Goal: Task Accomplishment & Management: Manage account settings

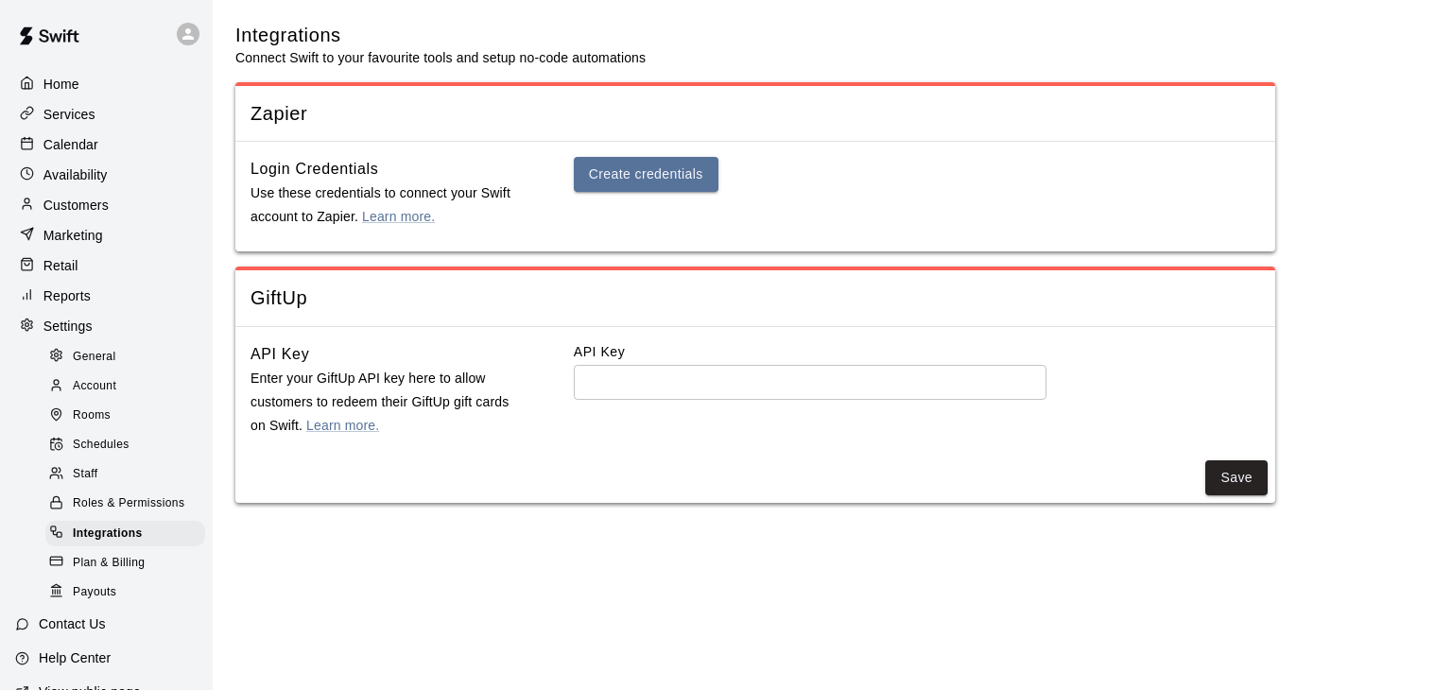
click at [70, 115] on p "Services" at bounding box center [69, 114] width 52 height 19
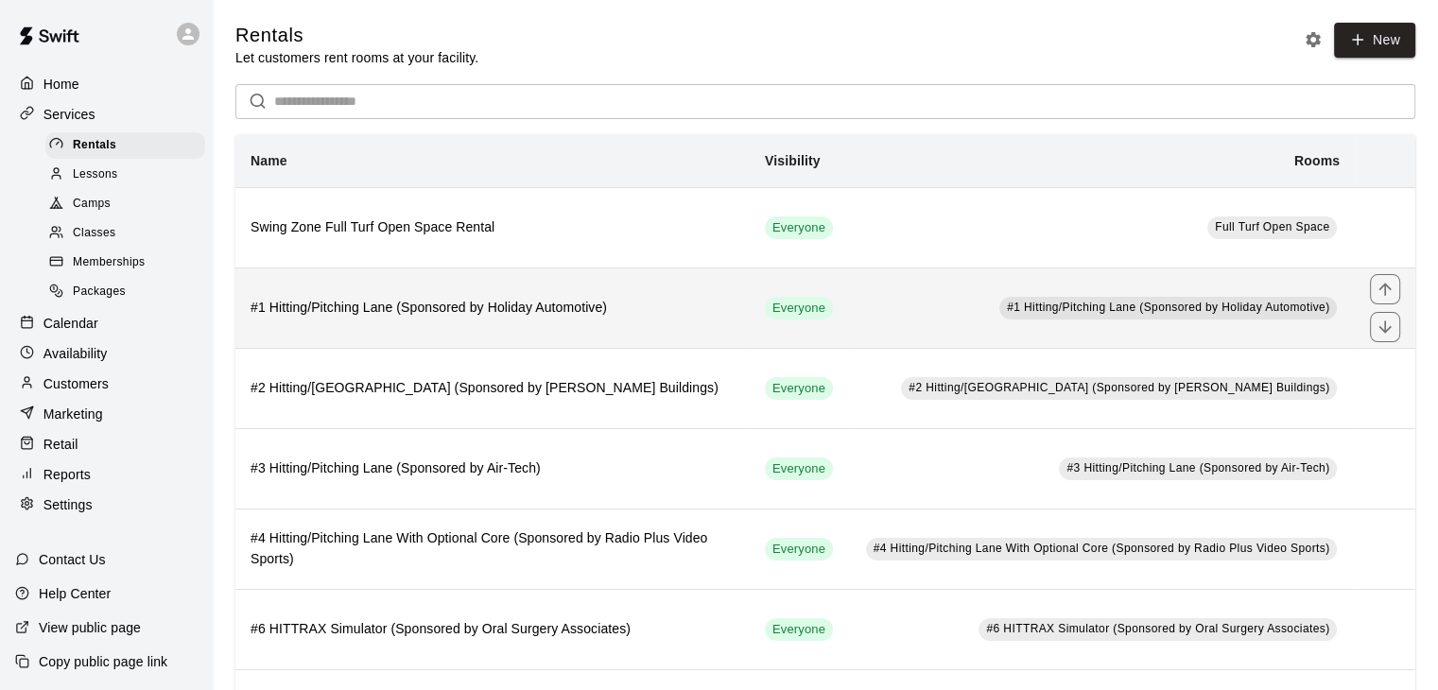
click at [700, 301] on h6 "#1 Hitting/Pitching Lane (Sponsored by Holiday Automotive)" at bounding box center [493, 308] width 484 height 21
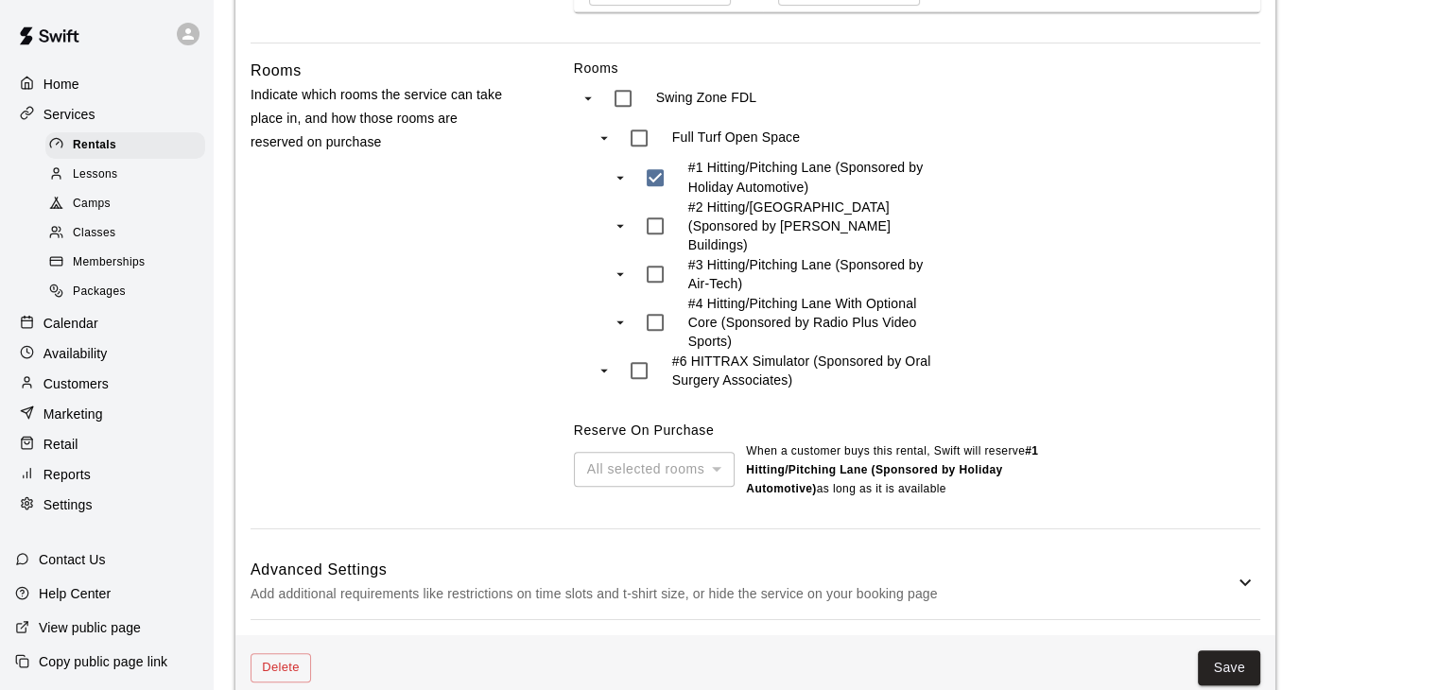
scroll to position [926, 0]
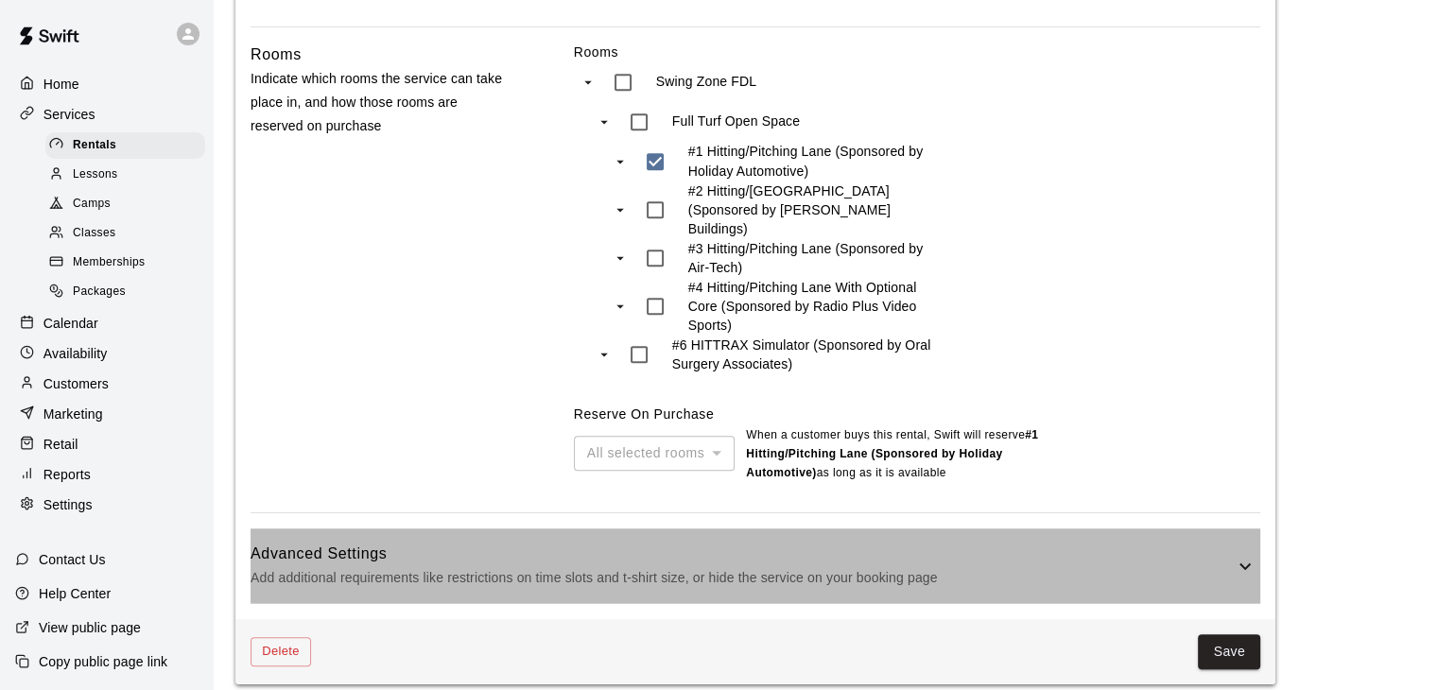
click at [909, 566] on p "Add additional requirements like restrictions on time slots and t-shirt size, o…" at bounding box center [742, 578] width 983 height 24
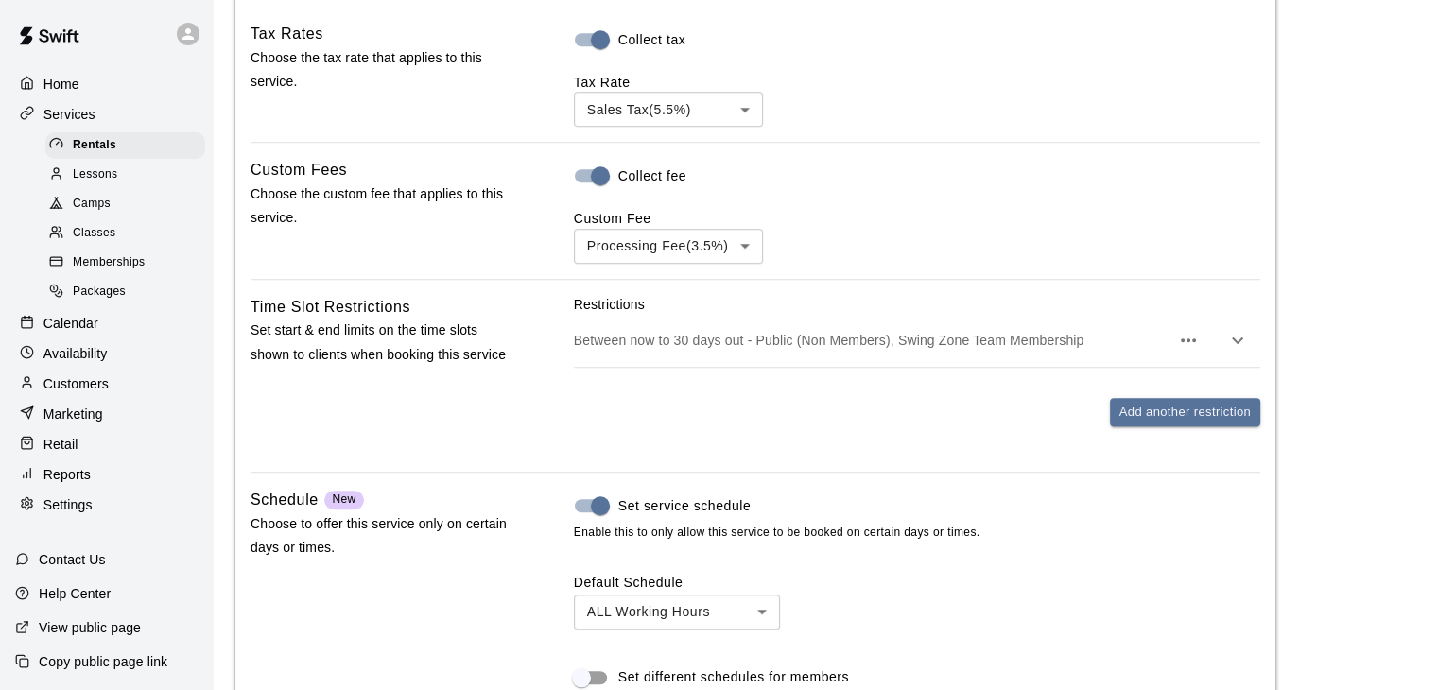
scroll to position [1497, 0]
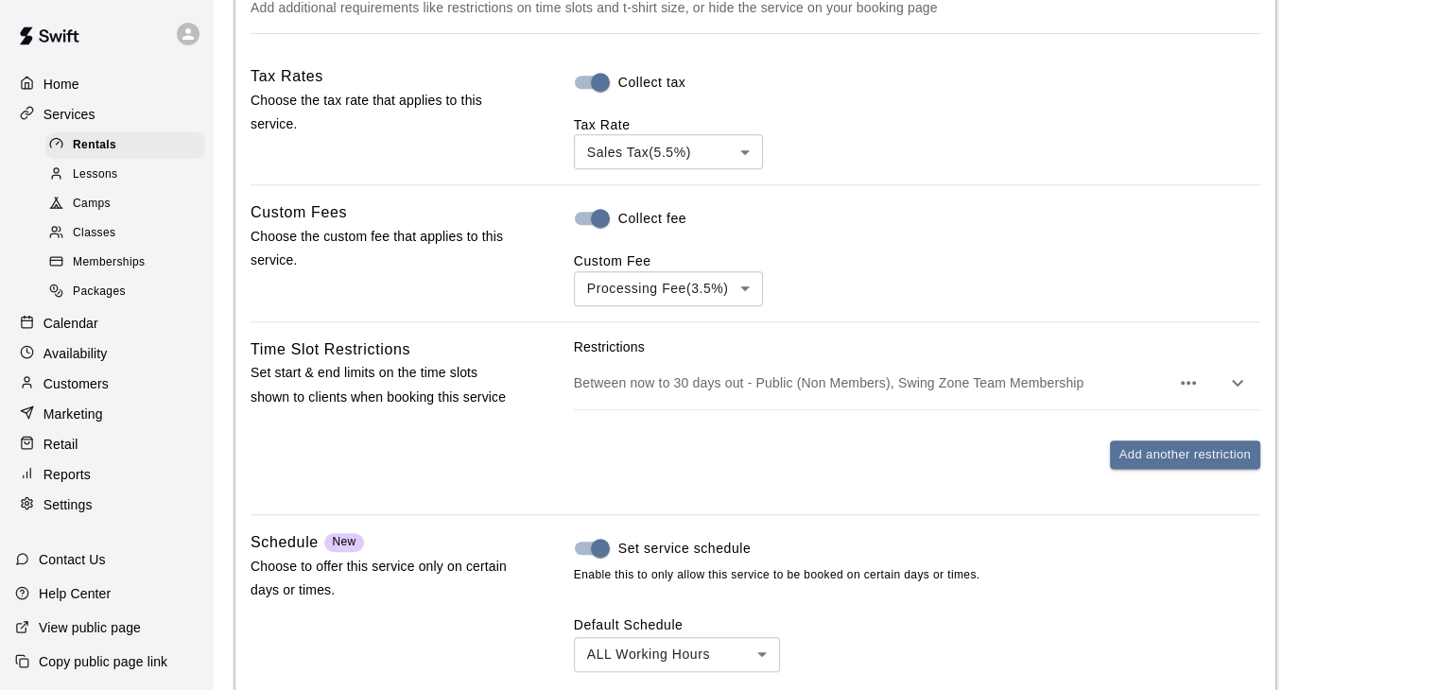
click at [937, 375] on p "Between now to 30 days out - Public (Non Members), Swing Zone Team Membership" at bounding box center [872, 382] width 596 height 19
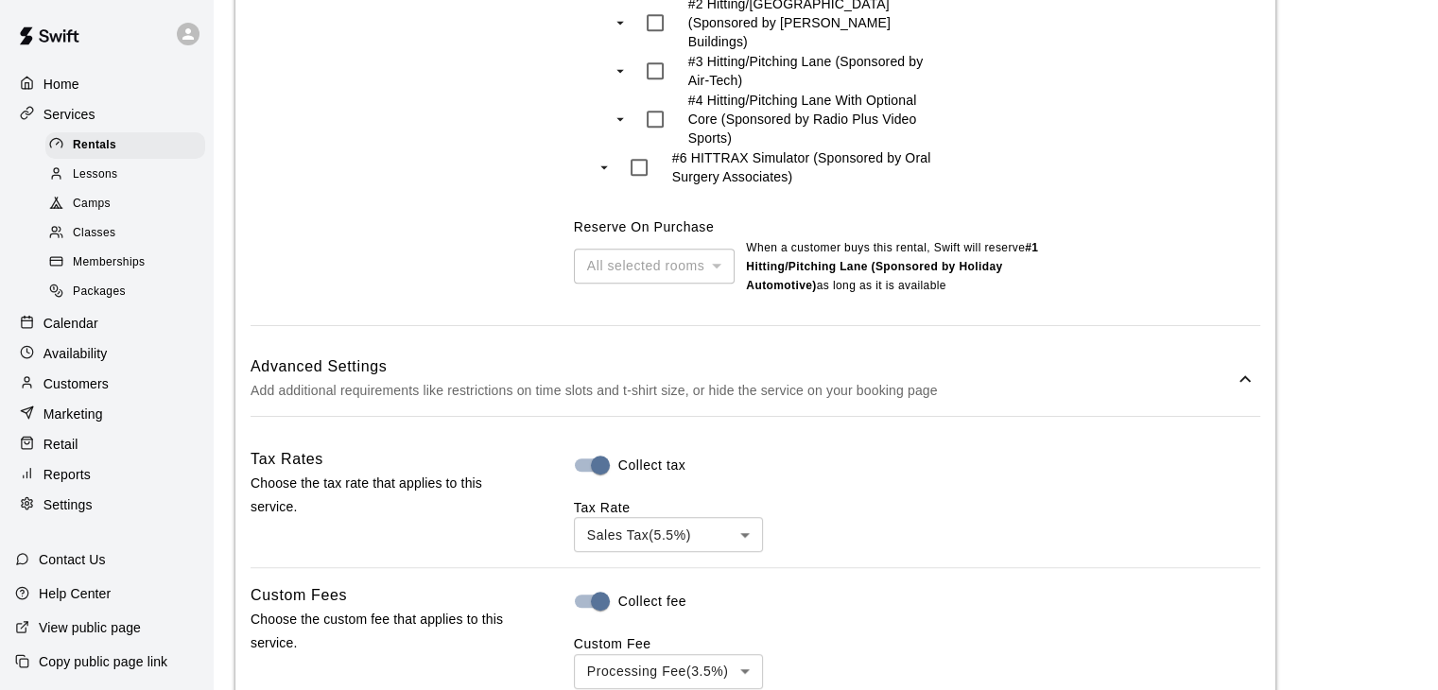
scroll to position [830, 0]
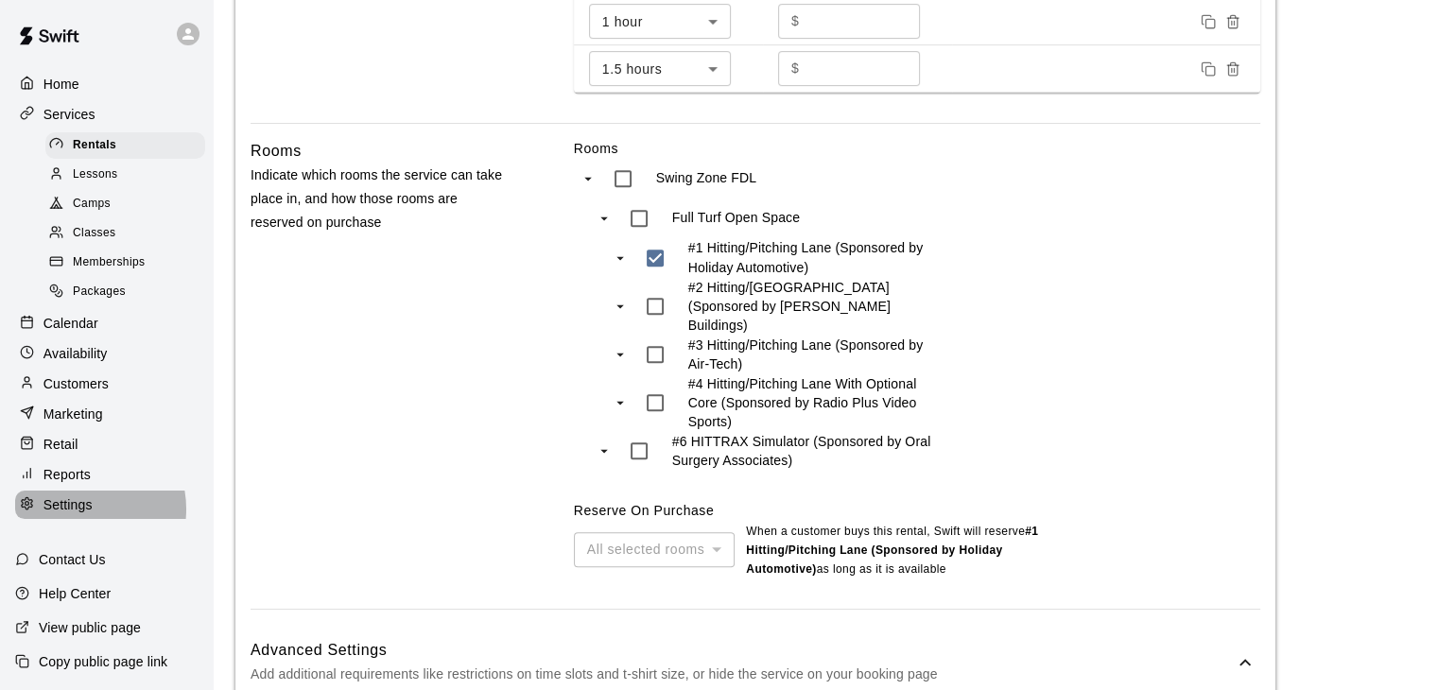
click at [77, 514] on p "Settings" at bounding box center [67, 504] width 49 height 19
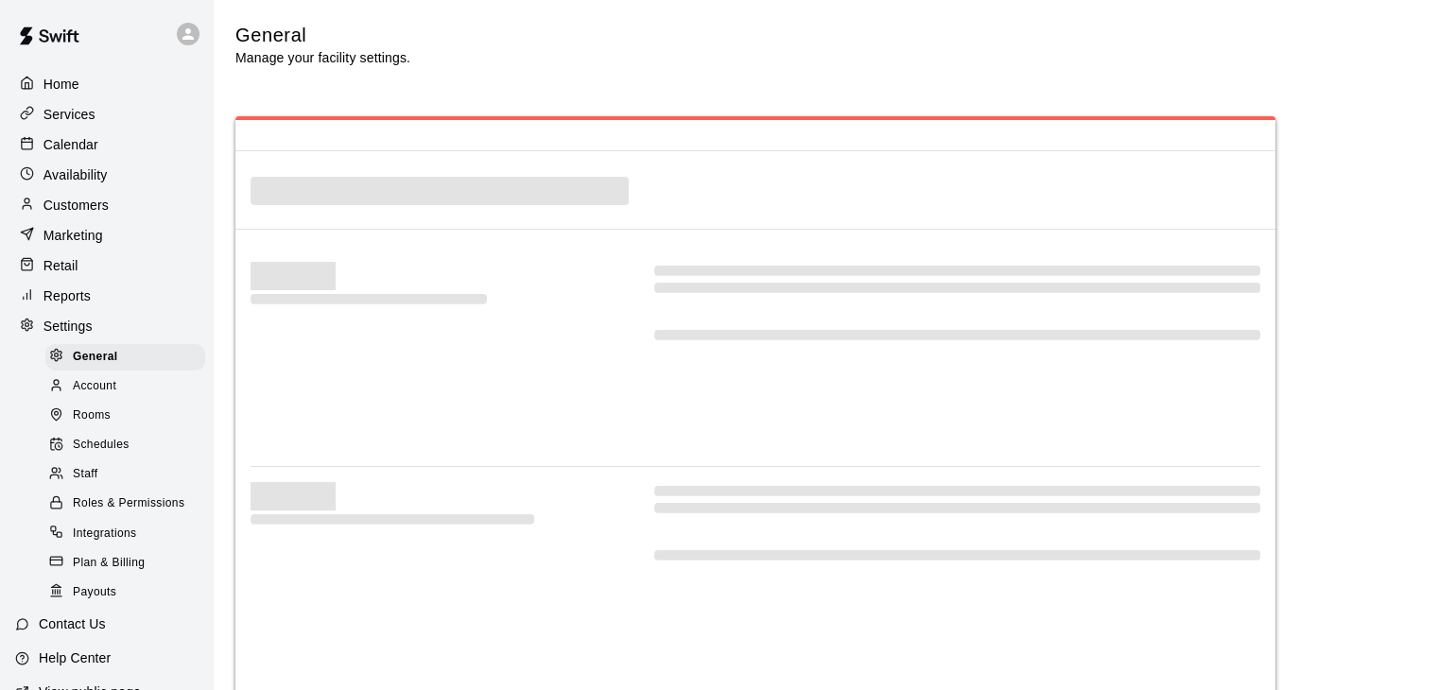
select select "**"
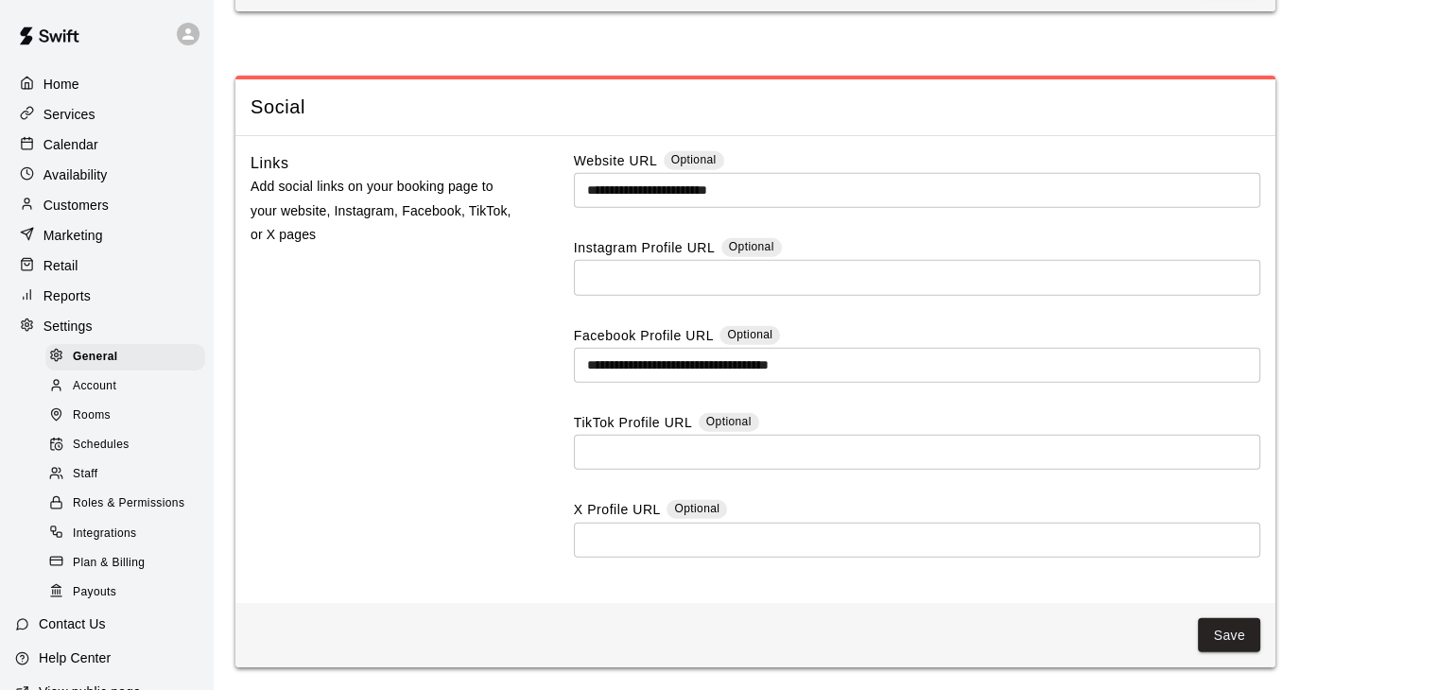
scroll to position [4728, 0]
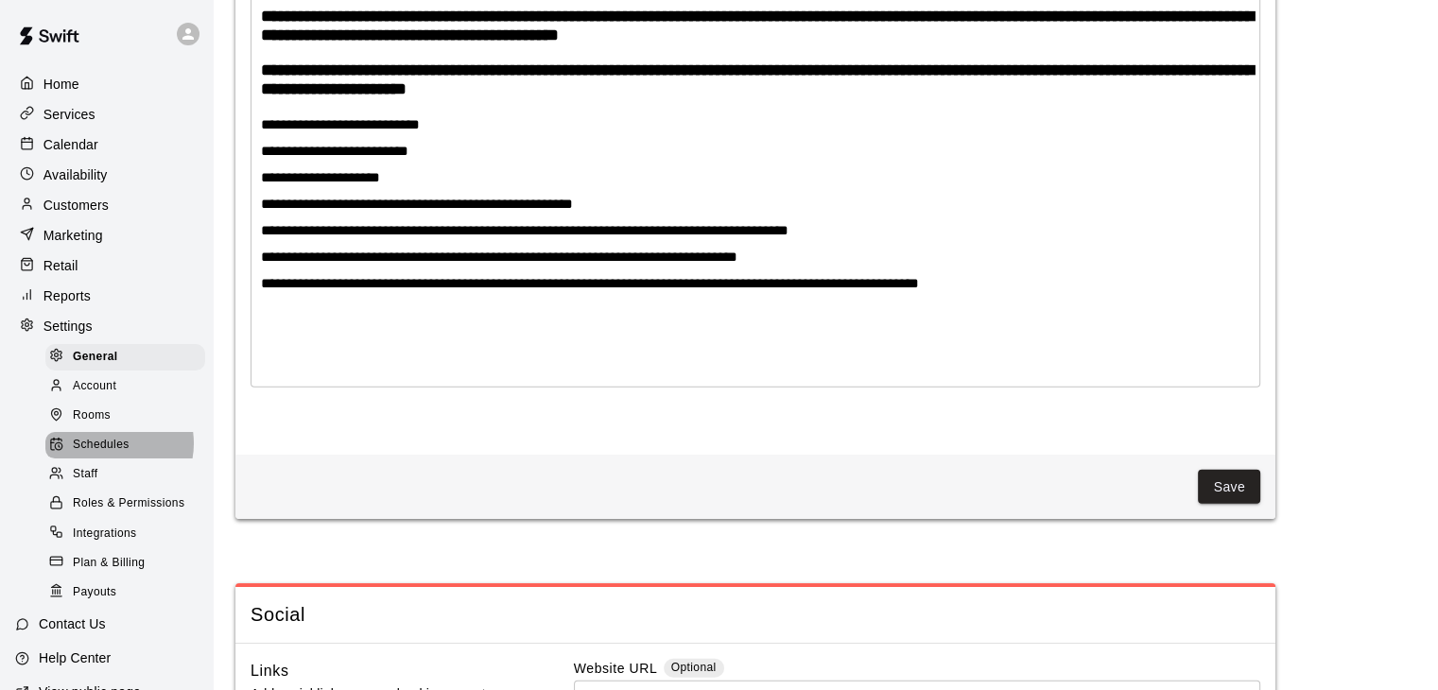
click at [108, 455] on span "Schedules" at bounding box center [101, 445] width 57 height 19
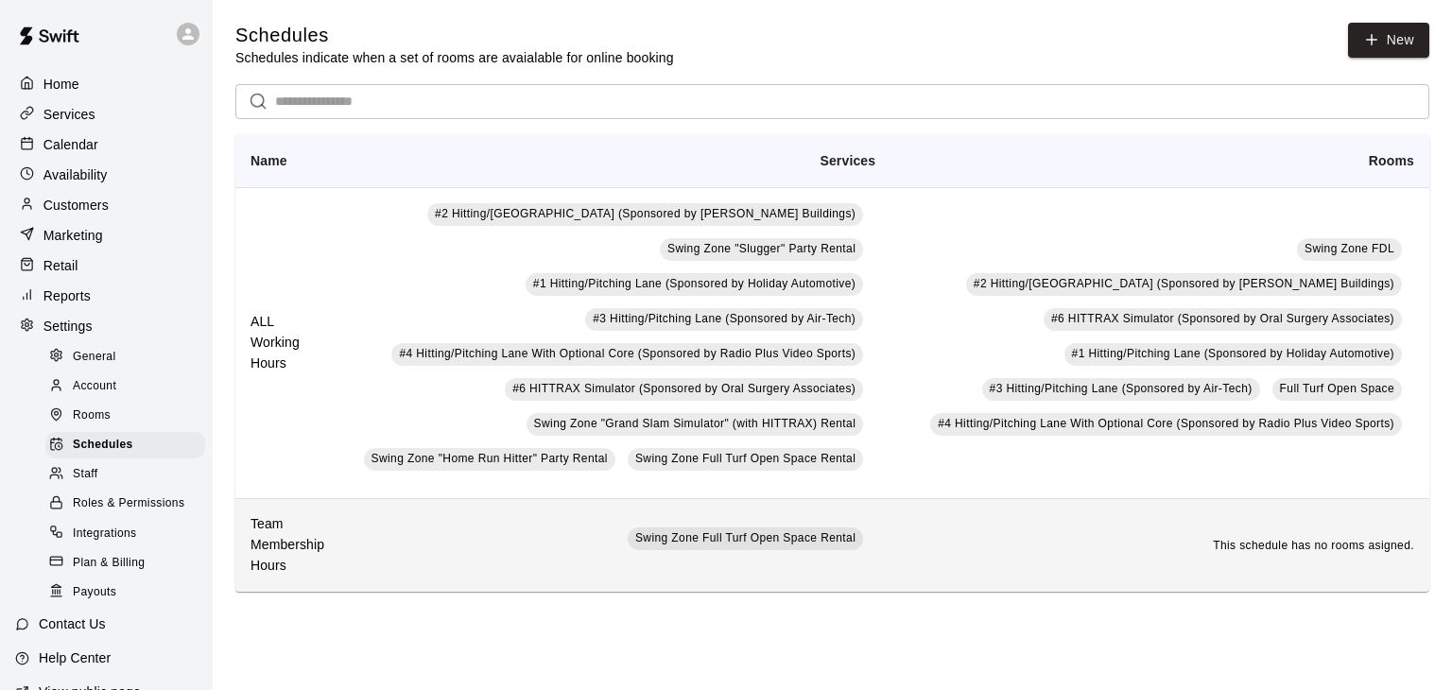
click at [1193, 545] on td "This schedule has no rooms asigned." at bounding box center [1160, 544] width 539 height 93
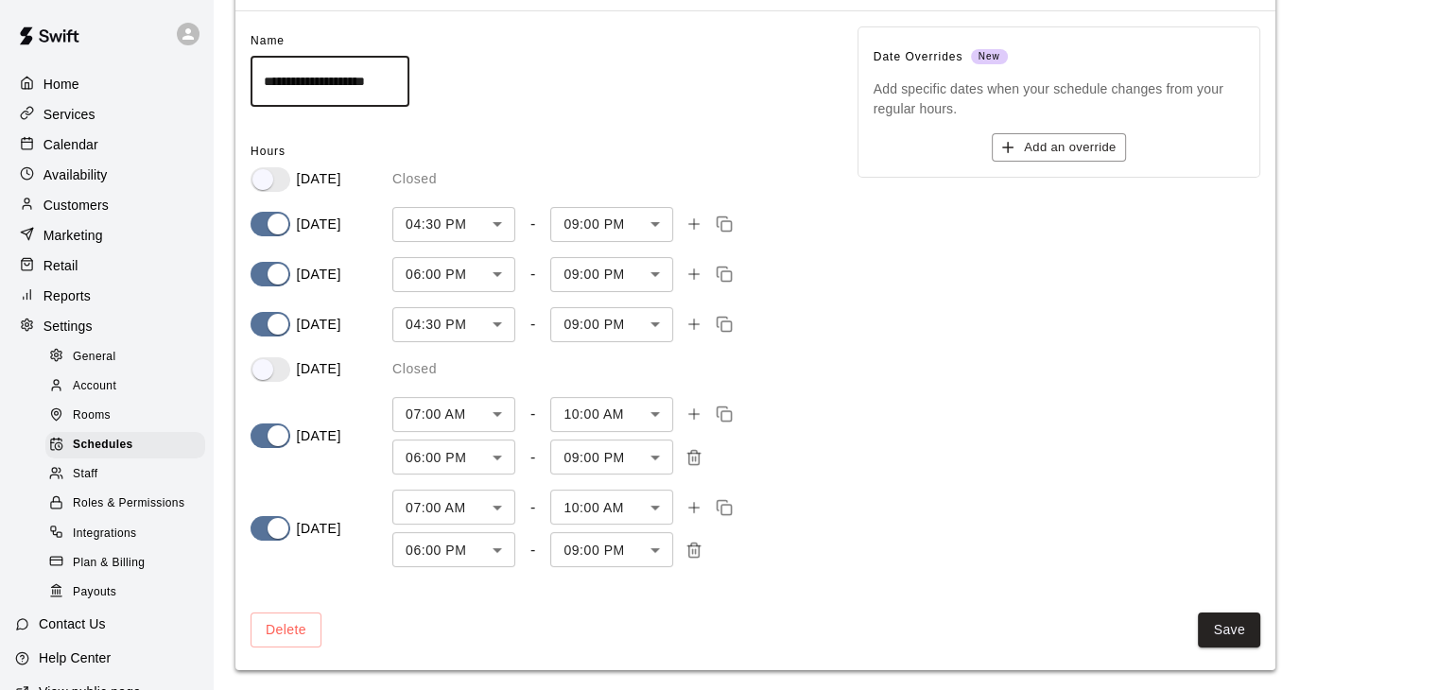
scroll to position [110, 0]
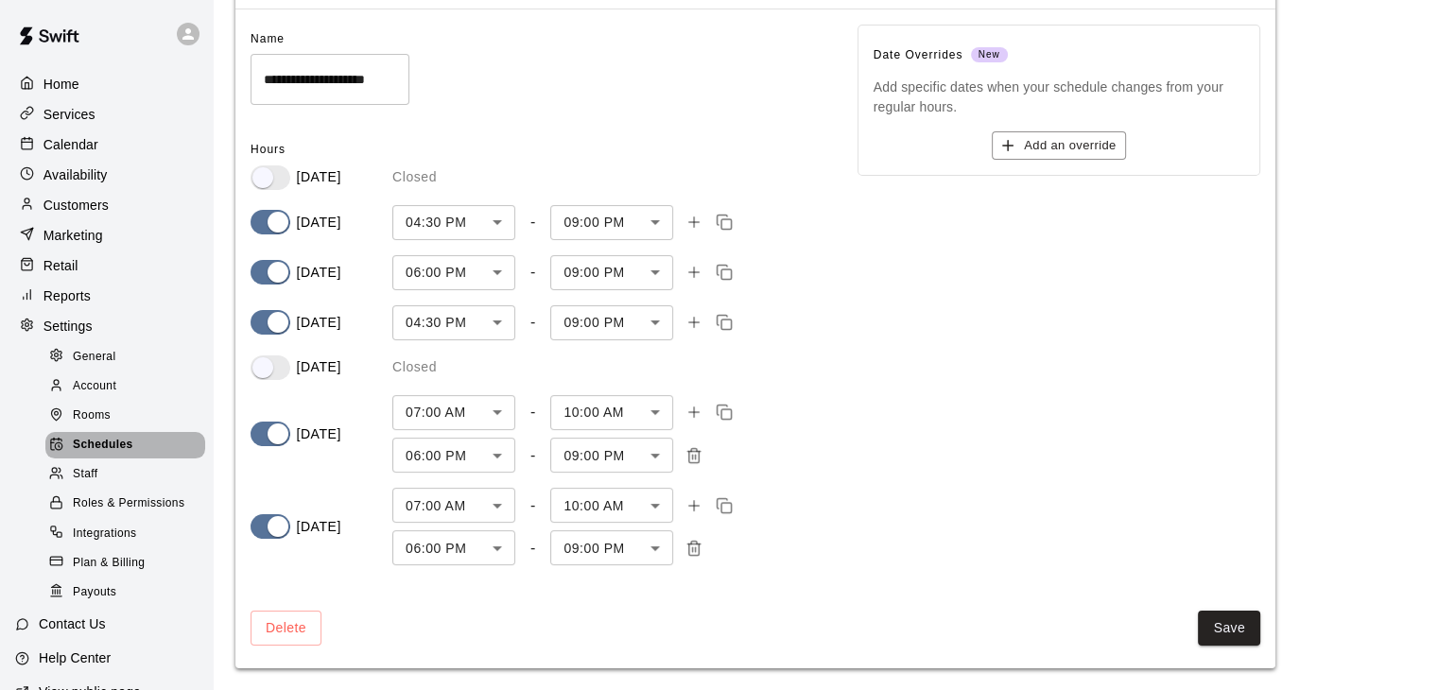
click at [133, 459] on div "Schedules" at bounding box center [125, 445] width 160 height 26
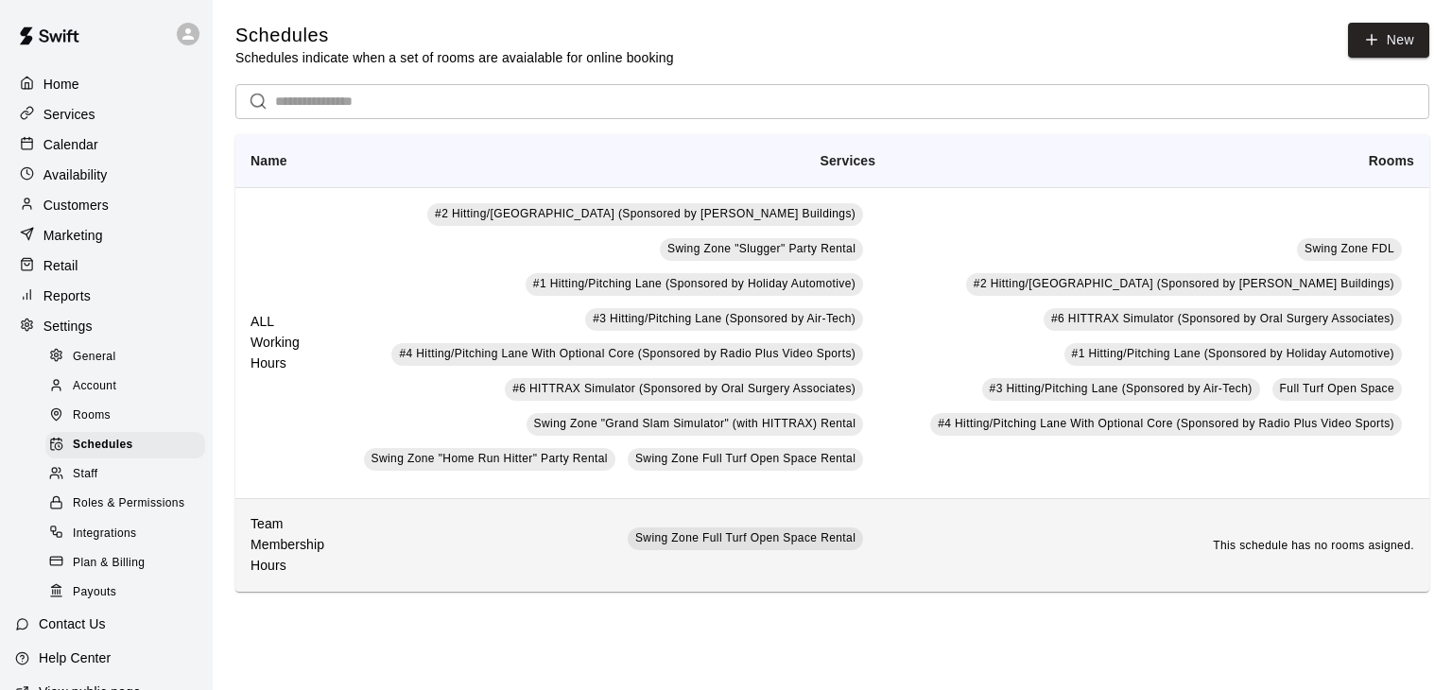
click at [1262, 545] on span "This schedule has no rooms asigned." at bounding box center [1313, 545] width 201 height 13
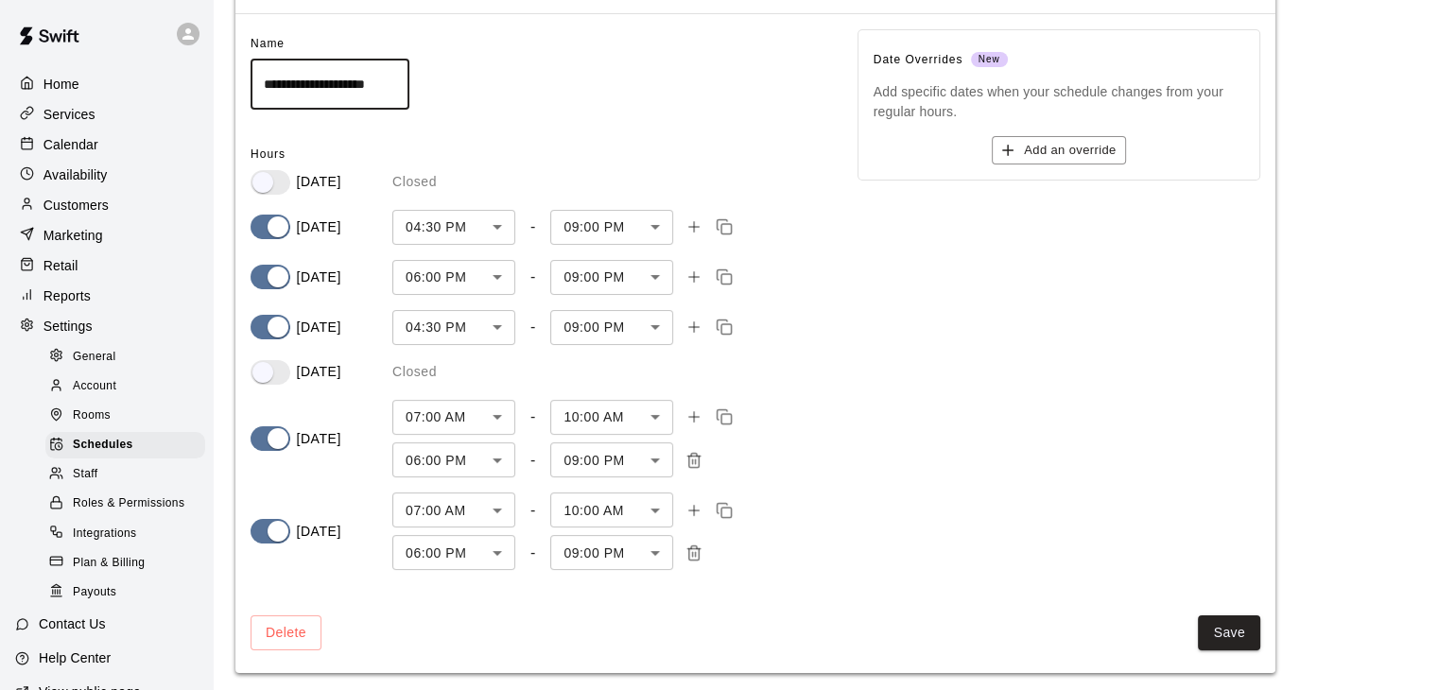
scroll to position [110, 0]
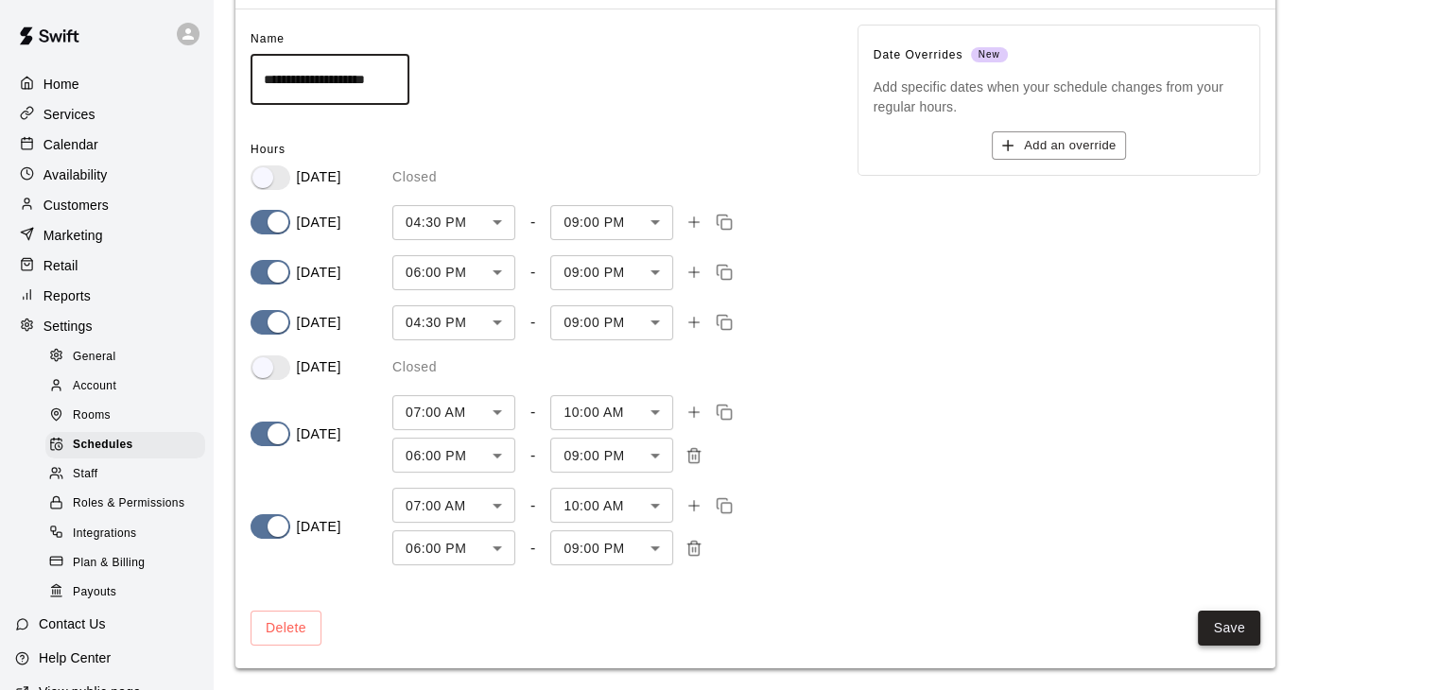
click at [1250, 625] on button "Save" at bounding box center [1229, 628] width 62 height 35
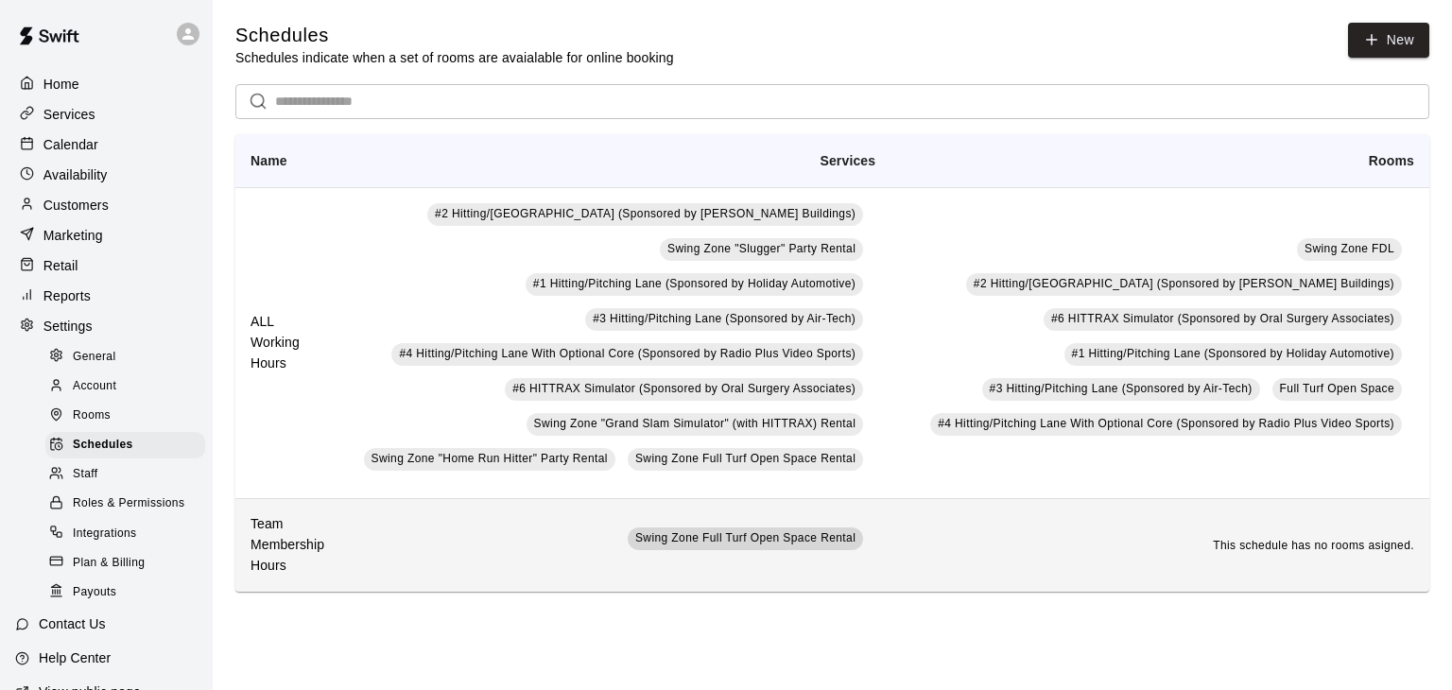
click at [847, 543] on span "Swing Zone Full Turf Open Space Rental" at bounding box center [745, 537] width 220 height 13
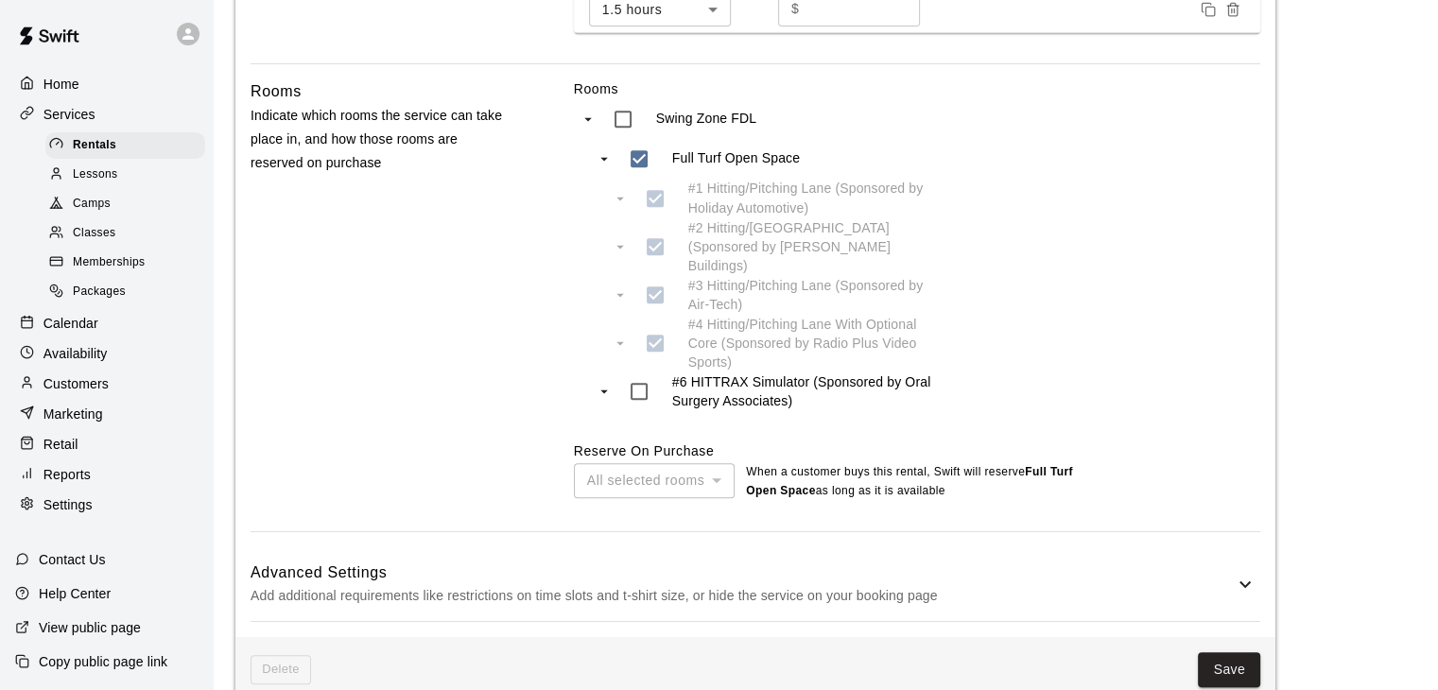
scroll to position [908, 0]
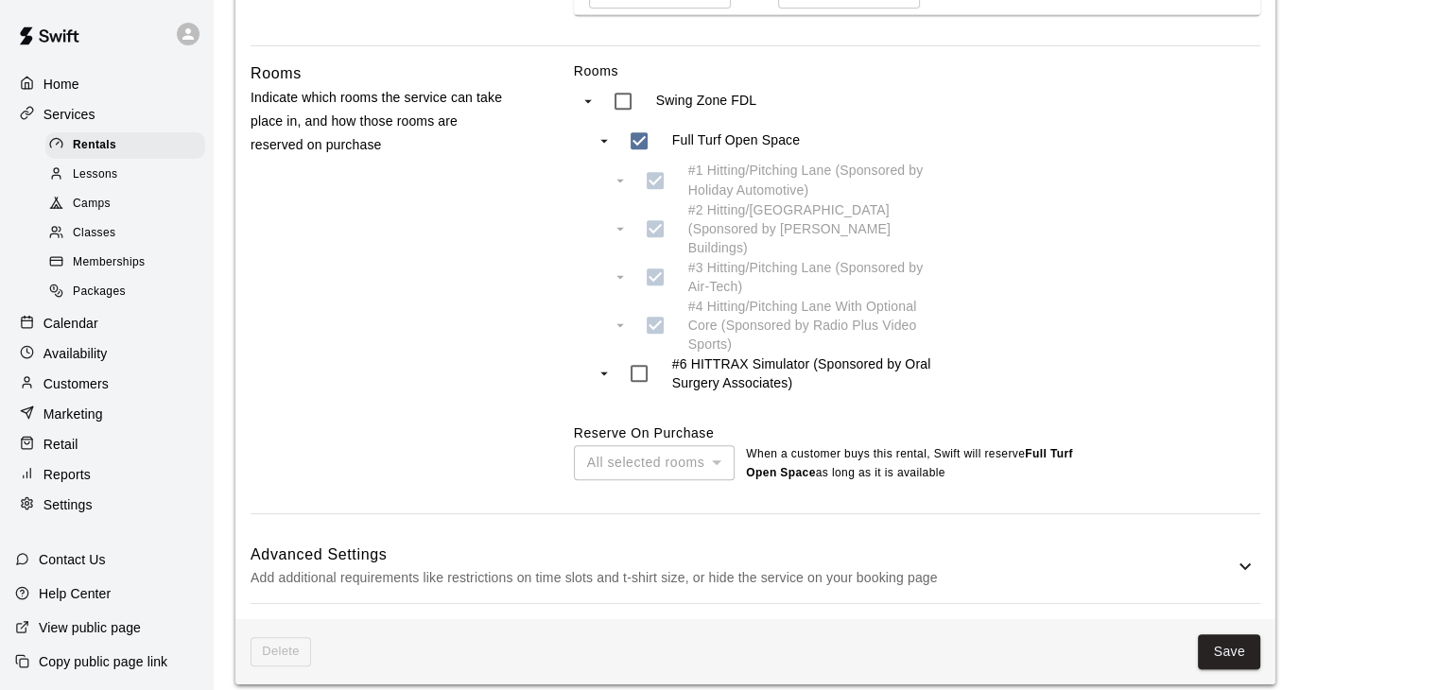
click at [724, 445] on div "All selected rooms" at bounding box center [654, 462] width 161 height 35
click at [1219, 636] on button "Save" at bounding box center [1229, 651] width 62 height 35
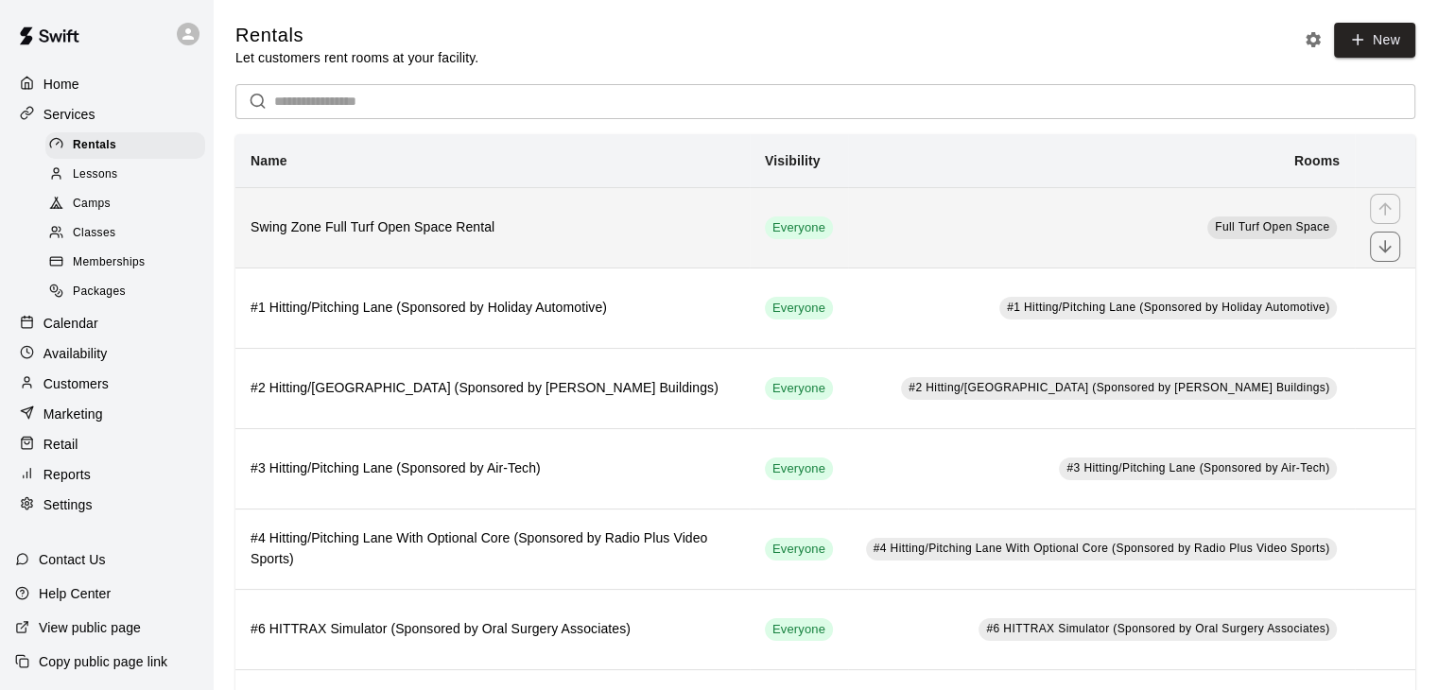
click at [515, 226] on h6 "Swing Zone Full Turf Open Space Rental" at bounding box center [493, 227] width 484 height 21
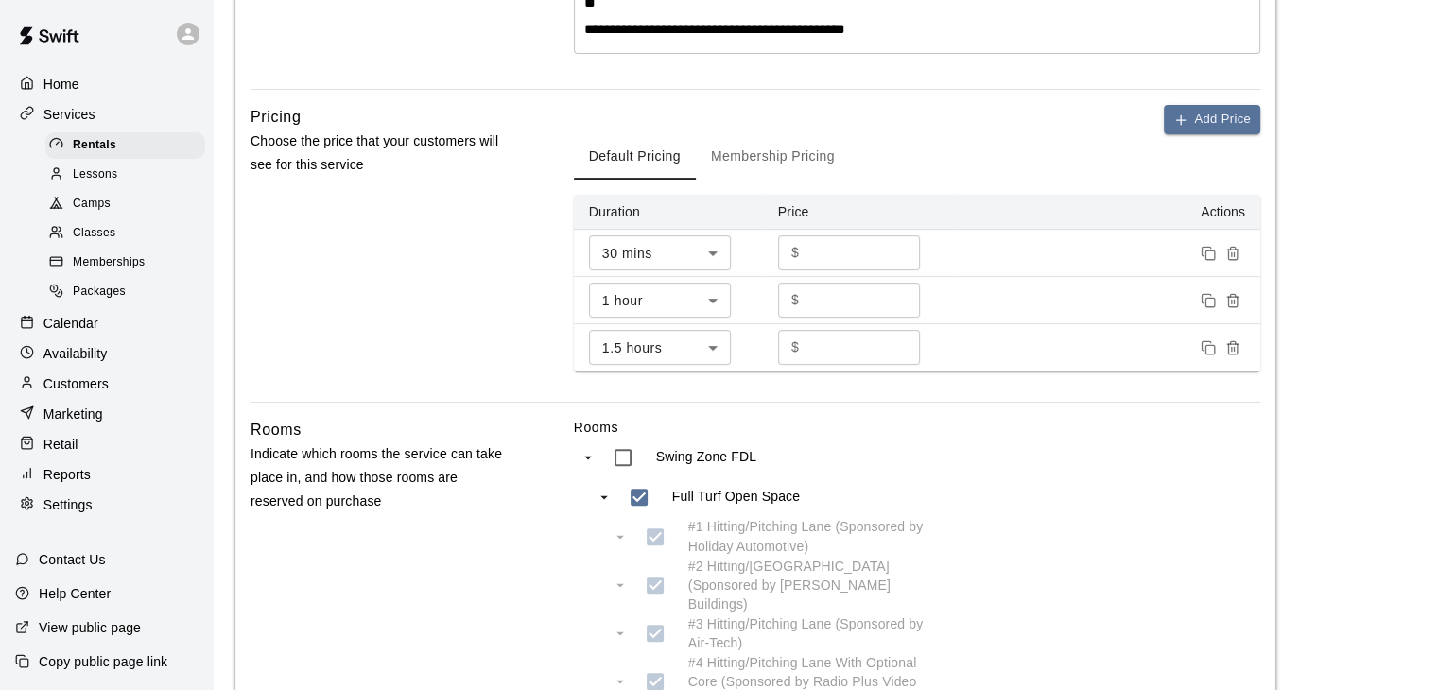
scroll to position [567, 0]
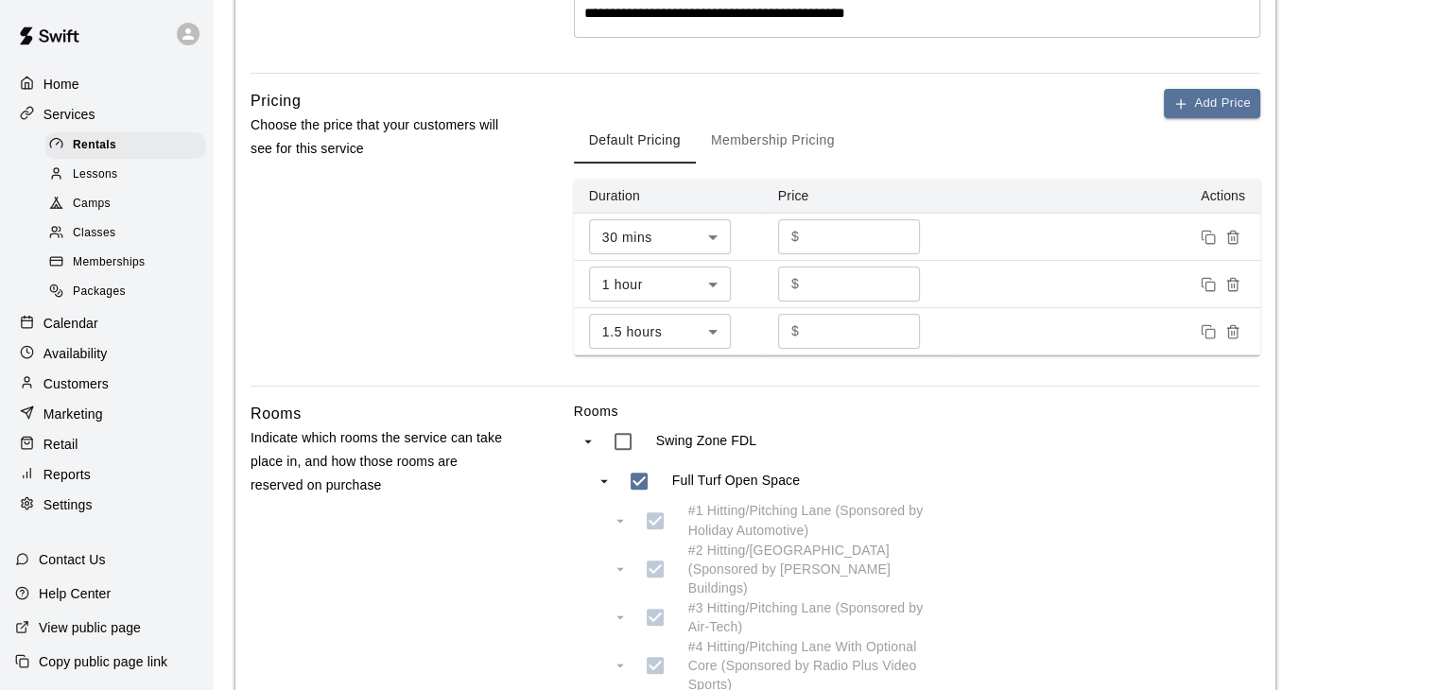
click at [789, 146] on button "Membership Pricing" at bounding box center [773, 140] width 154 height 45
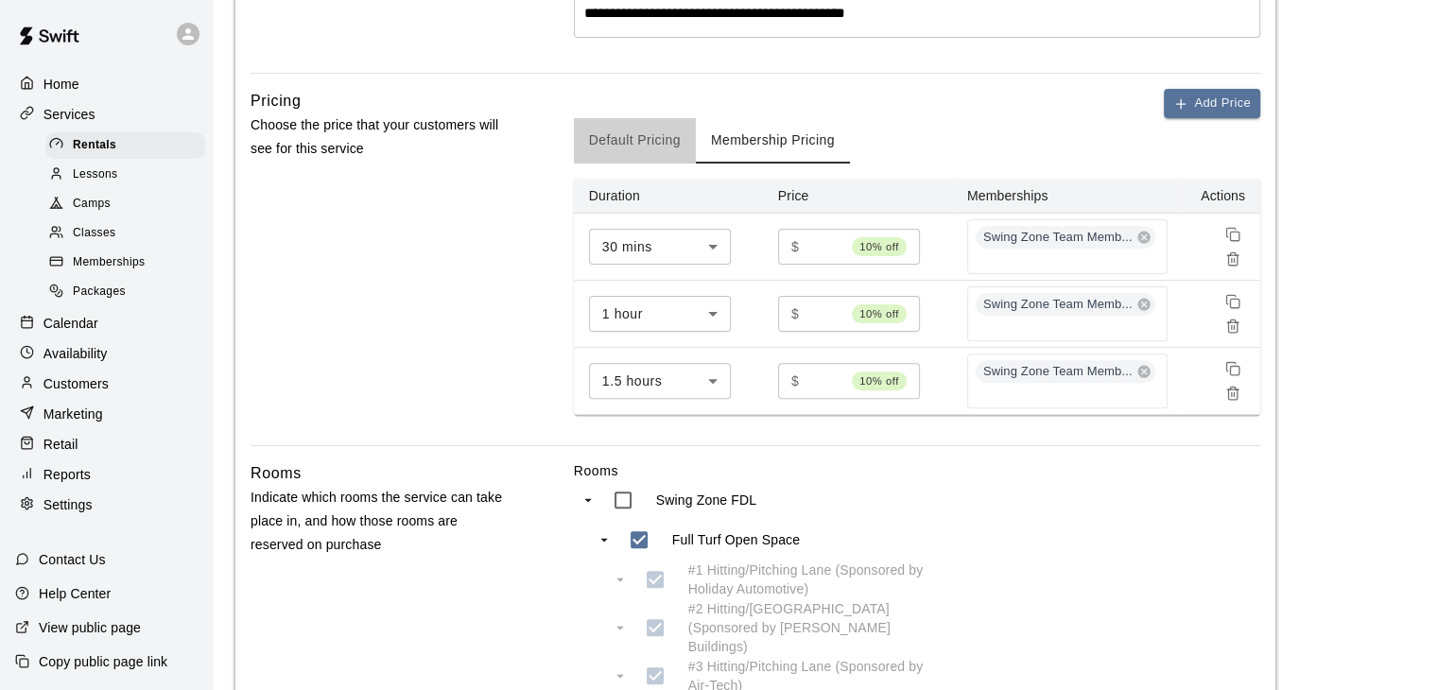
click at [644, 133] on button "Default Pricing" at bounding box center [635, 140] width 122 height 45
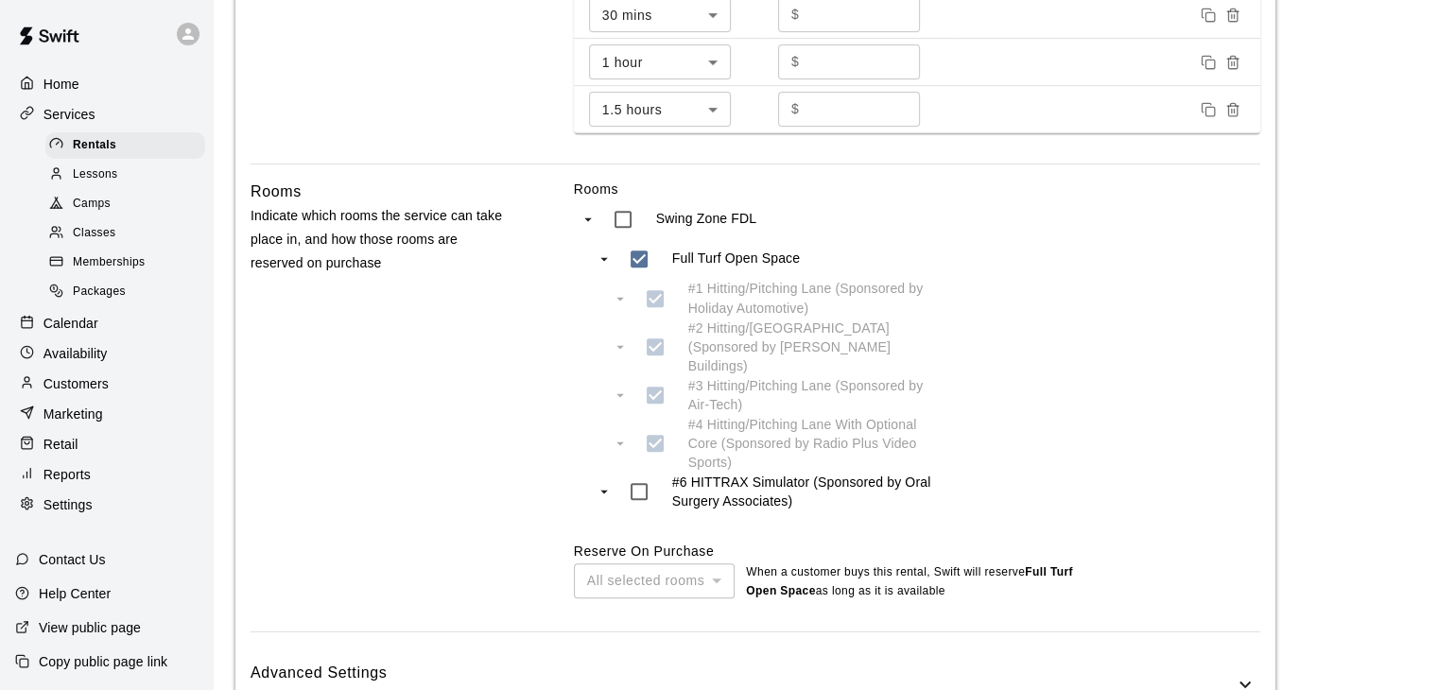
scroll to position [908, 0]
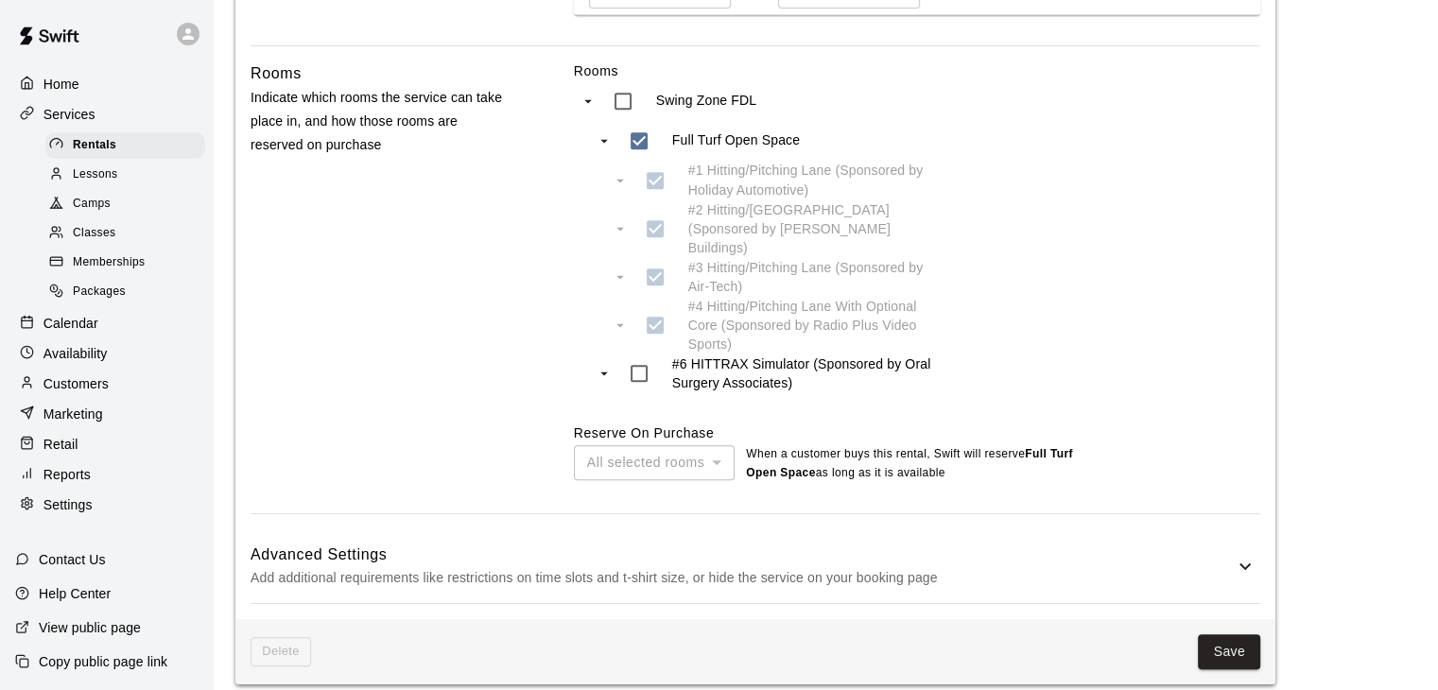
click at [843, 566] on p "Add additional requirements like restrictions on time slots and t-shirt size, o…" at bounding box center [742, 578] width 983 height 24
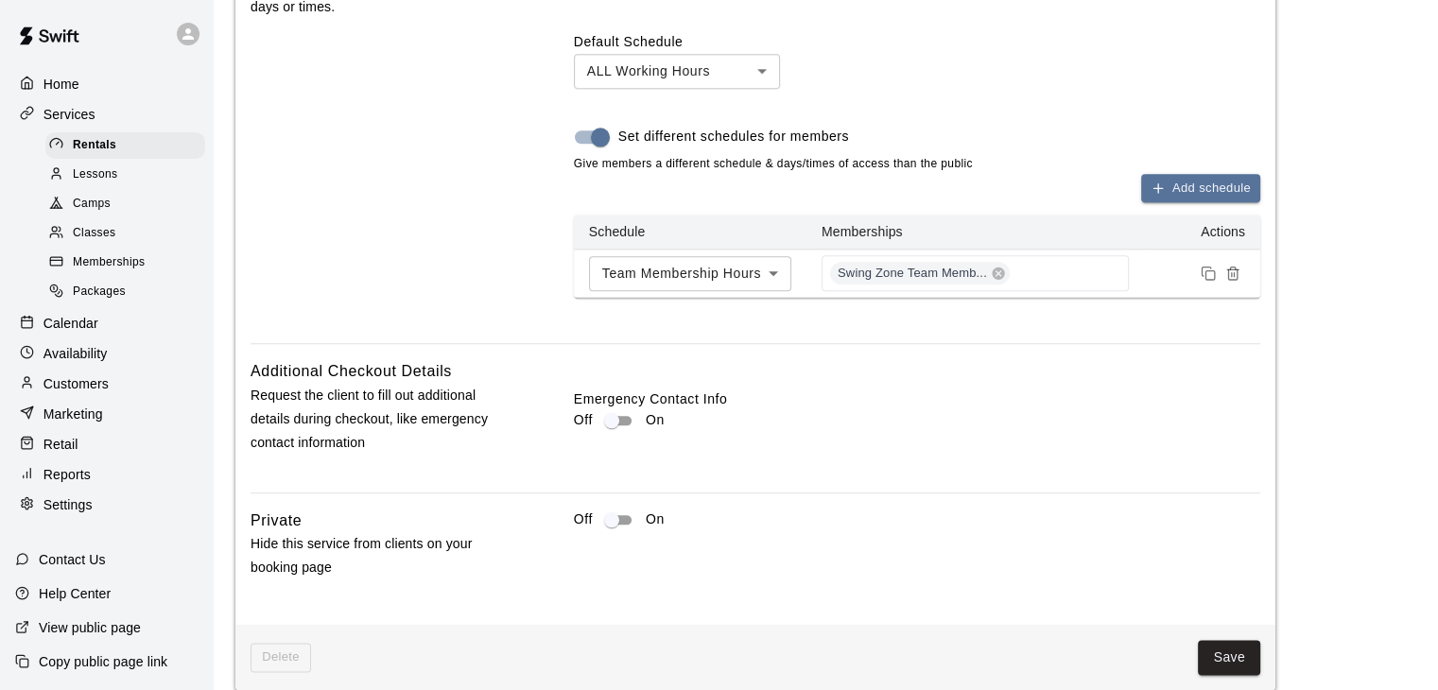
scroll to position [2128, 0]
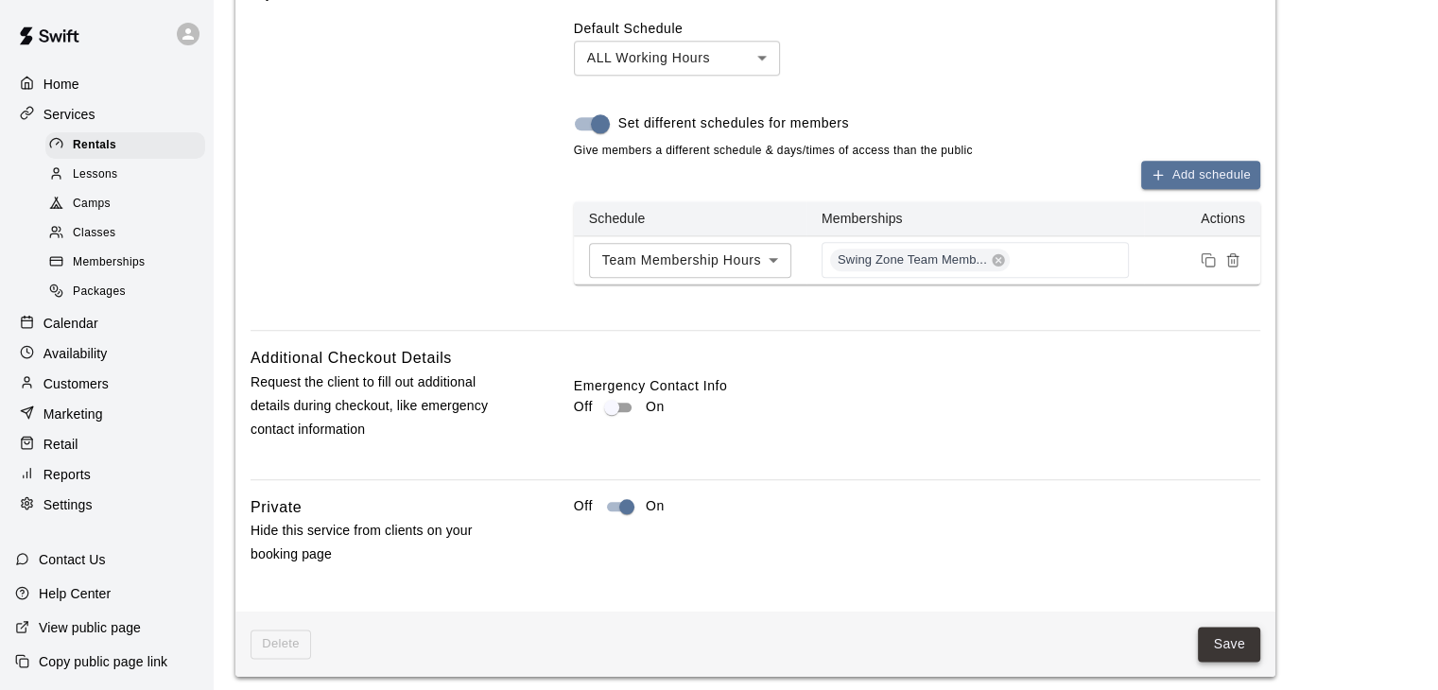
click at [1214, 636] on button "Save" at bounding box center [1229, 644] width 62 height 35
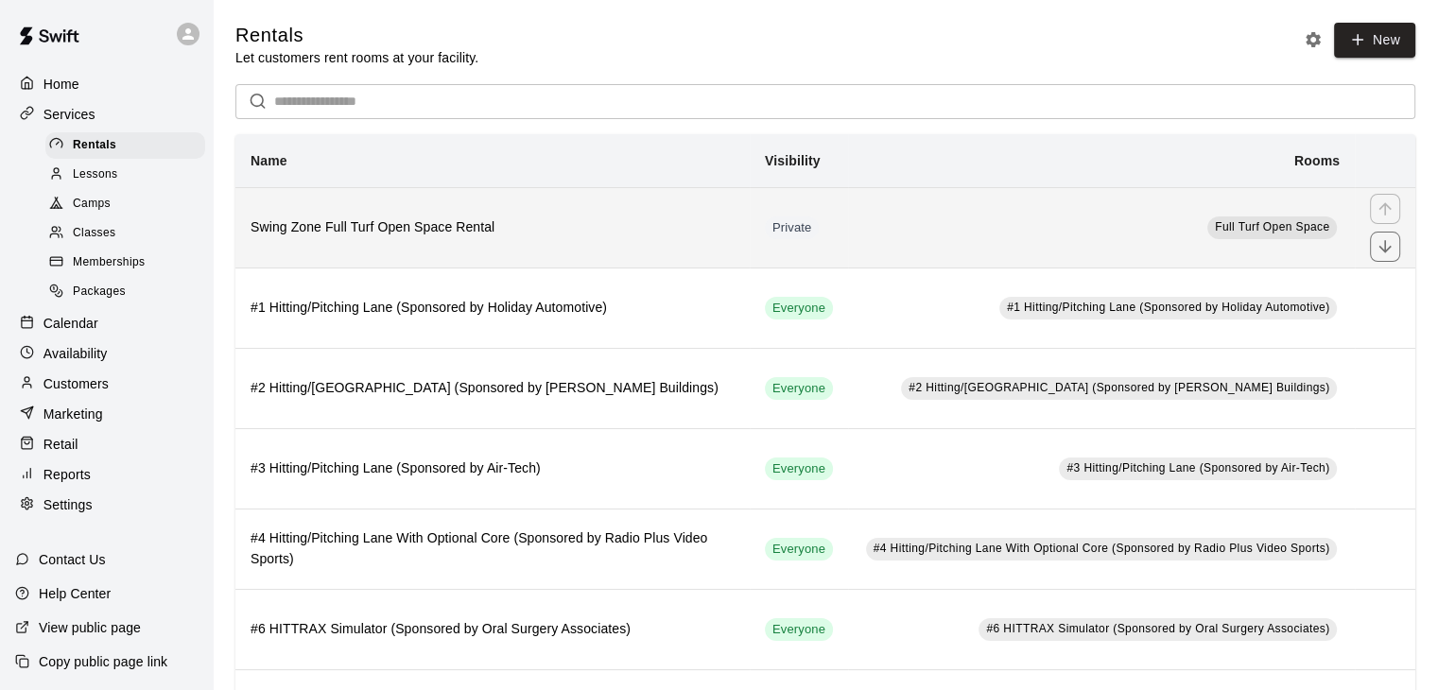
click at [444, 223] on h6 "Swing Zone Full Turf Open Space Rental" at bounding box center [493, 227] width 484 height 21
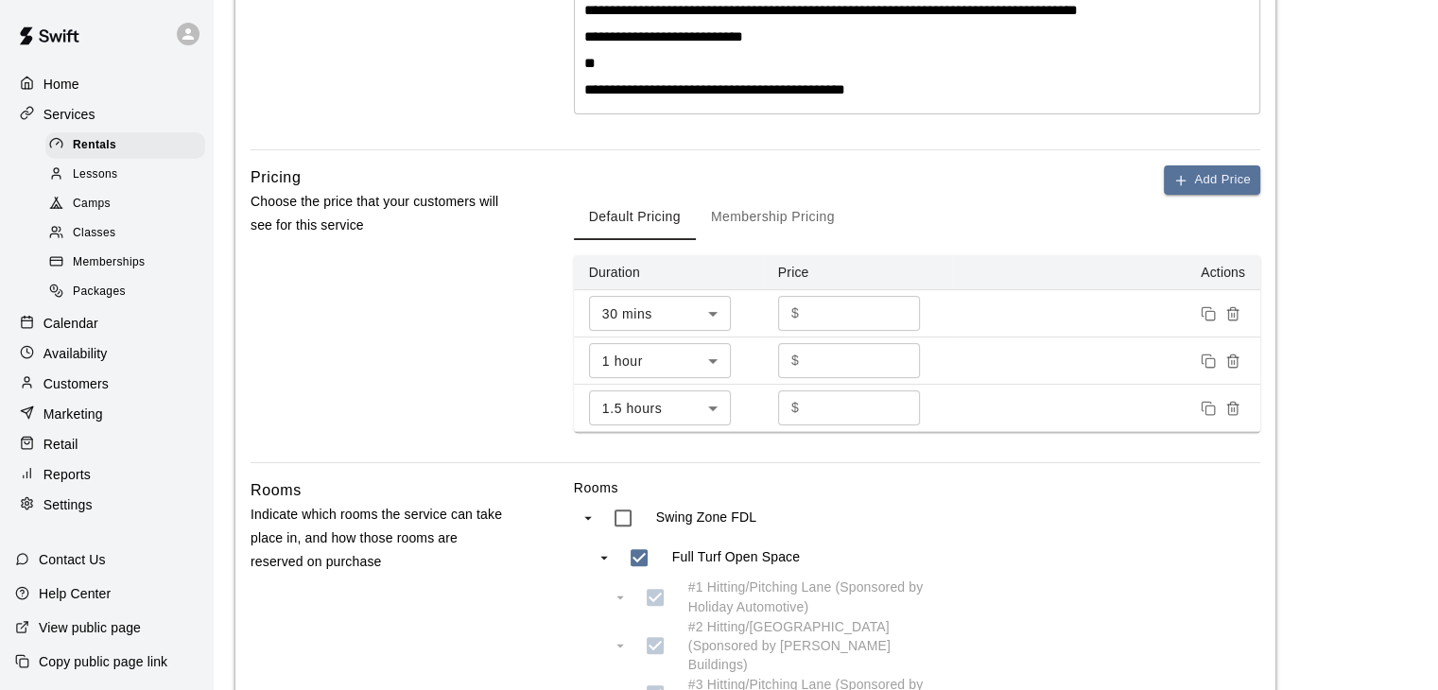
scroll to position [567, 0]
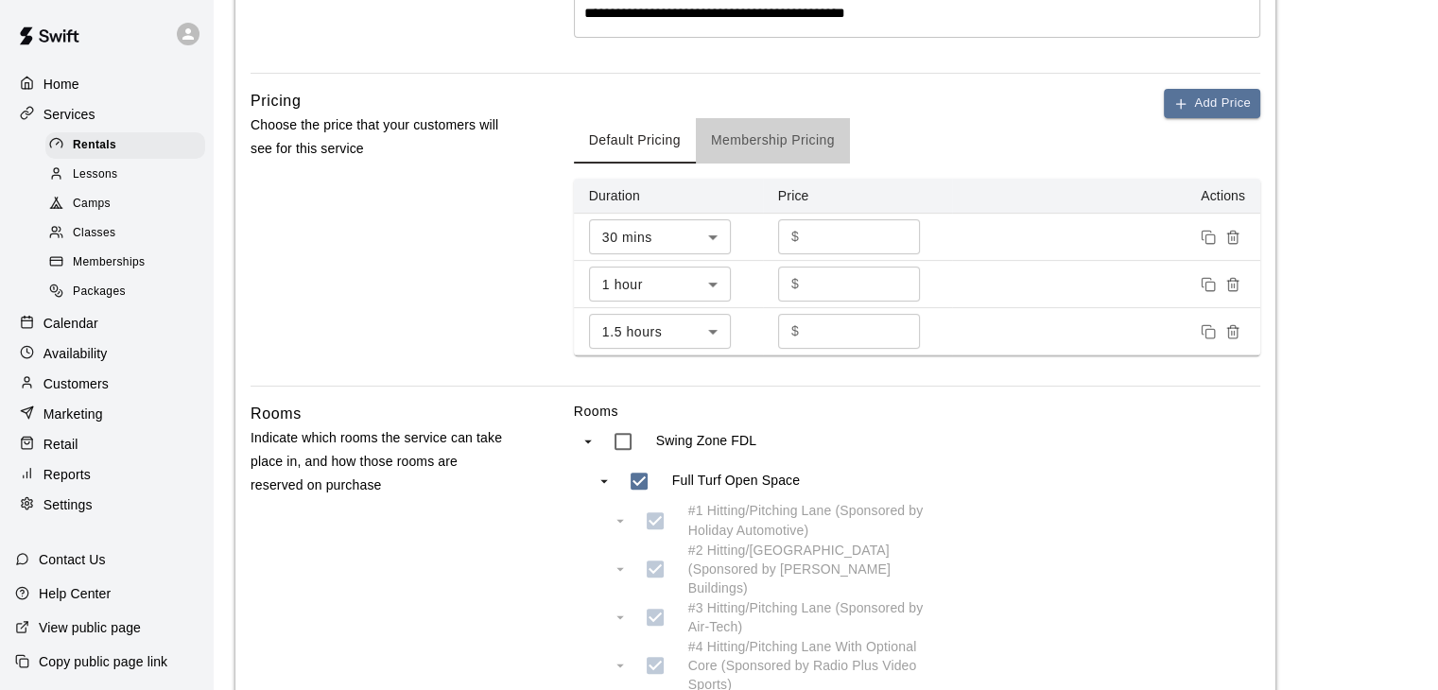
click at [803, 141] on button "Membership Pricing" at bounding box center [773, 140] width 154 height 45
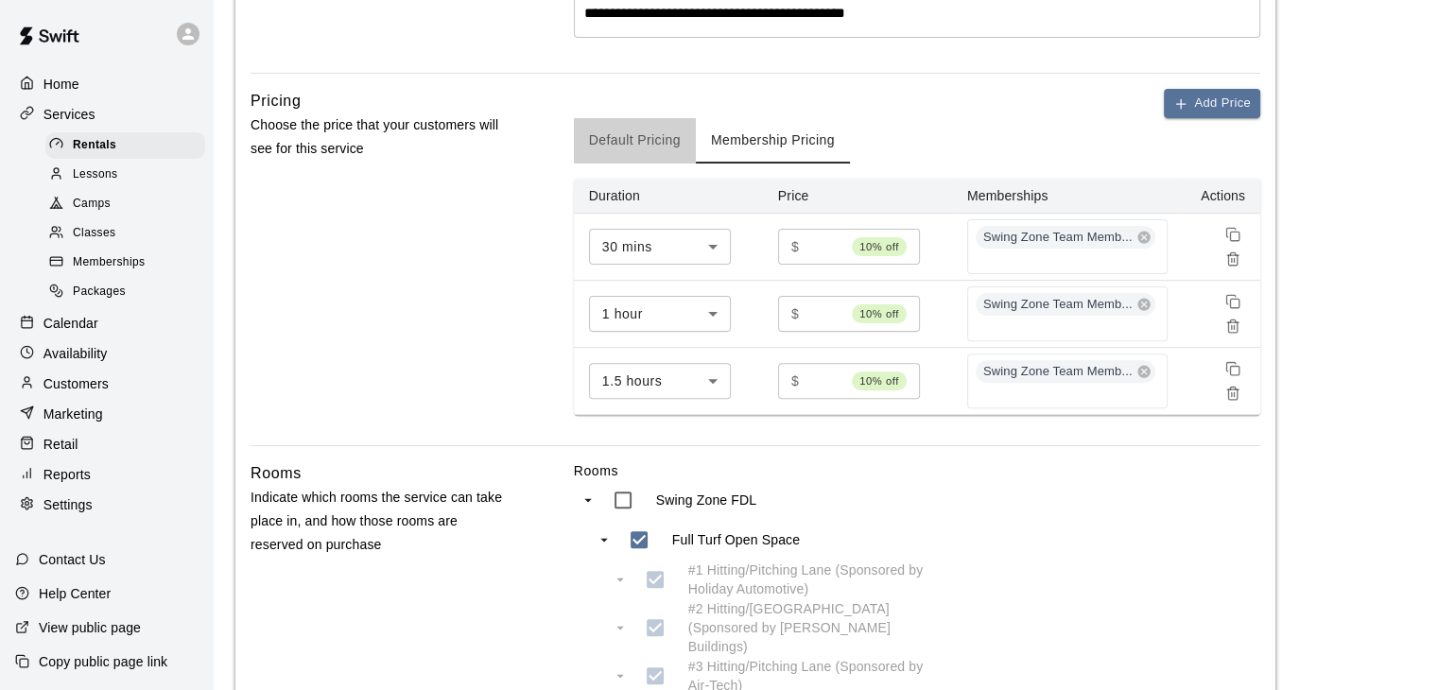
click at [656, 141] on button "Default Pricing" at bounding box center [635, 140] width 122 height 45
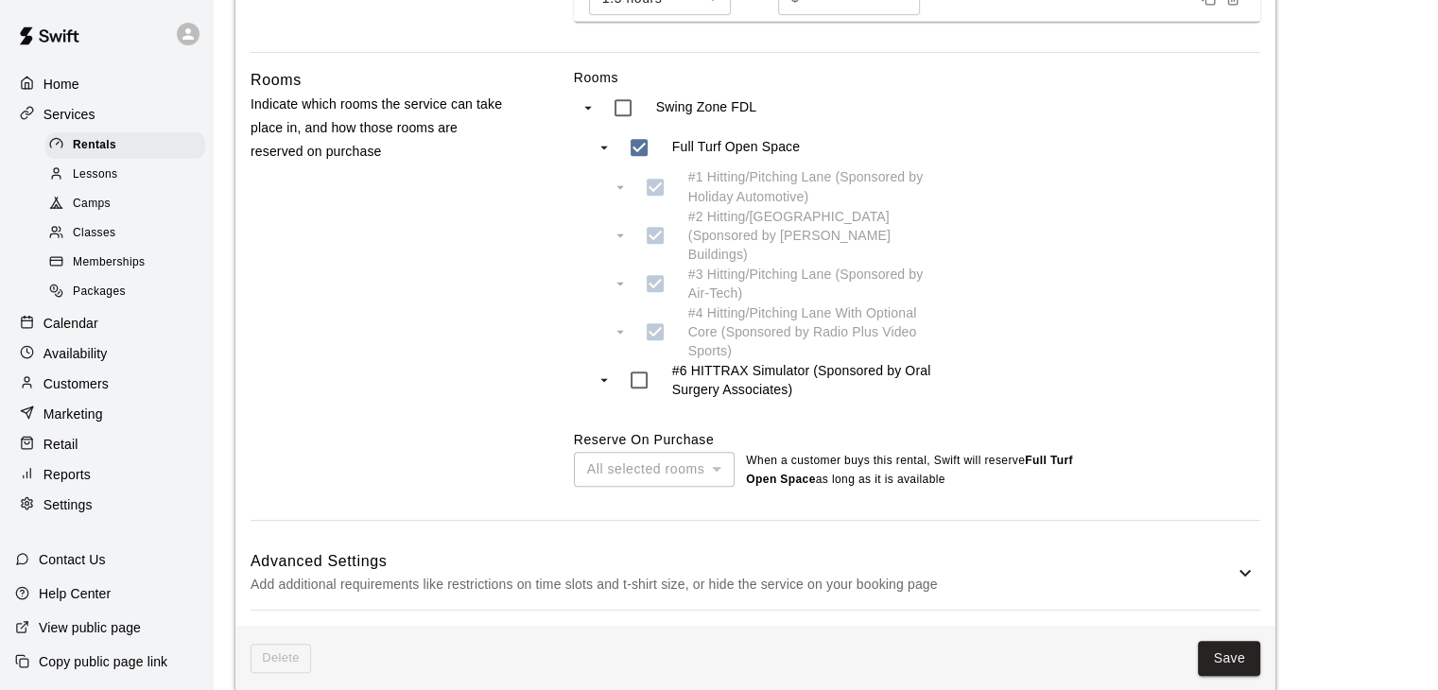
scroll to position [908, 0]
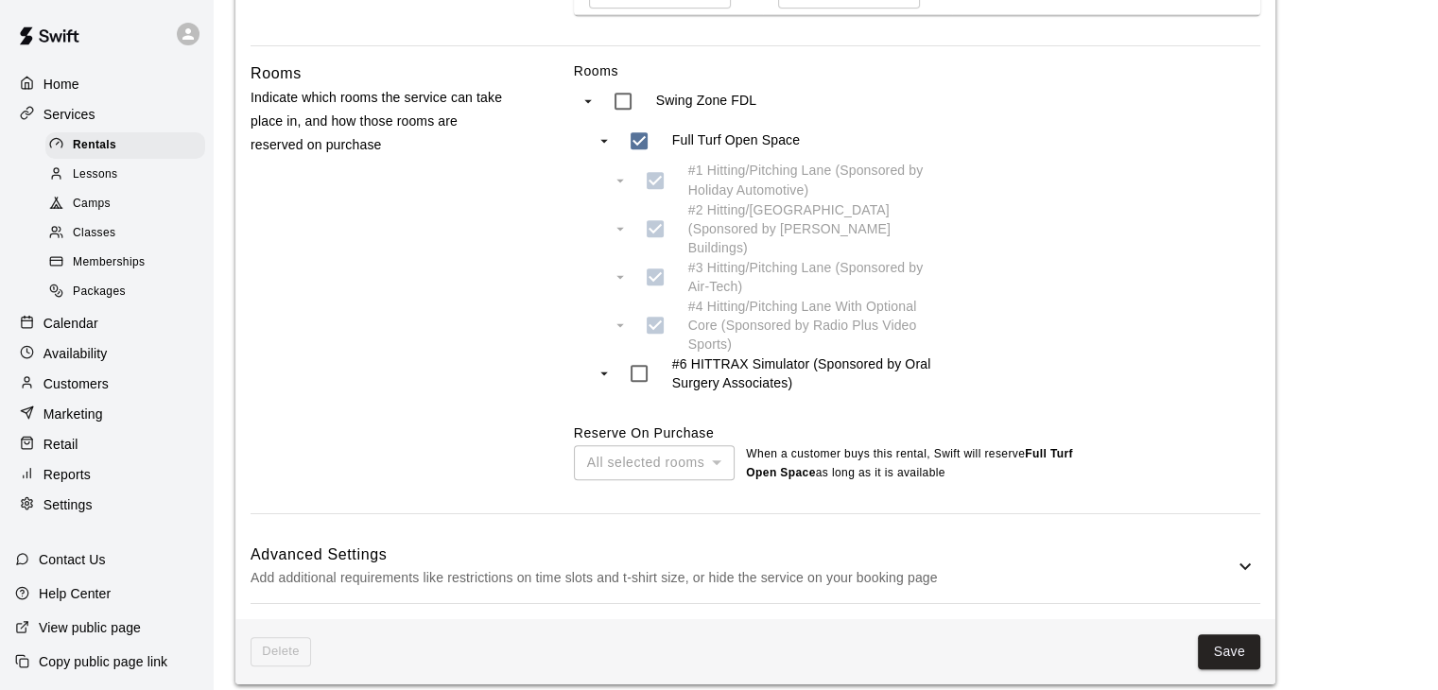
click at [970, 566] on p "Add additional requirements like restrictions on time slots and t-shirt size, o…" at bounding box center [742, 578] width 983 height 24
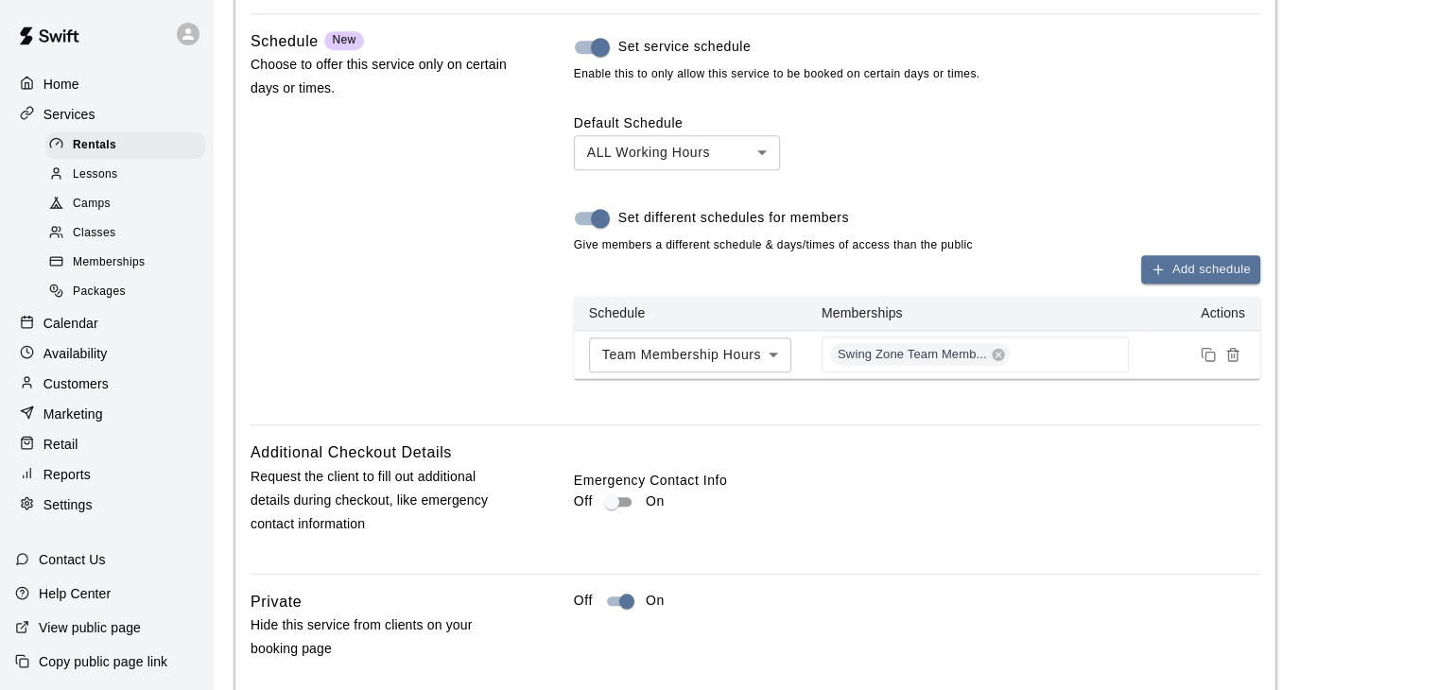
scroll to position [2, 0]
click at [106, 271] on span "Memberships" at bounding box center [109, 262] width 72 height 19
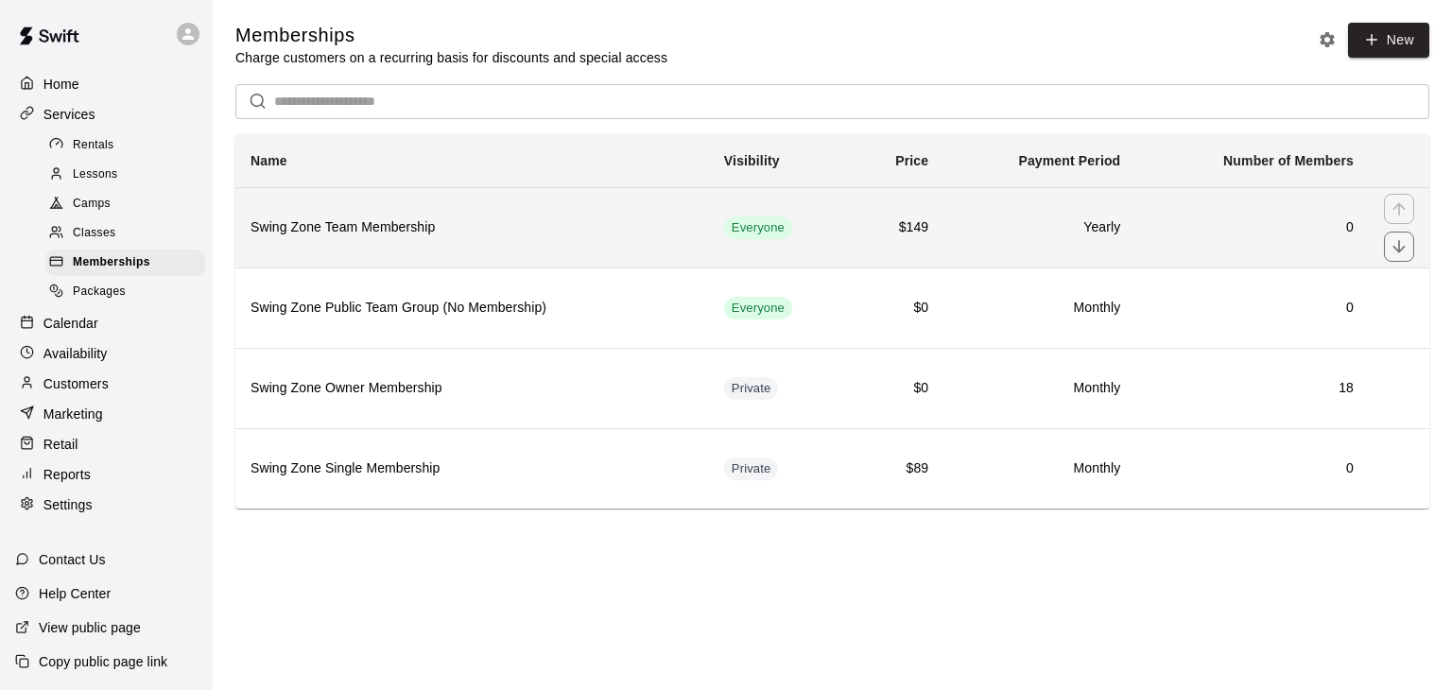
click at [359, 231] on h6 "Swing Zone Team Membership" at bounding box center [472, 227] width 443 height 21
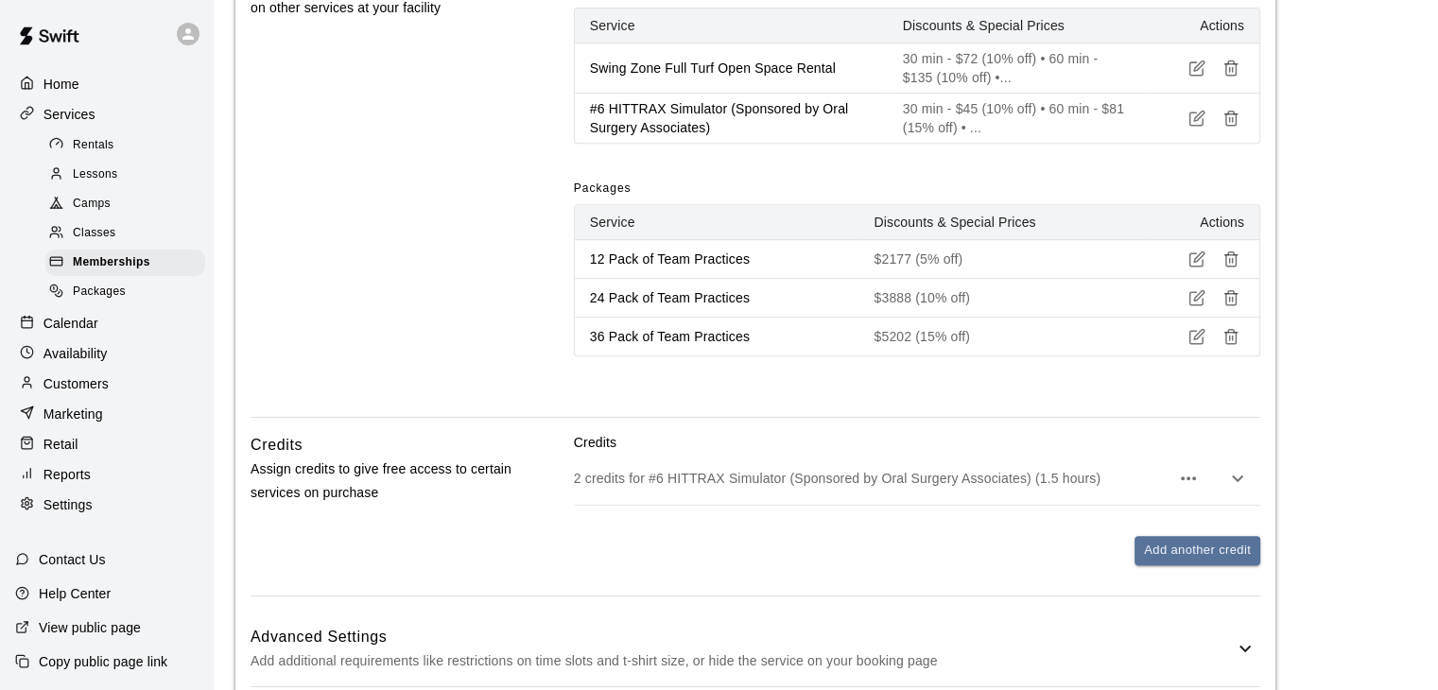
scroll to position [1044, 0]
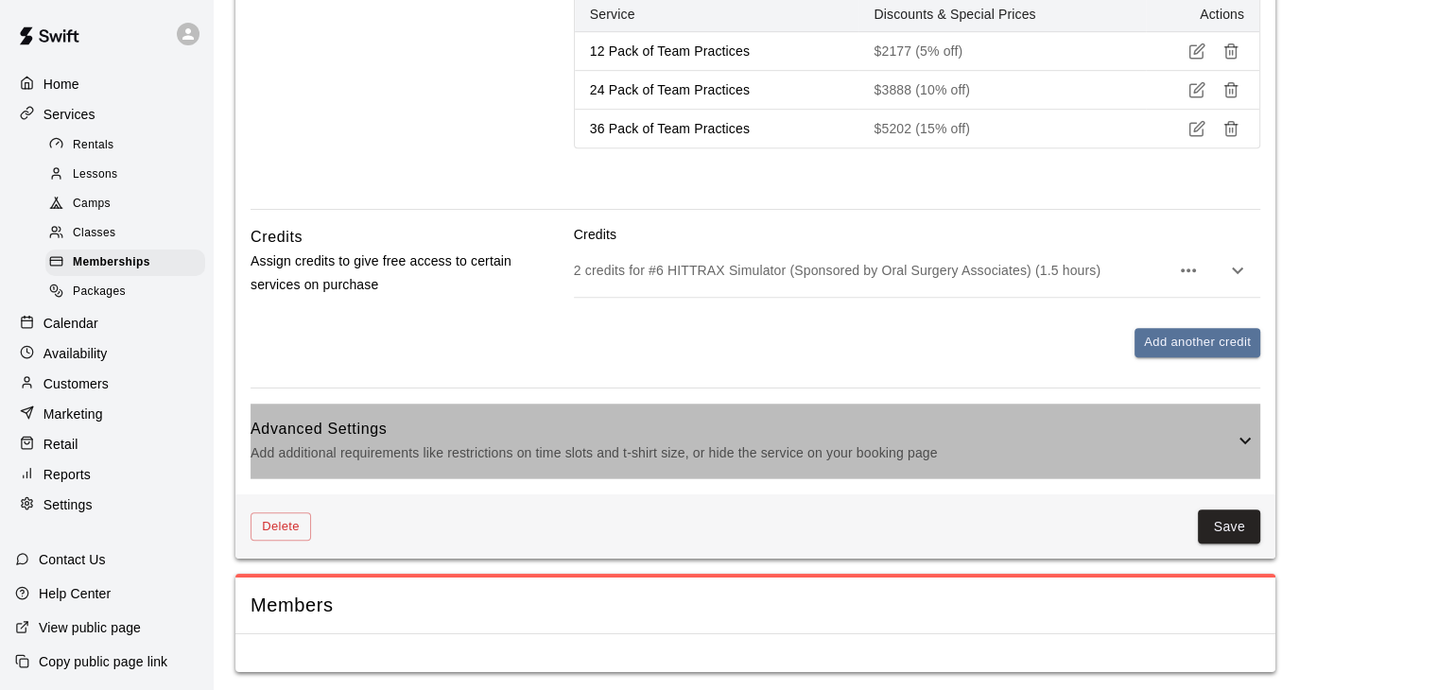
click at [951, 449] on p "Add additional requirements like restrictions on time slots and t-shirt size, o…" at bounding box center [742, 453] width 983 height 24
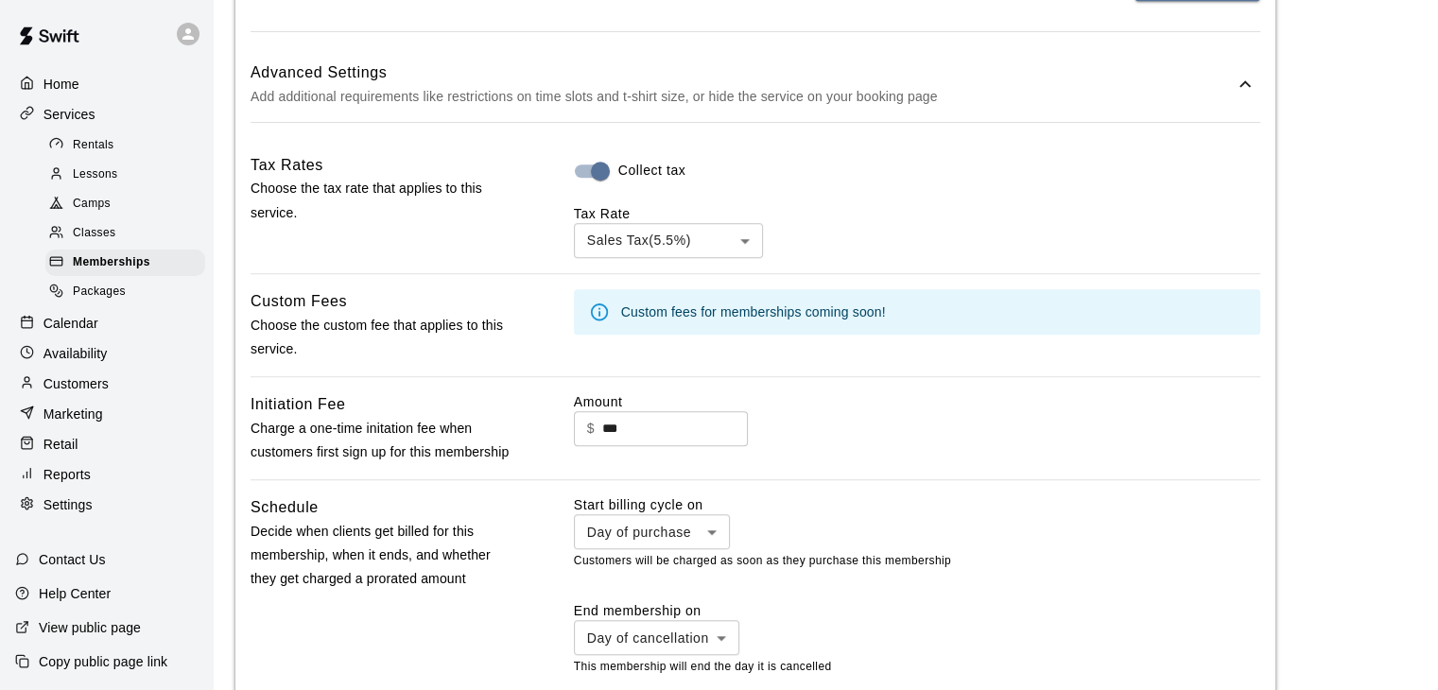
scroll to position [1259, 0]
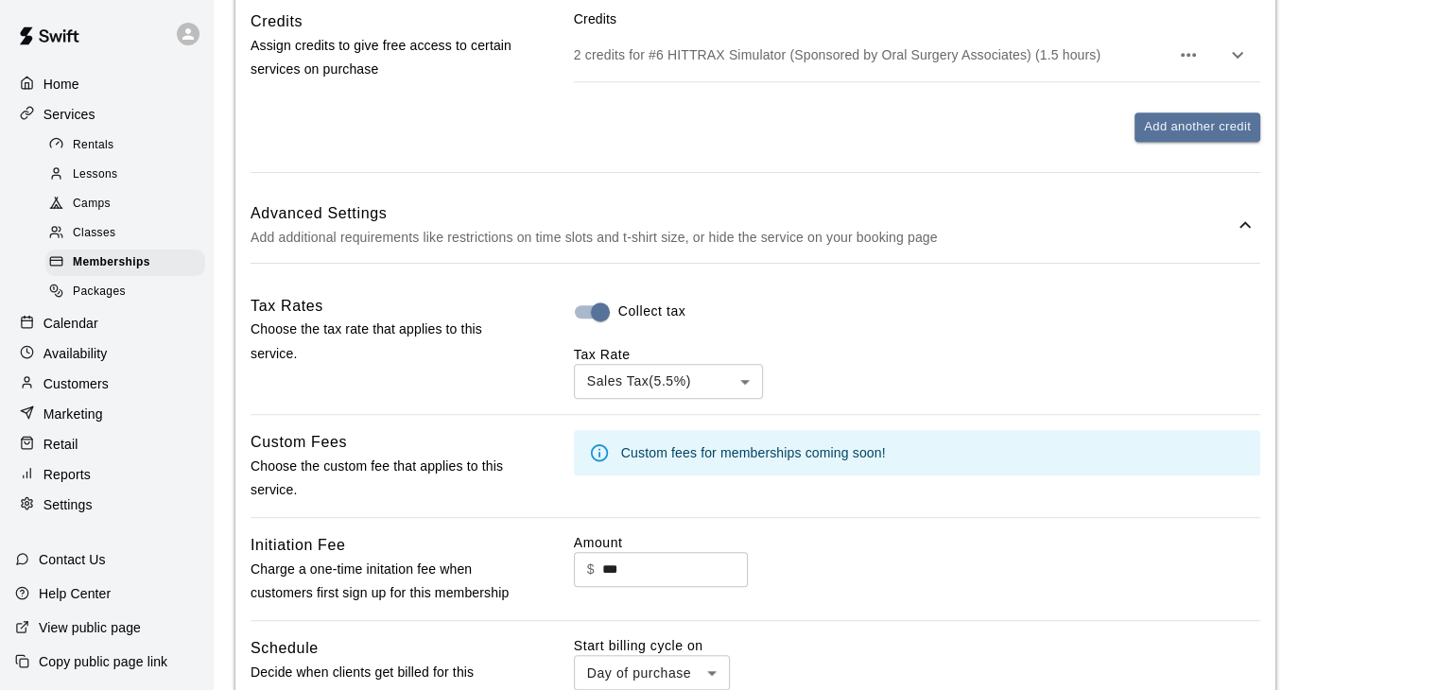
click at [106, 302] on span "Packages" at bounding box center [99, 292] width 53 height 19
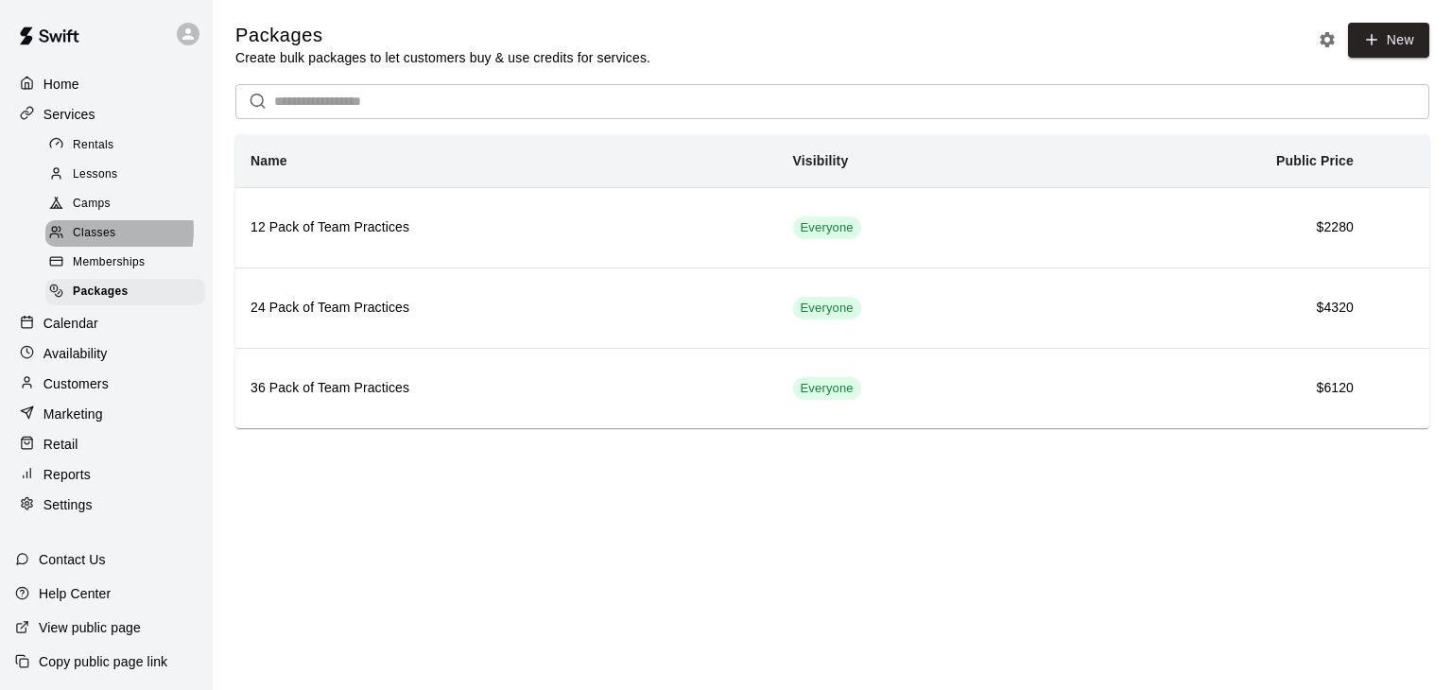
click at [89, 235] on span "Classes" at bounding box center [94, 233] width 43 height 19
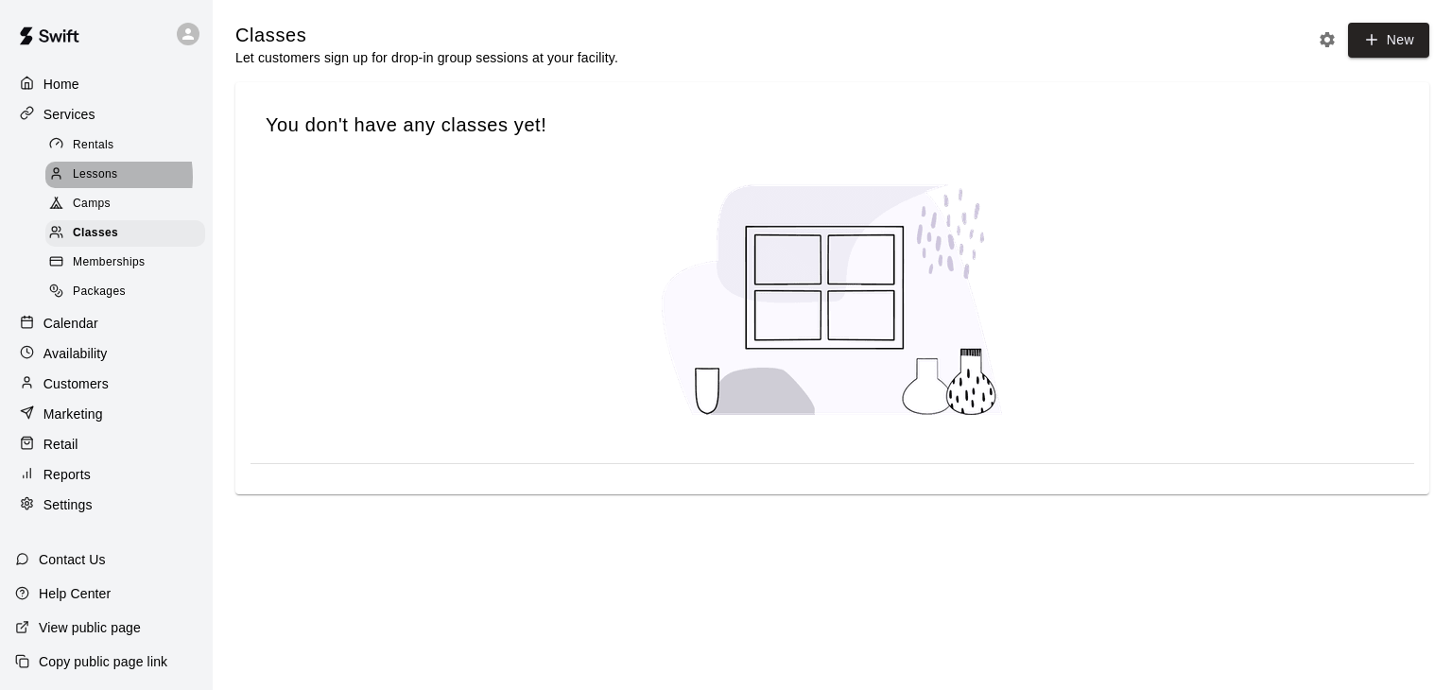
click at [84, 180] on span "Lessons" at bounding box center [95, 174] width 45 height 19
click at [88, 147] on span "Rentals" at bounding box center [94, 145] width 42 height 19
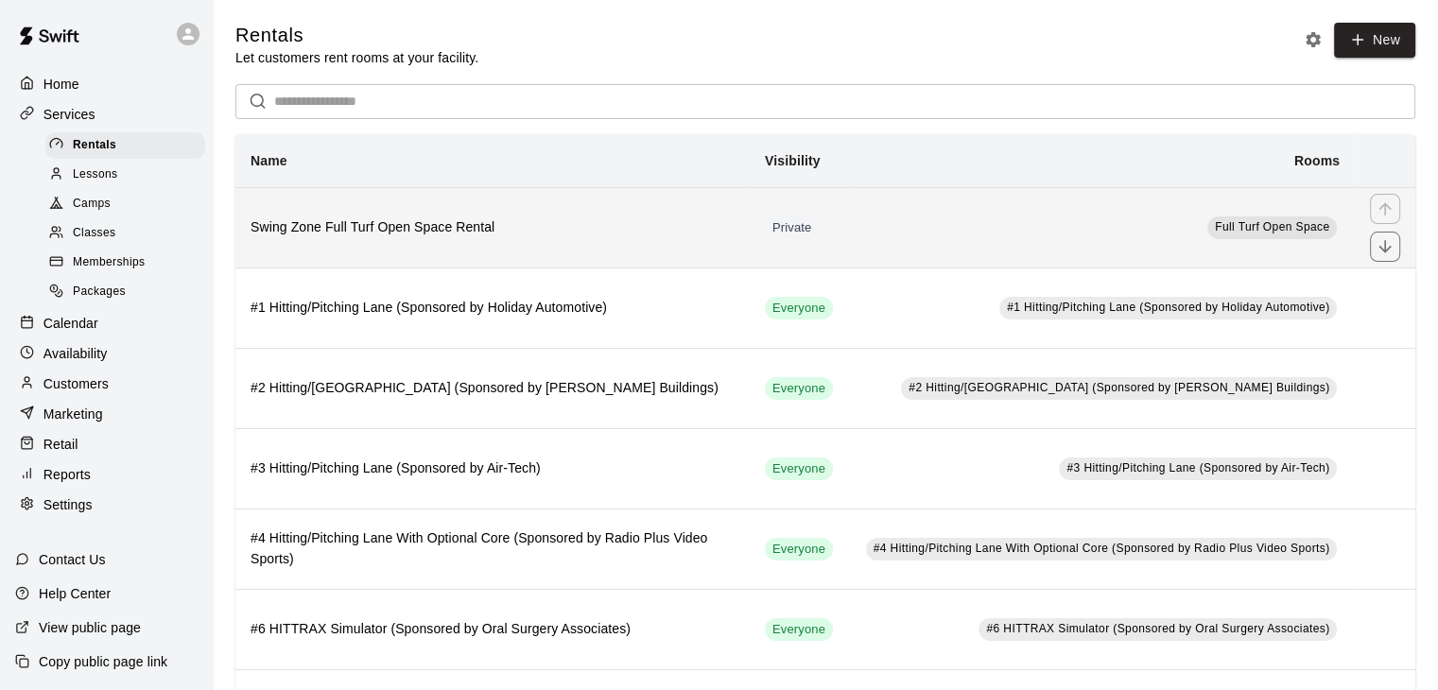
click at [715, 243] on th "Swing Zone Full Turf Open Space Rental" at bounding box center [492, 227] width 514 height 80
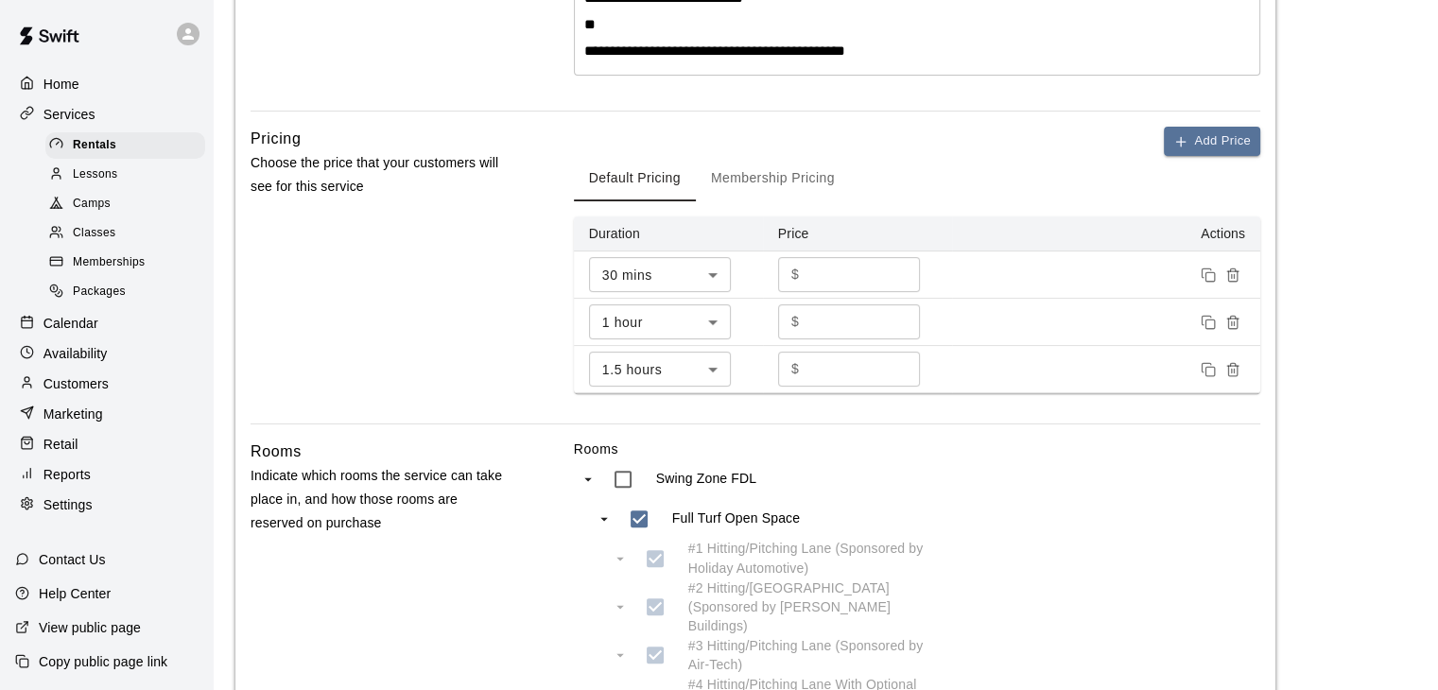
scroll to position [473, 0]
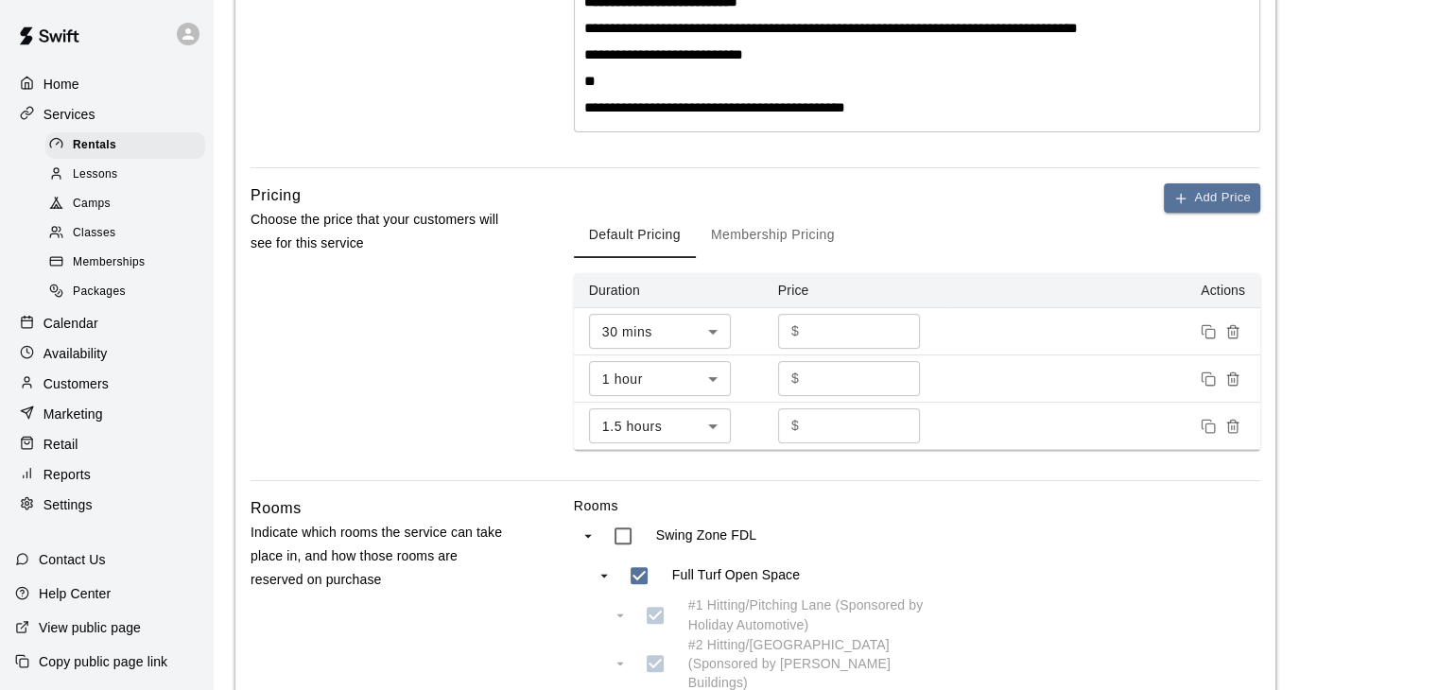
click at [775, 235] on button "Membership Pricing" at bounding box center [773, 235] width 154 height 45
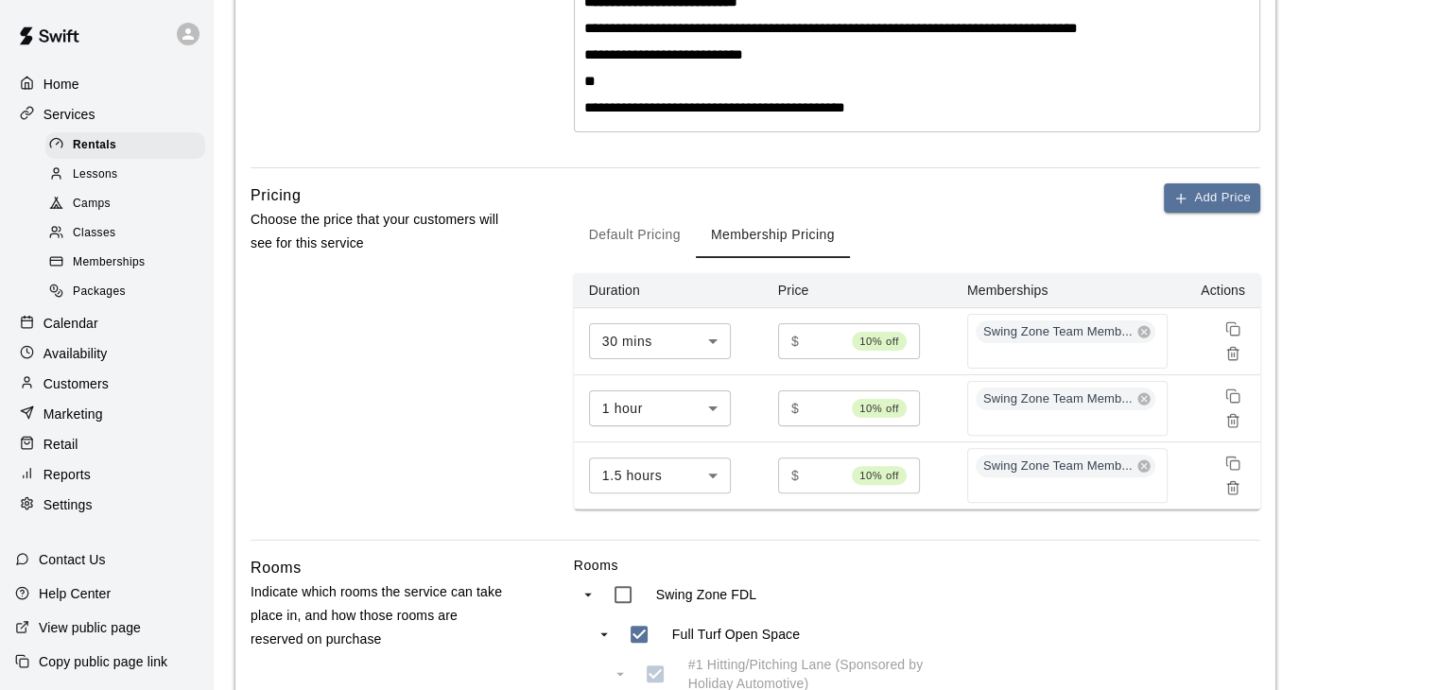
click at [618, 233] on button "Default Pricing" at bounding box center [635, 235] width 122 height 45
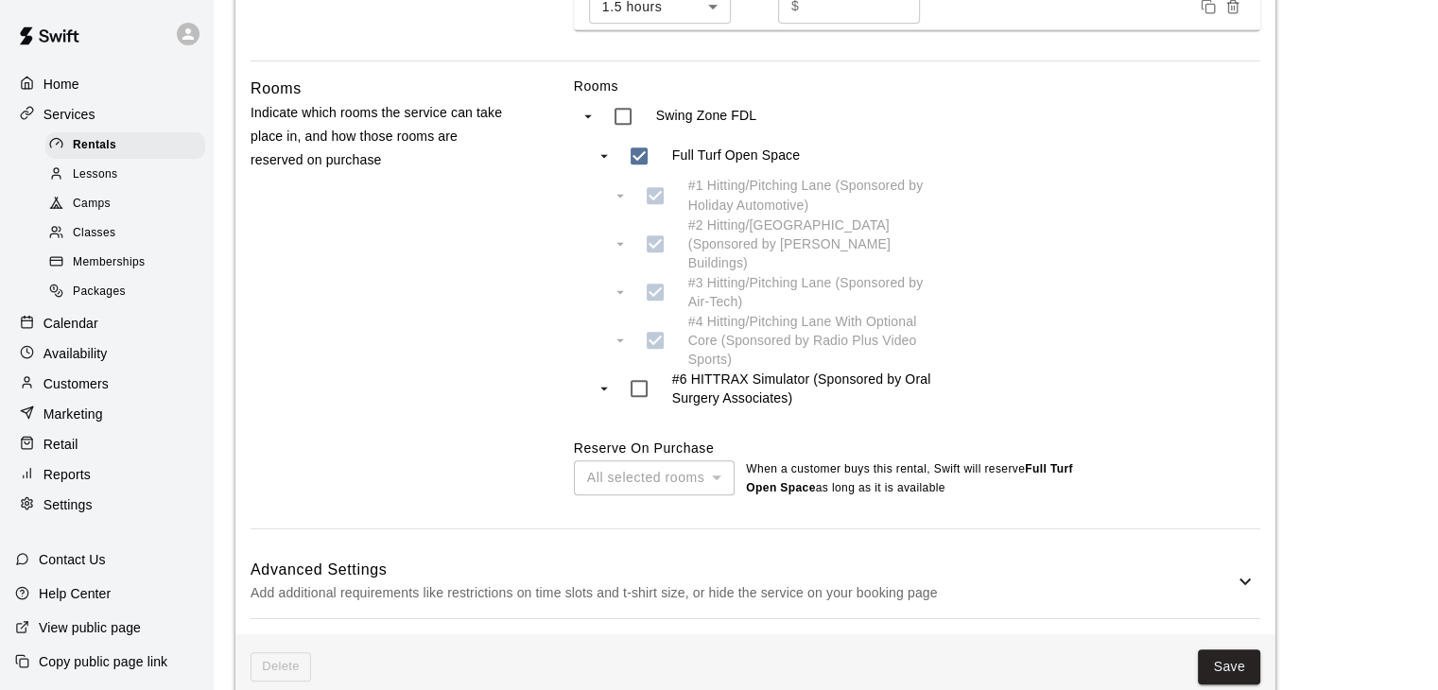
scroll to position [908, 0]
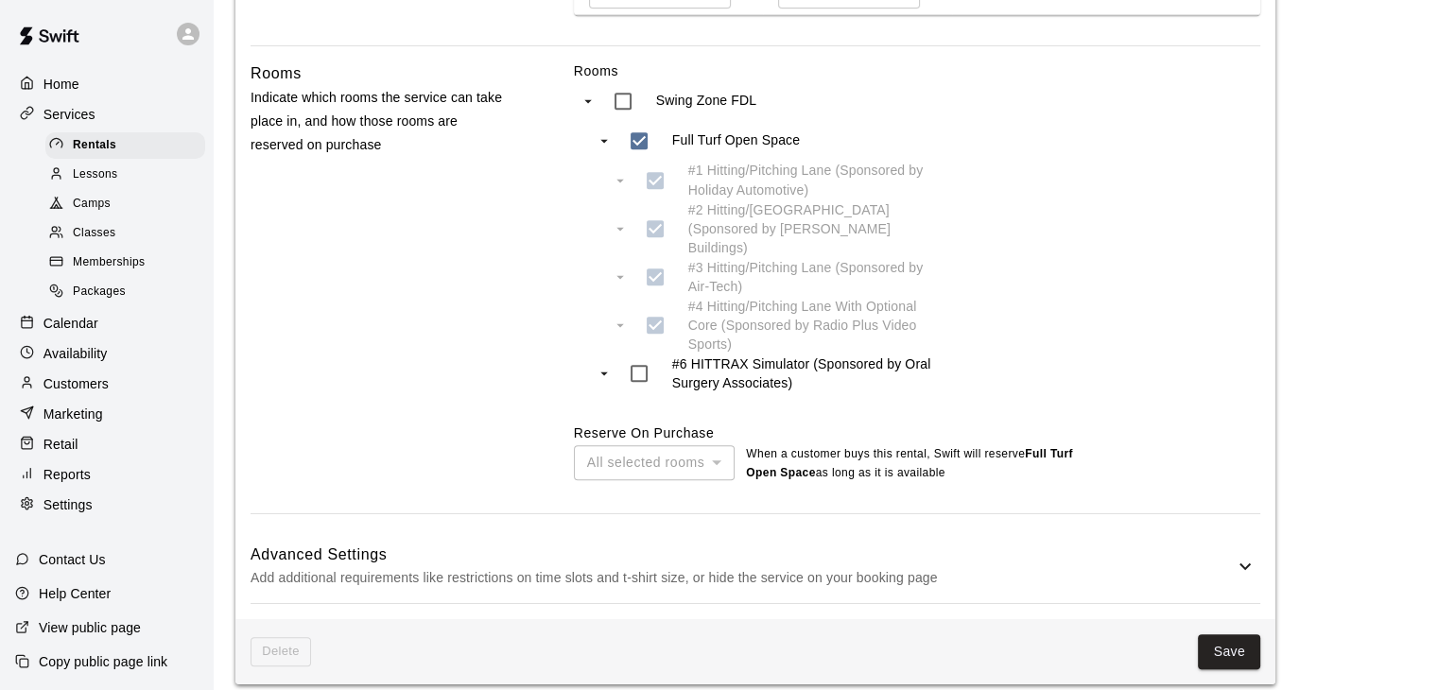
click at [874, 545] on h6 "Advanced Settings" at bounding box center [742, 555] width 983 height 25
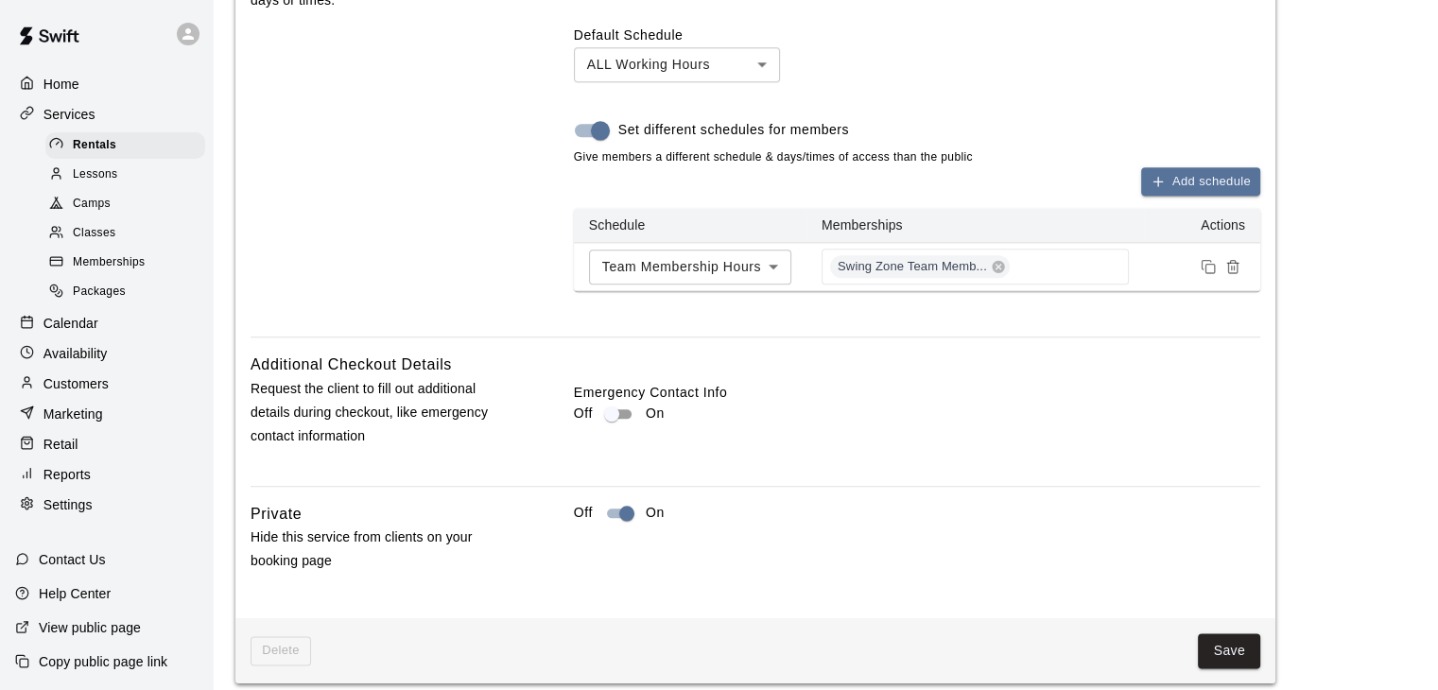
scroll to position [2128, 0]
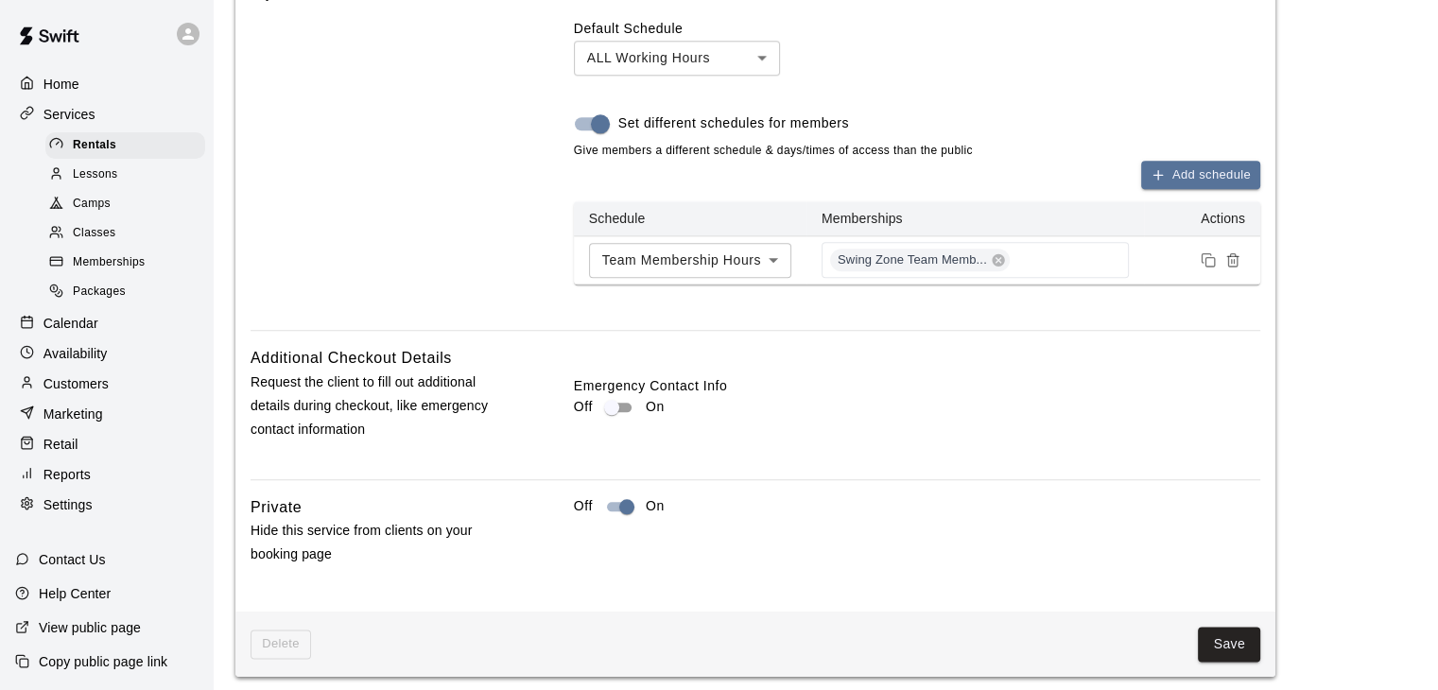
click at [83, 514] on p "Settings" at bounding box center [67, 504] width 49 height 19
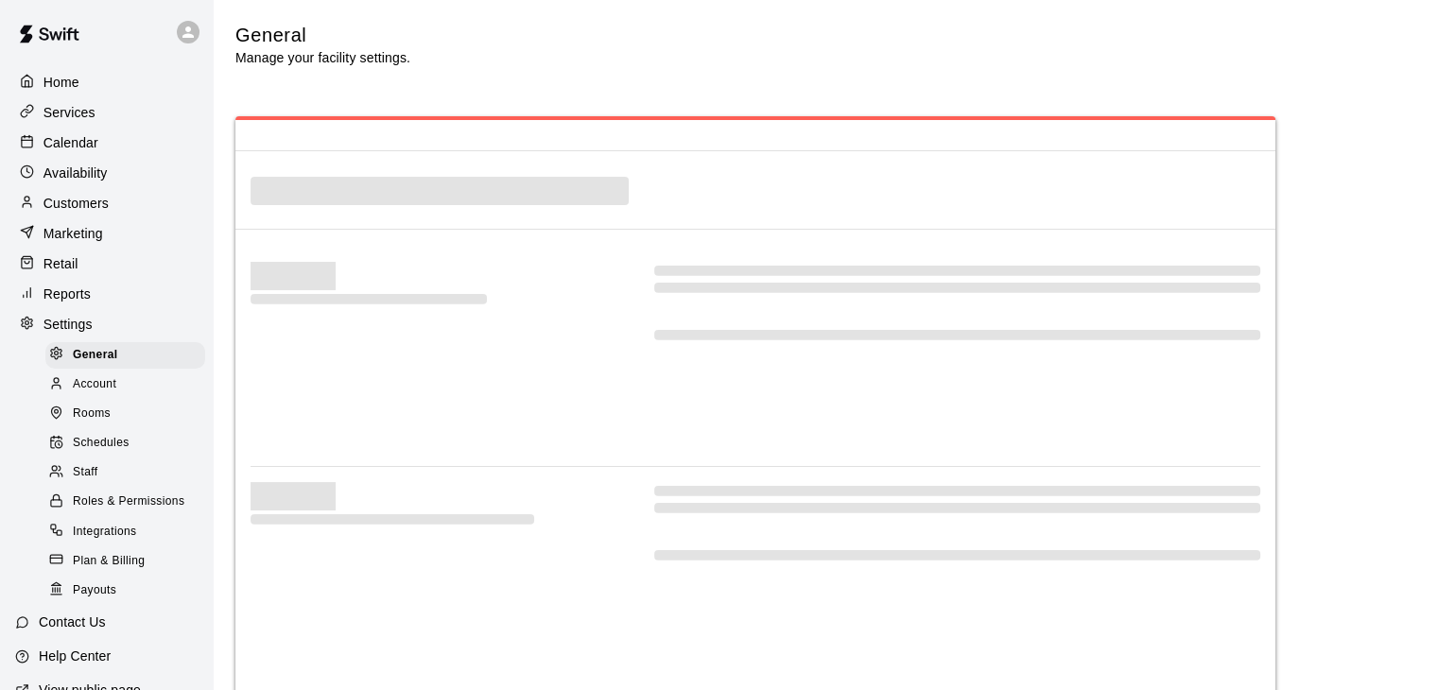
select select "**"
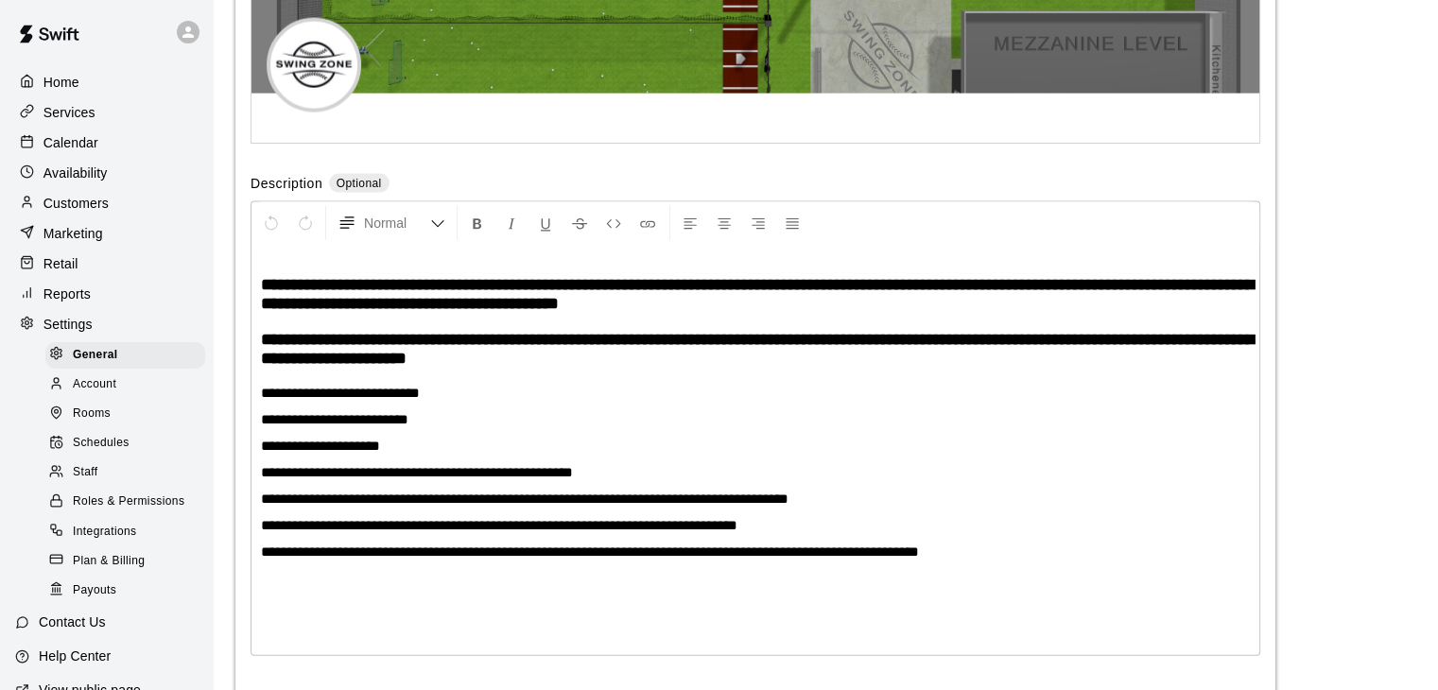
scroll to position [4458, 0]
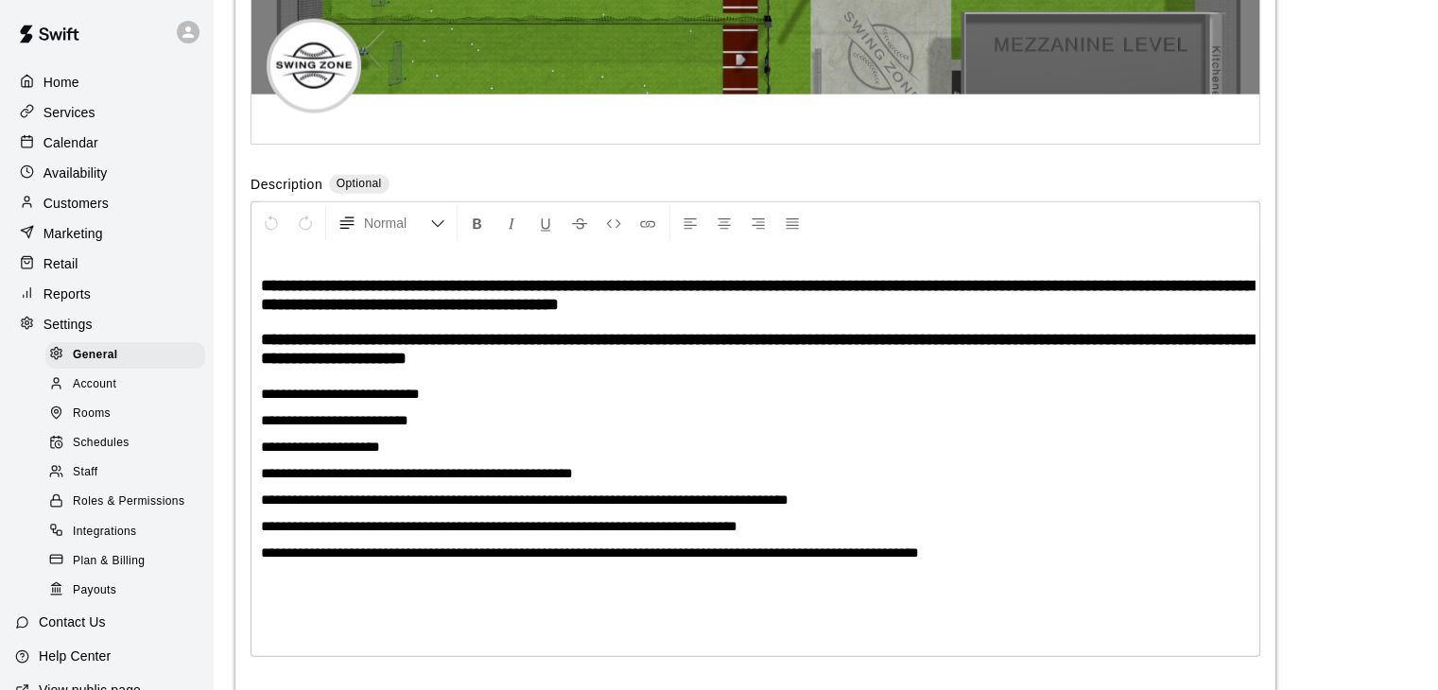
click at [113, 453] on span "Schedules" at bounding box center [101, 443] width 57 height 19
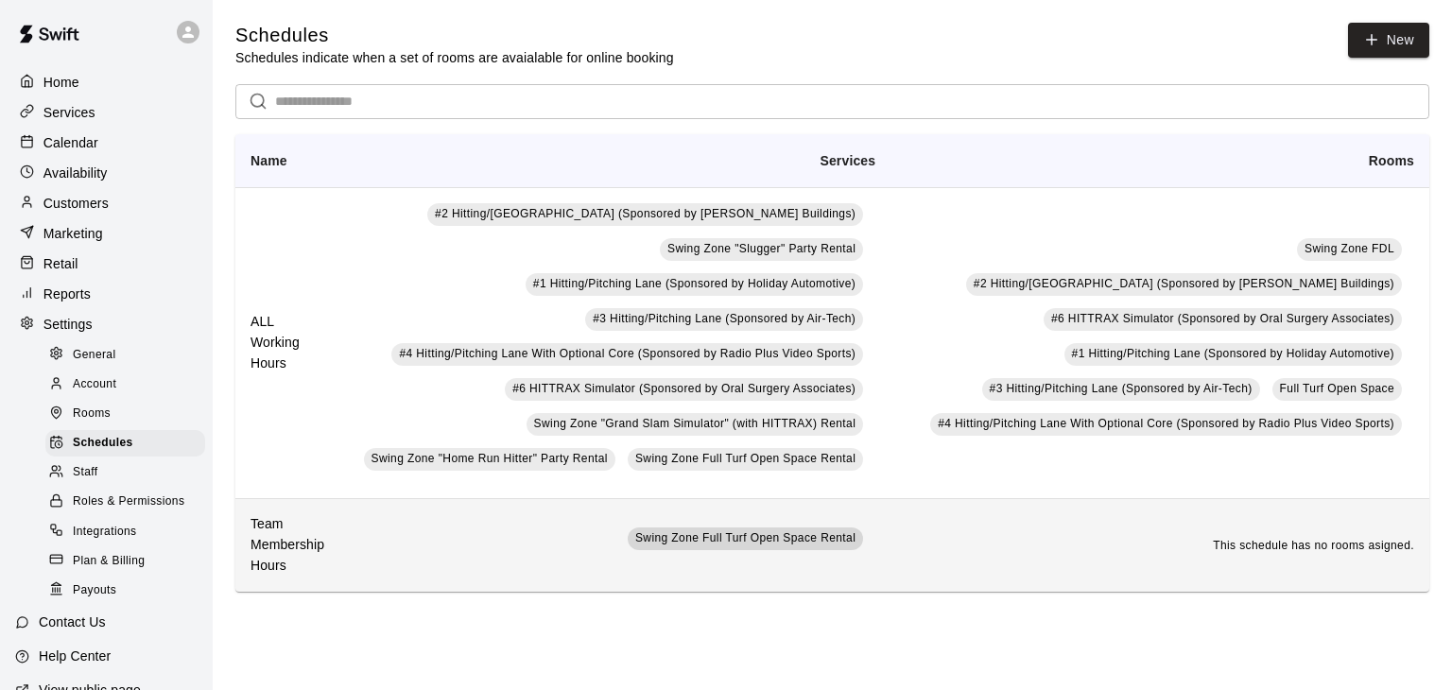
click at [808, 542] on span "Swing Zone Full Turf Open Space Rental" at bounding box center [745, 537] width 220 height 13
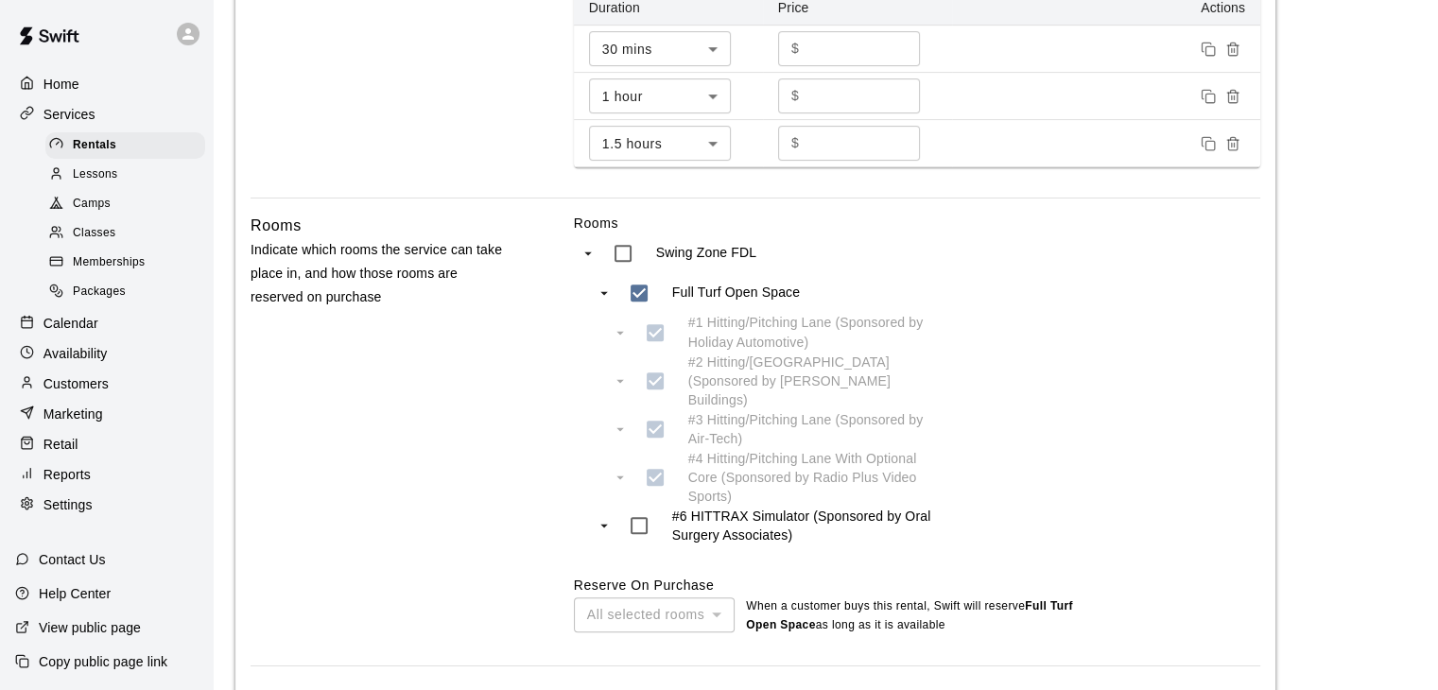
scroll to position [908, 0]
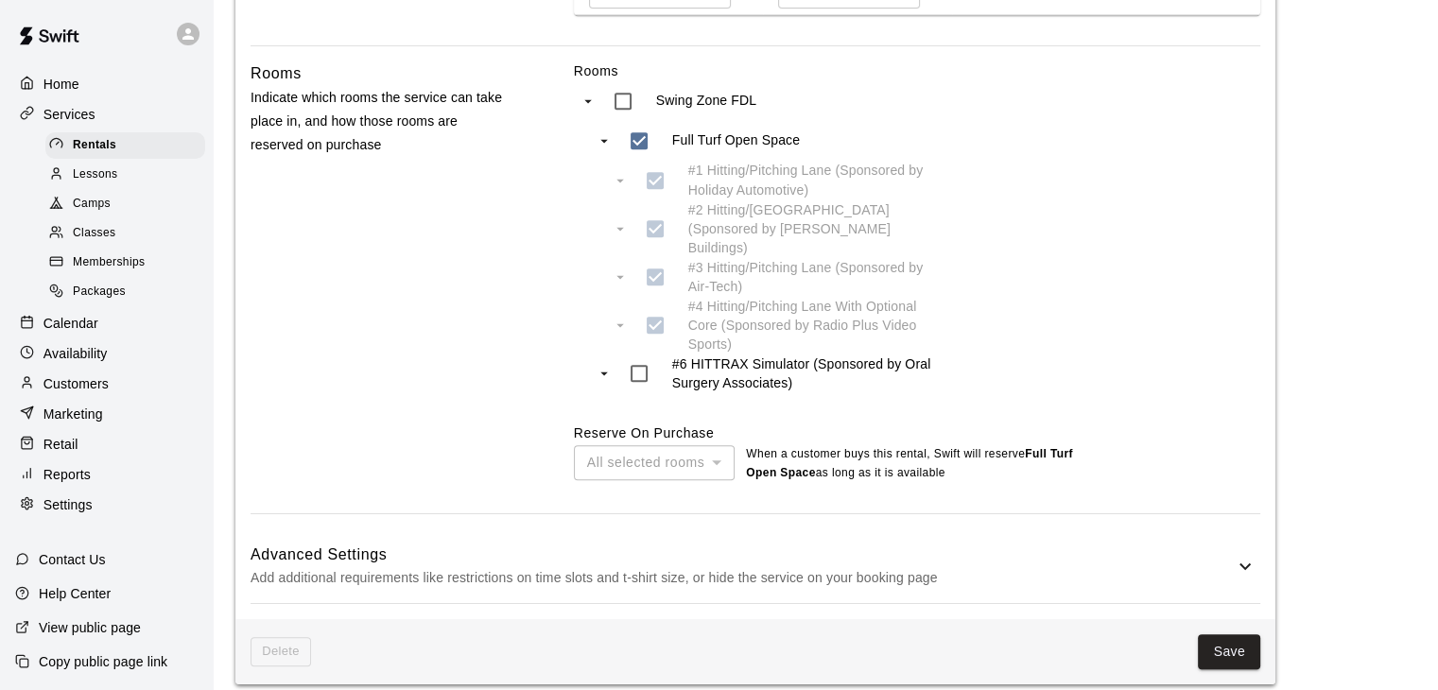
click at [798, 566] on p "Add additional requirements like restrictions on time slots and t-shirt size, o…" at bounding box center [742, 578] width 983 height 24
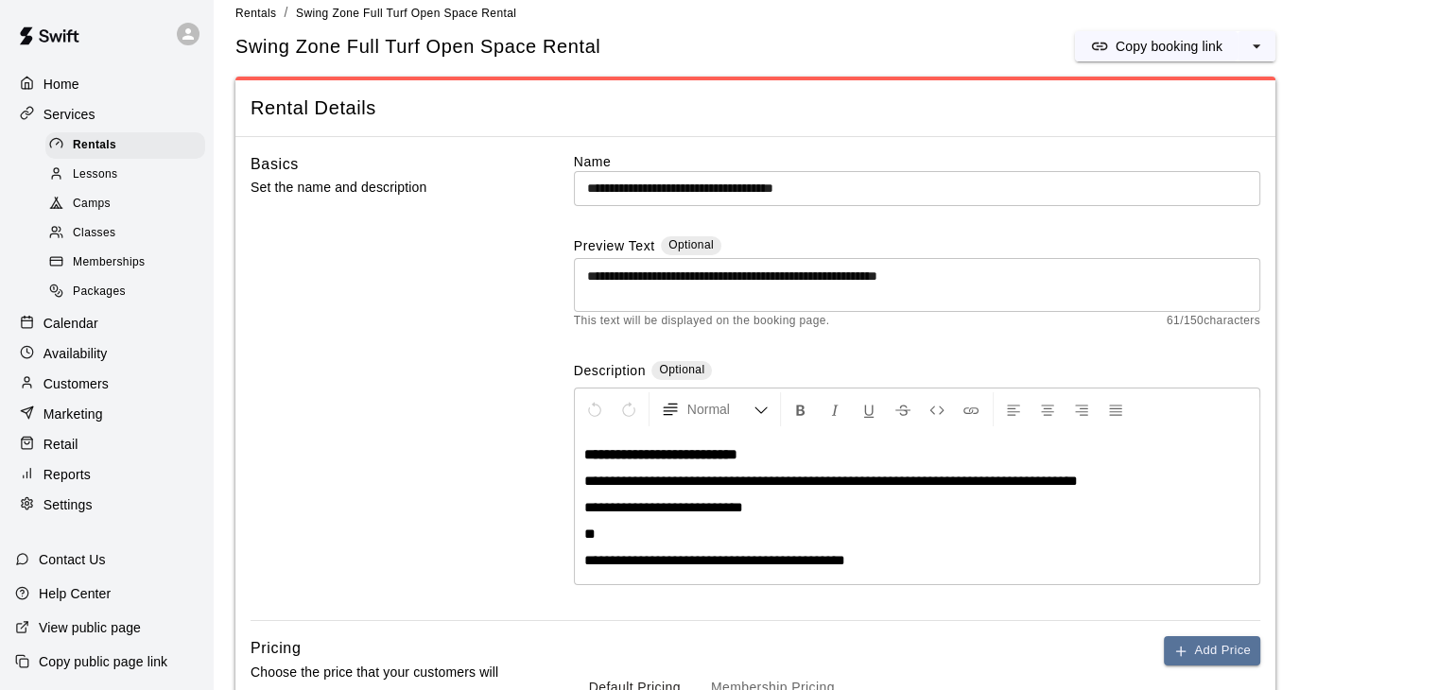
scroll to position [0, 0]
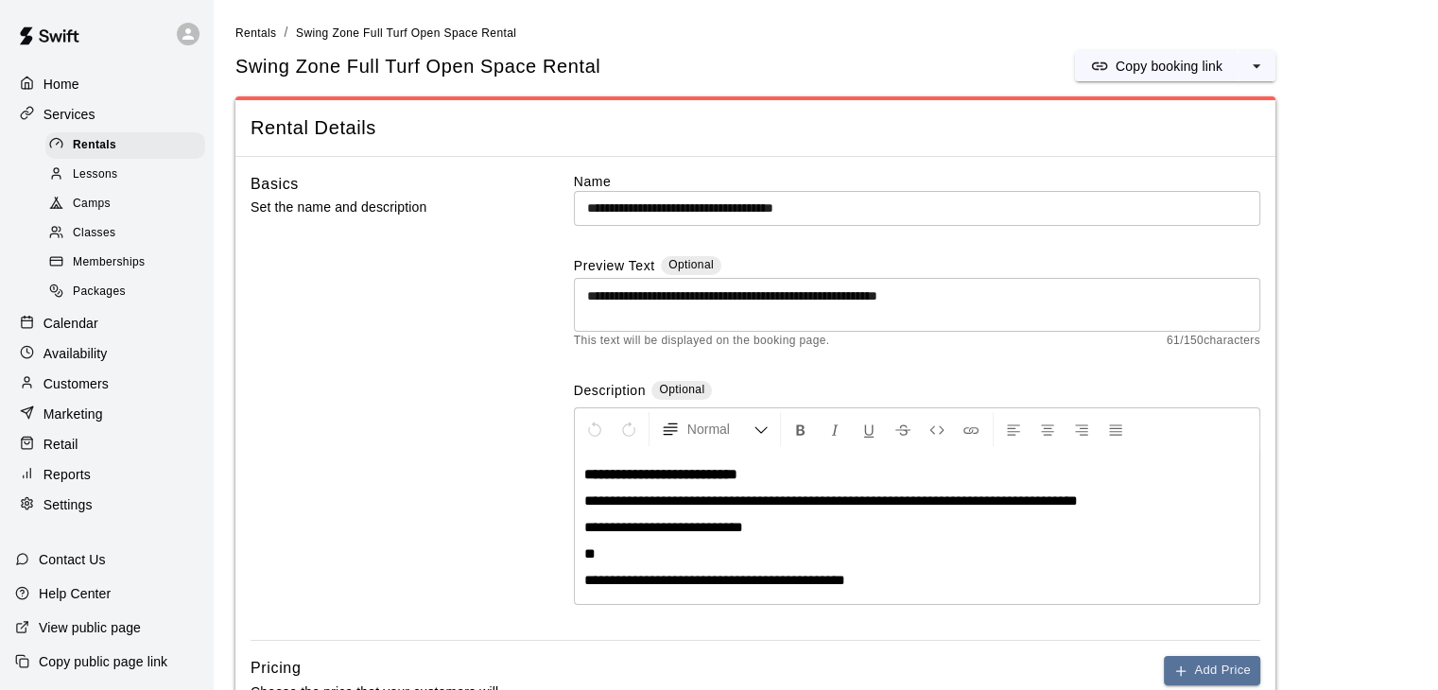
click at [80, 514] on p "Settings" at bounding box center [67, 504] width 49 height 19
select select "**"
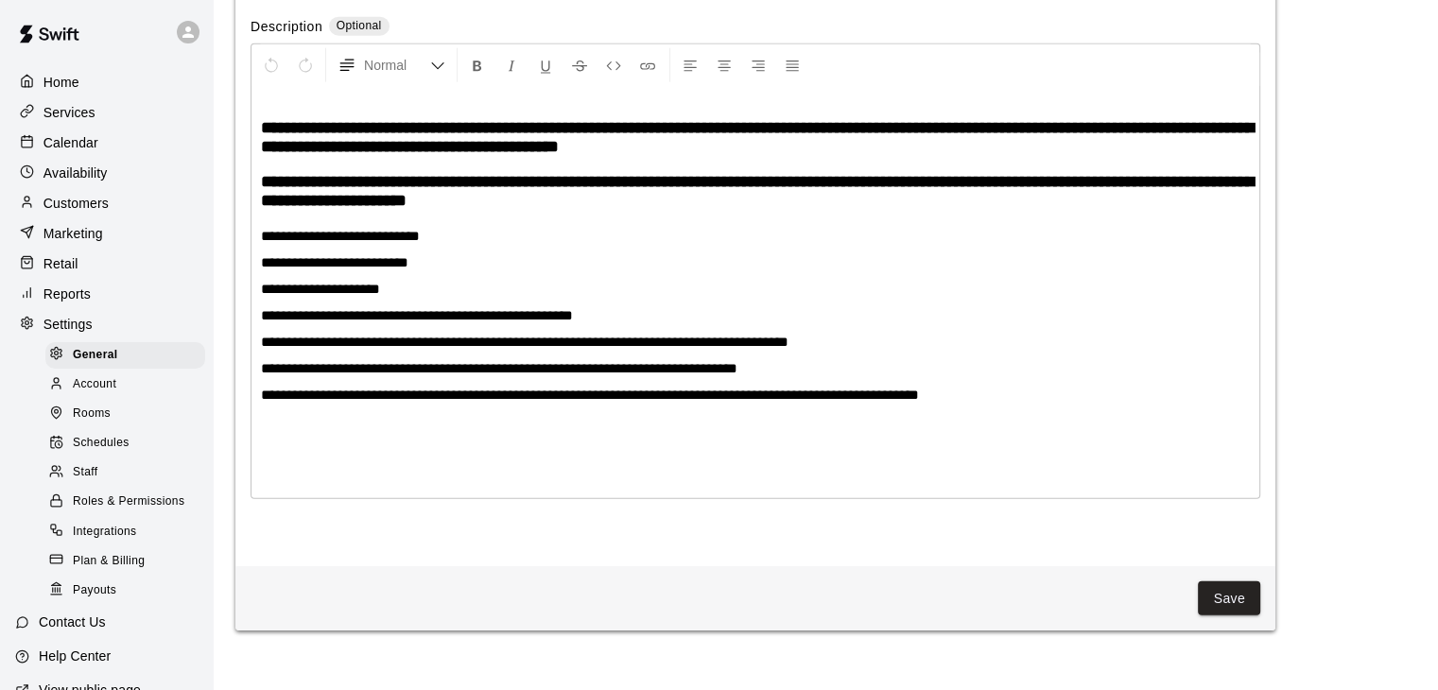
scroll to position [4648, 0]
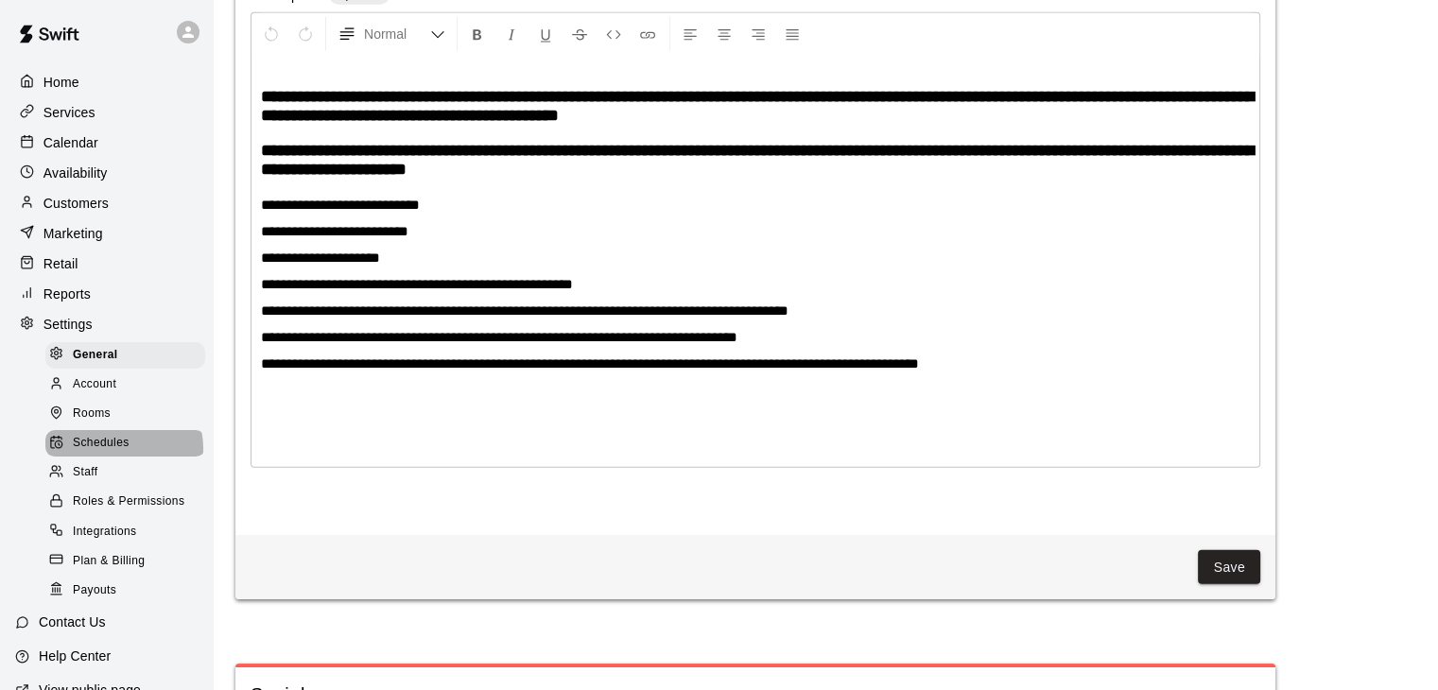
click at [123, 453] on span "Schedules" at bounding box center [101, 443] width 57 height 19
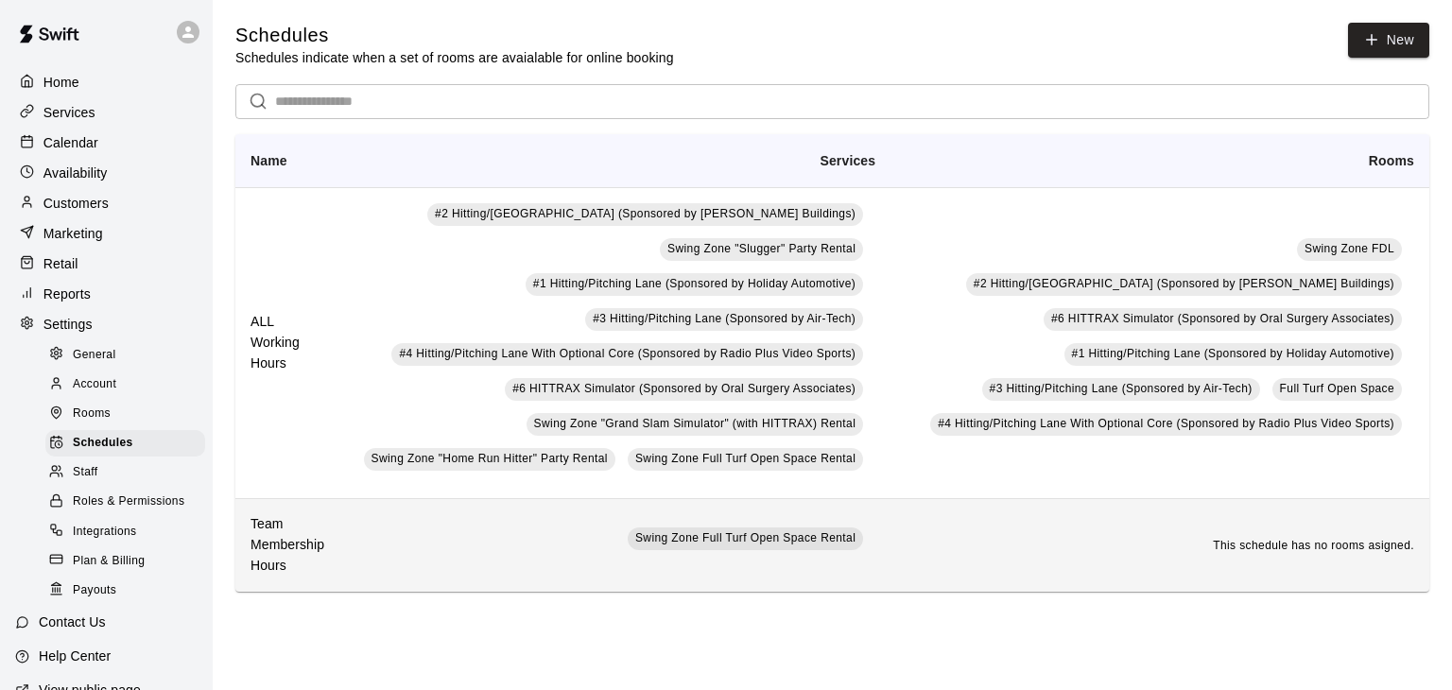
click at [271, 544] on h6 "Team Membership Hours" at bounding box center [288, 545] width 75 height 62
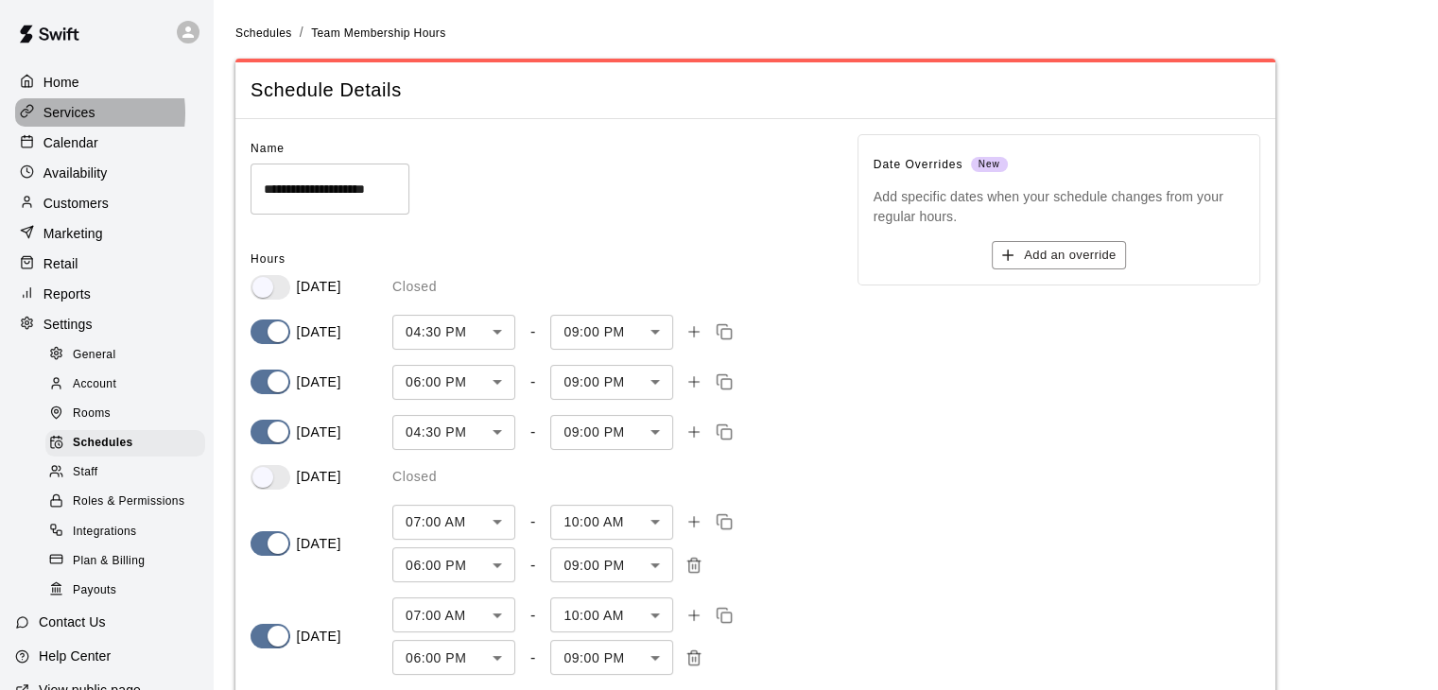
click at [73, 114] on p "Services" at bounding box center [69, 112] width 52 height 19
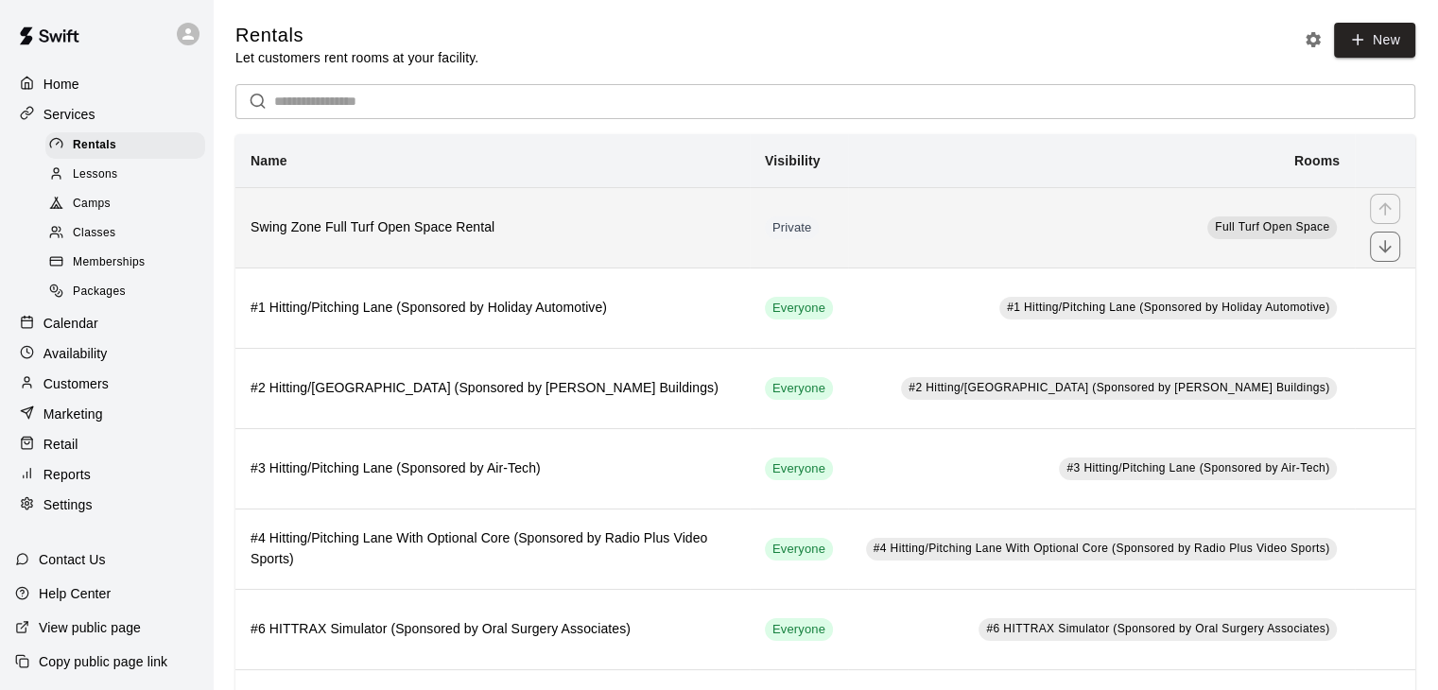
click at [557, 230] on h6 "Swing Zone Full Turf Open Space Rental" at bounding box center [493, 227] width 484 height 21
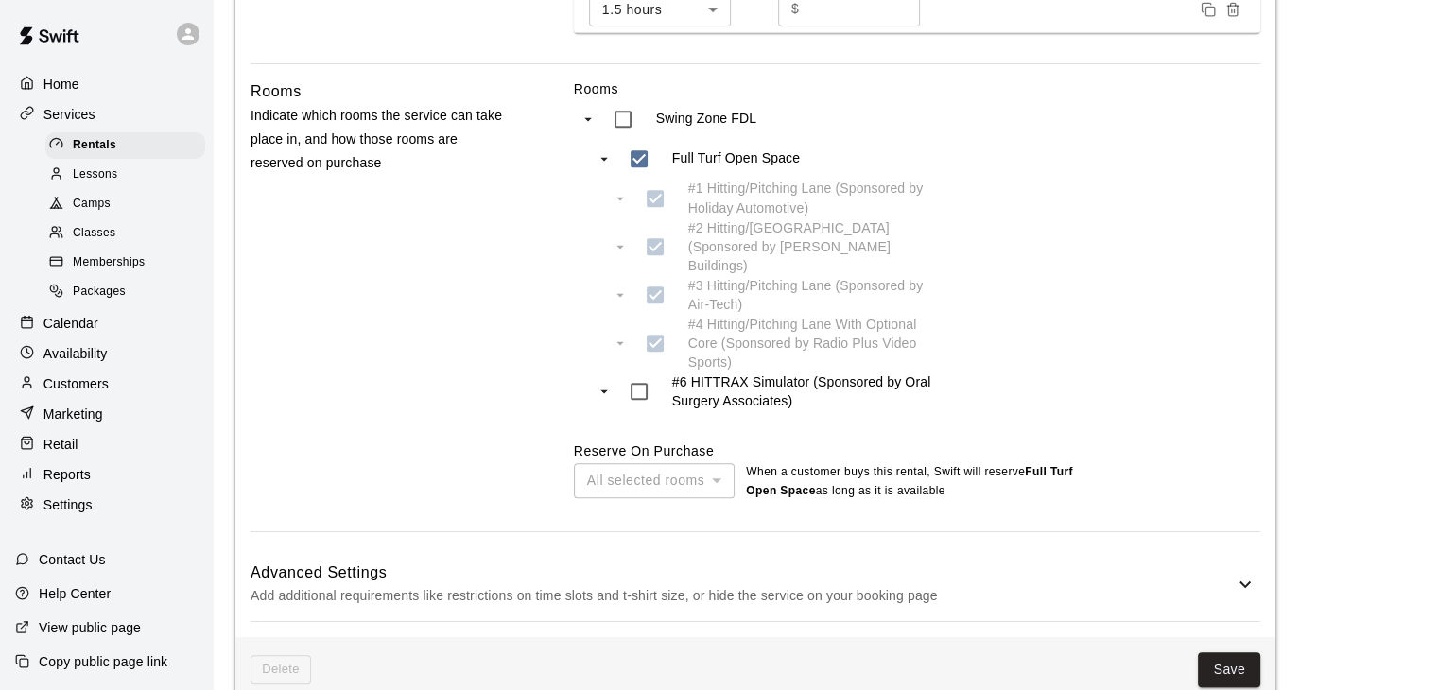
scroll to position [908, 0]
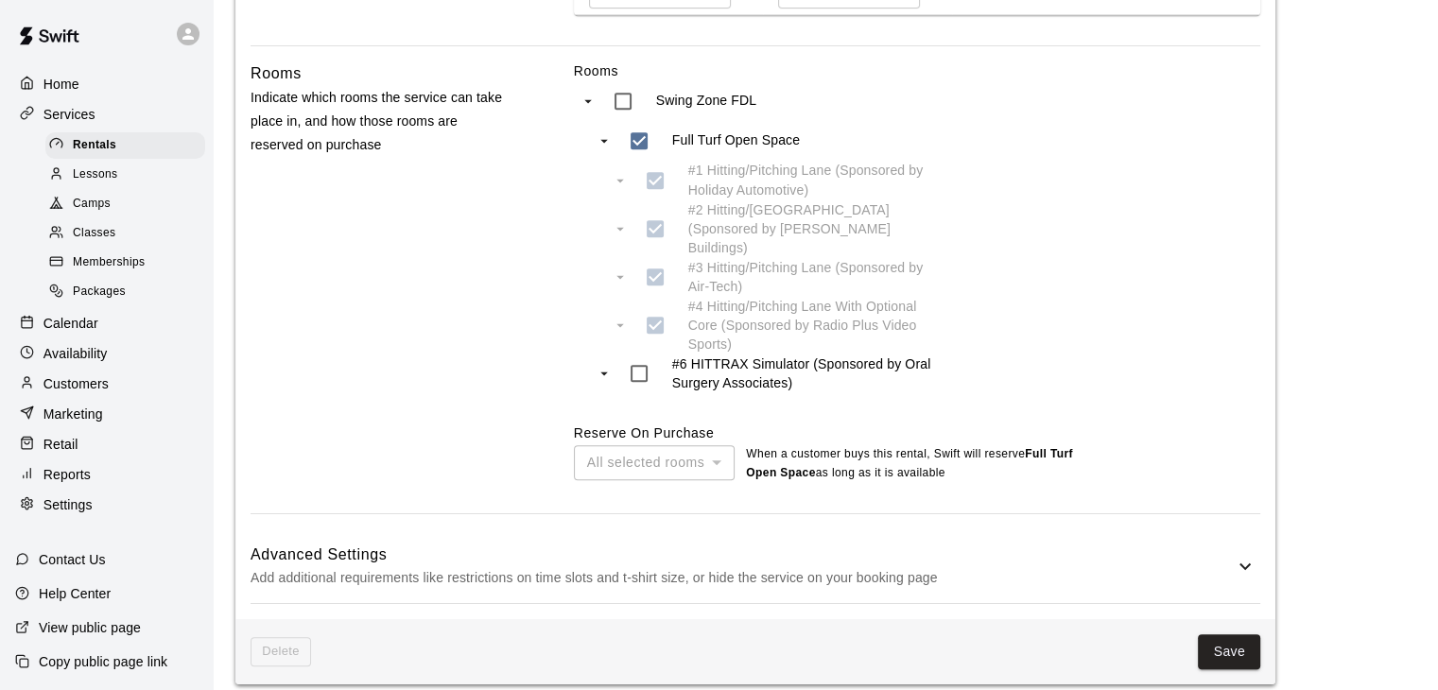
click at [802, 579] on div "Advanced Settings Add additional requirements like restrictions on time slots a…" at bounding box center [756, 566] width 1010 height 75
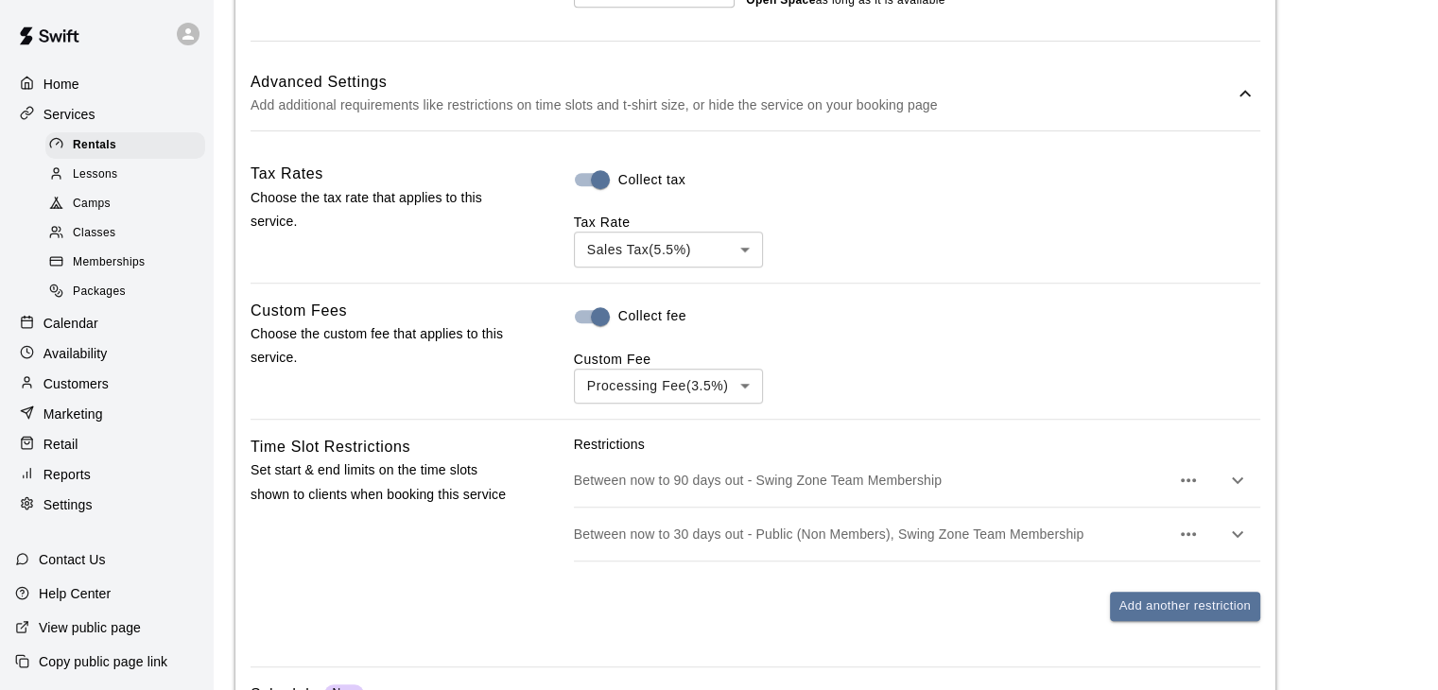
scroll to position [1475, 0]
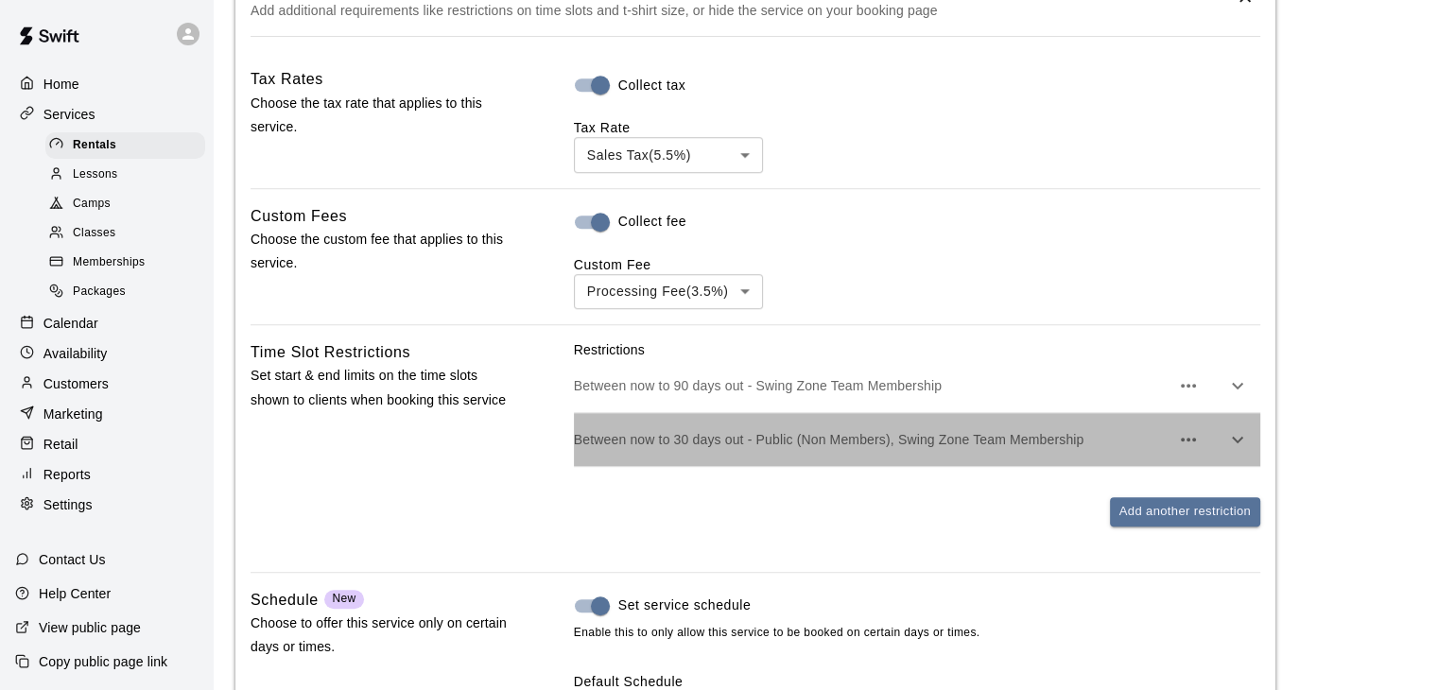
click at [866, 432] on p "Between now to 30 days out - Public (Non Members), Swing Zone Team Membership" at bounding box center [872, 439] width 596 height 19
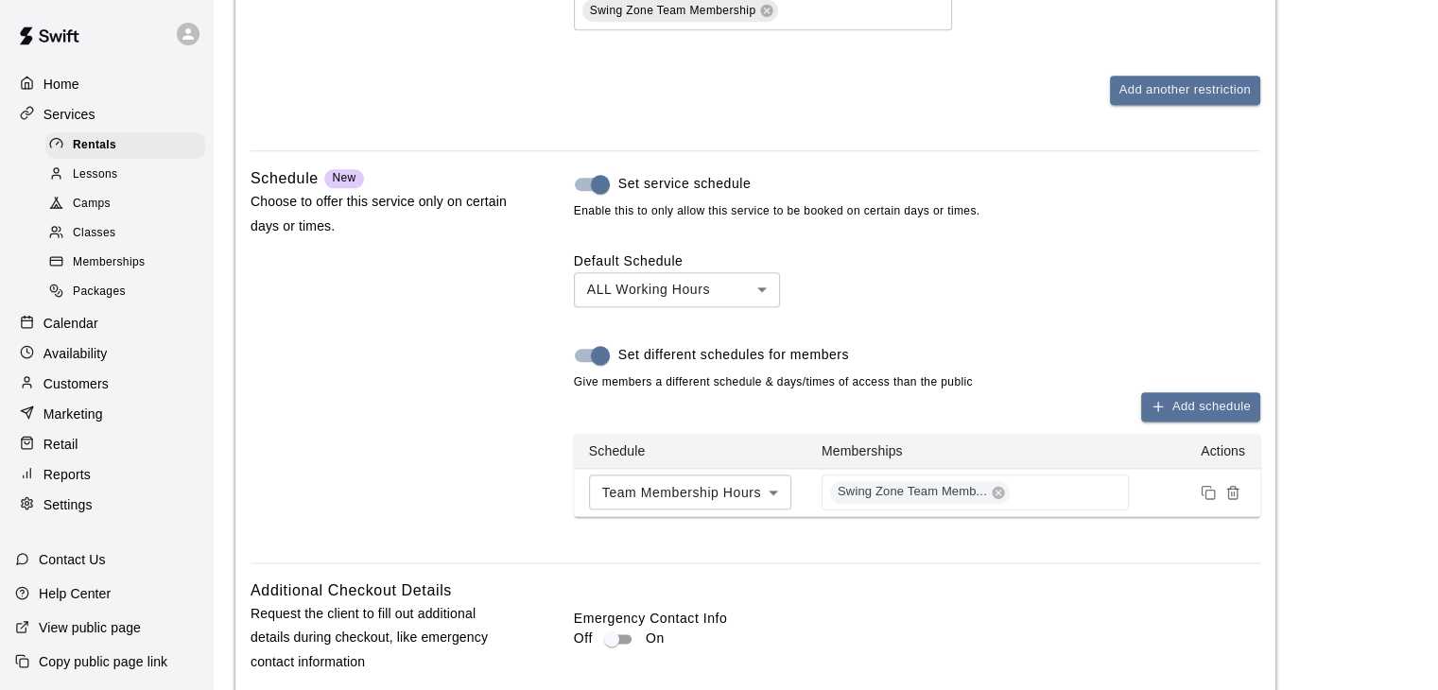
scroll to position [2406, 0]
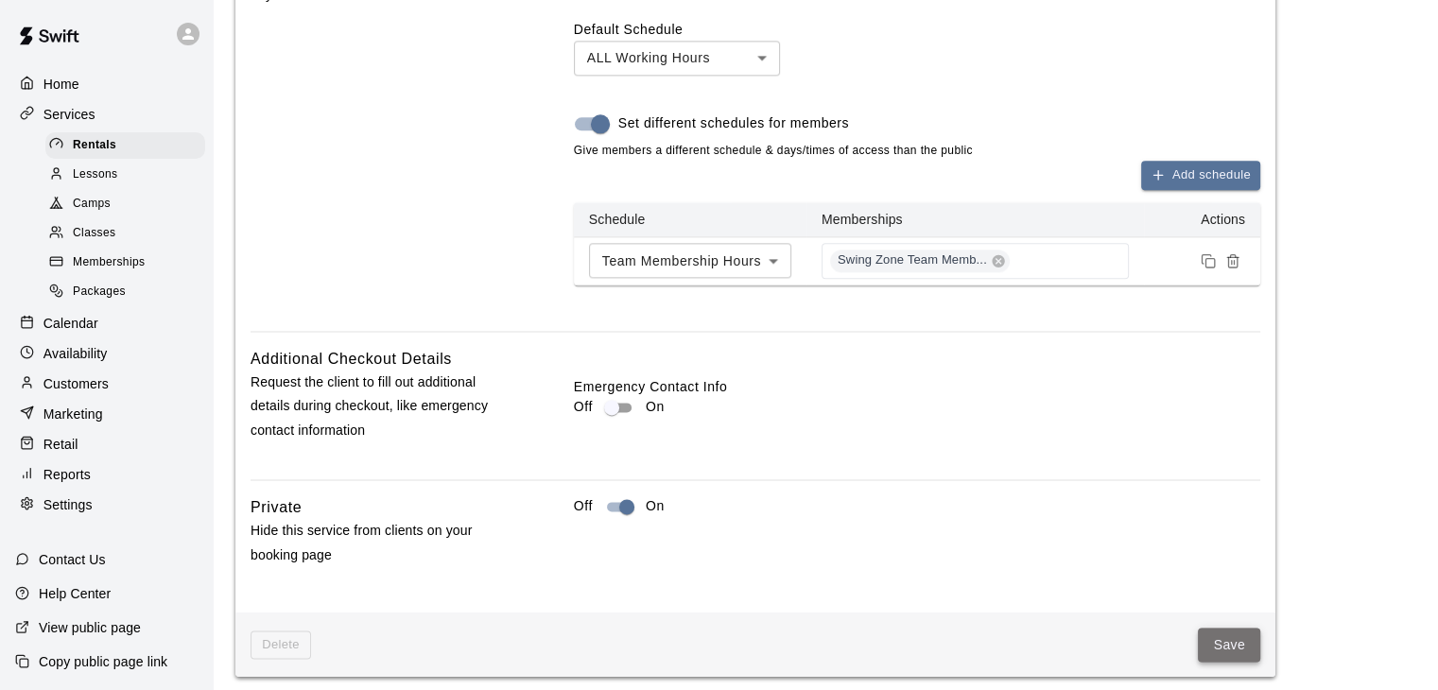
click at [1221, 635] on button "Save" at bounding box center [1229, 645] width 62 height 35
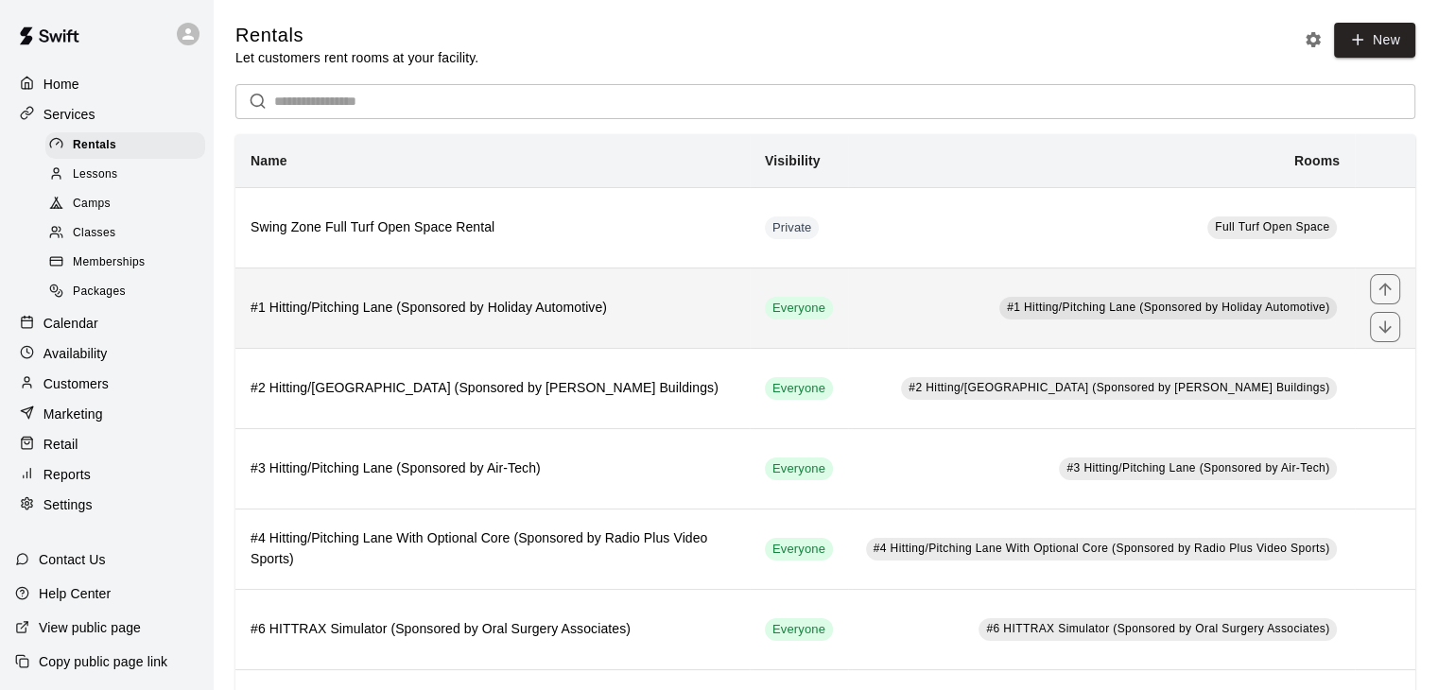
click at [446, 311] on h6 "#1 Hitting/Pitching Lane (Sponsored by Holiday Automotive)" at bounding box center [493, 308] width 484 height 21
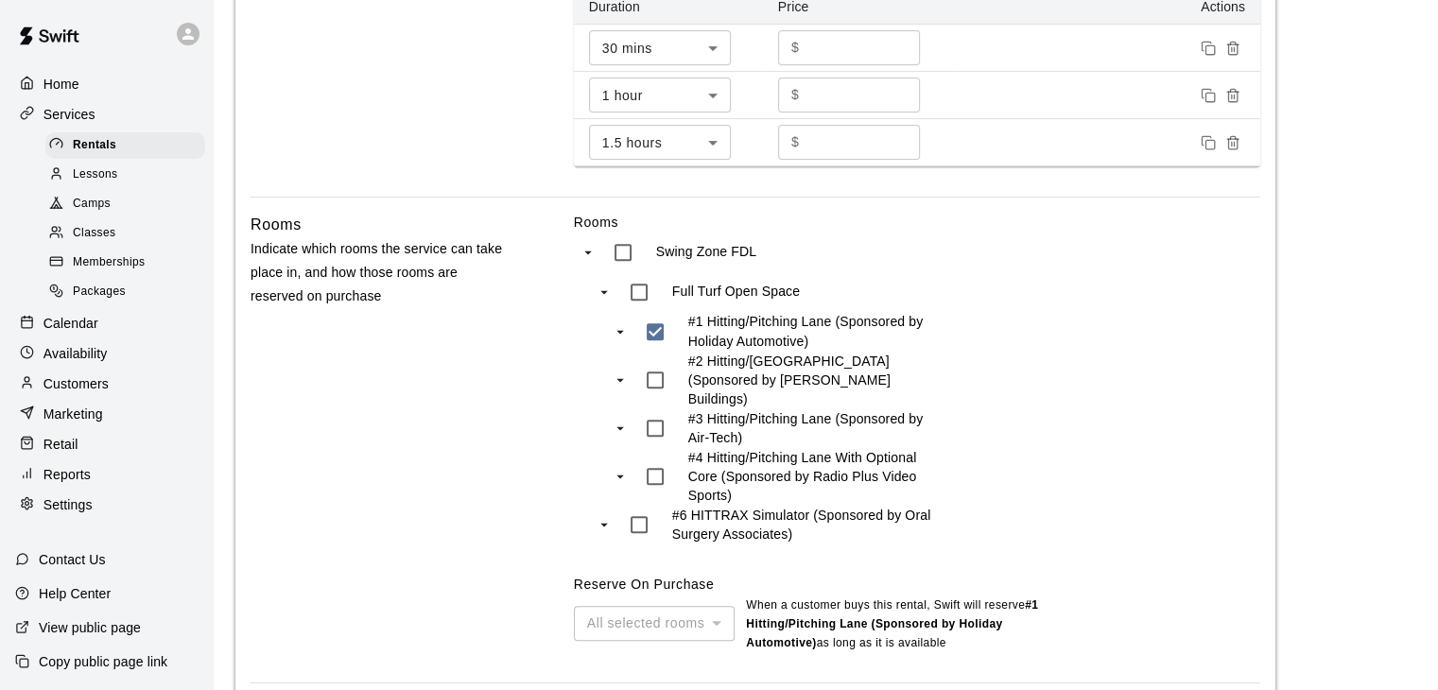
scroll to position [926, 0]
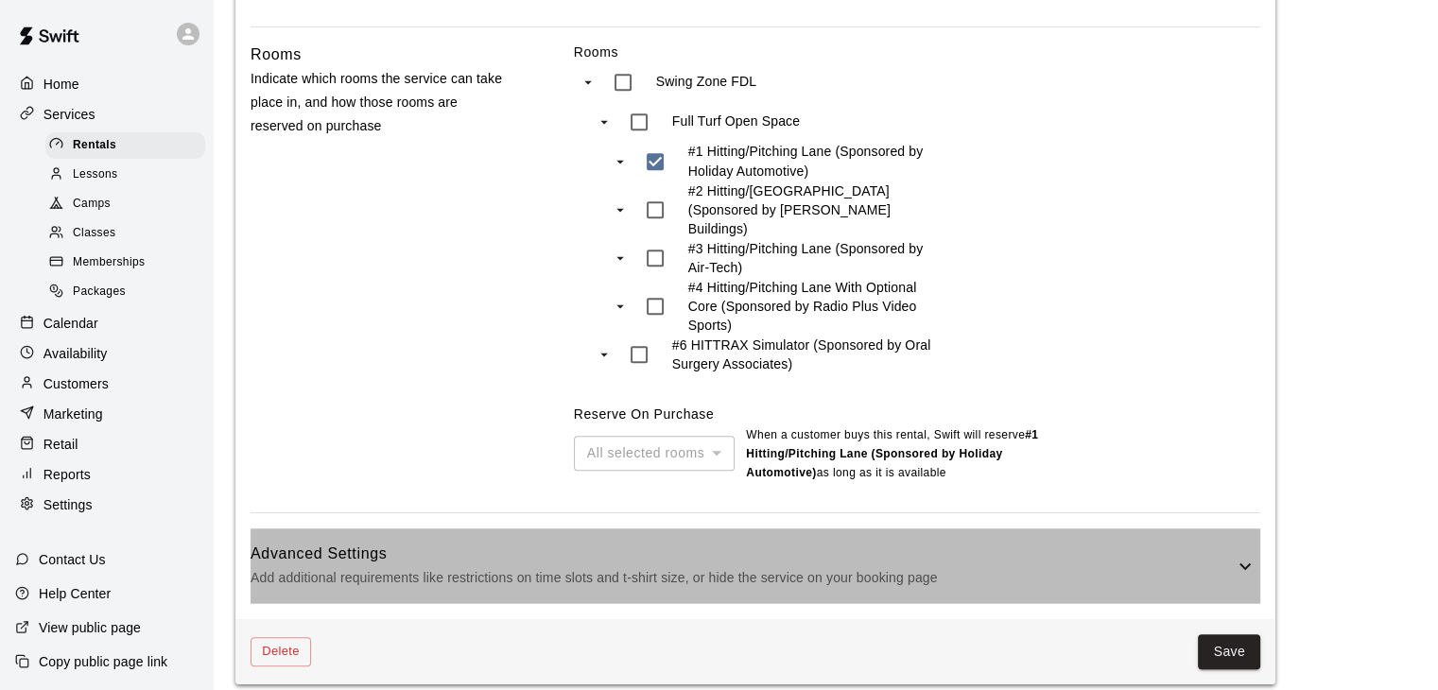
click at [807, 545] on h6 "Advanced Settings" at bounding box center [742, 554] width 983 height 25
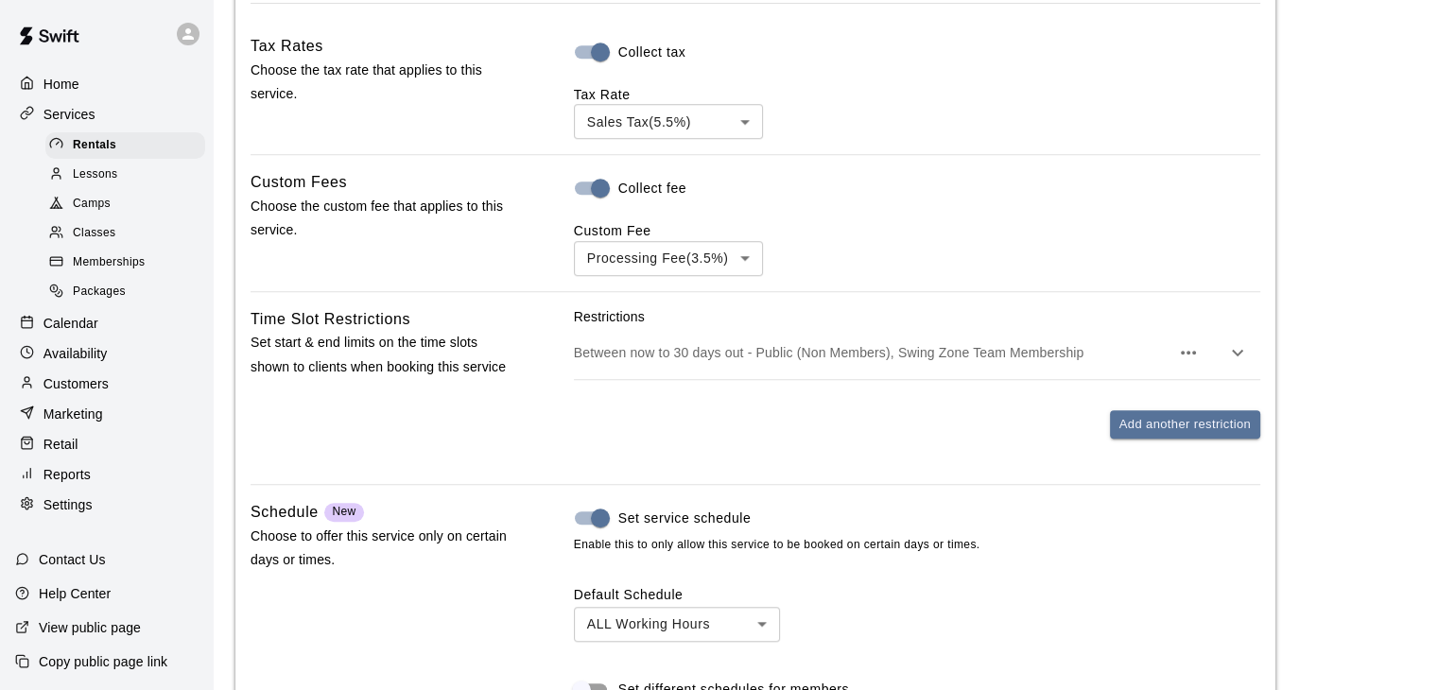
scroll to position [1494, 0]
